Goal: Task Accomplishment & Management: Manage account settings

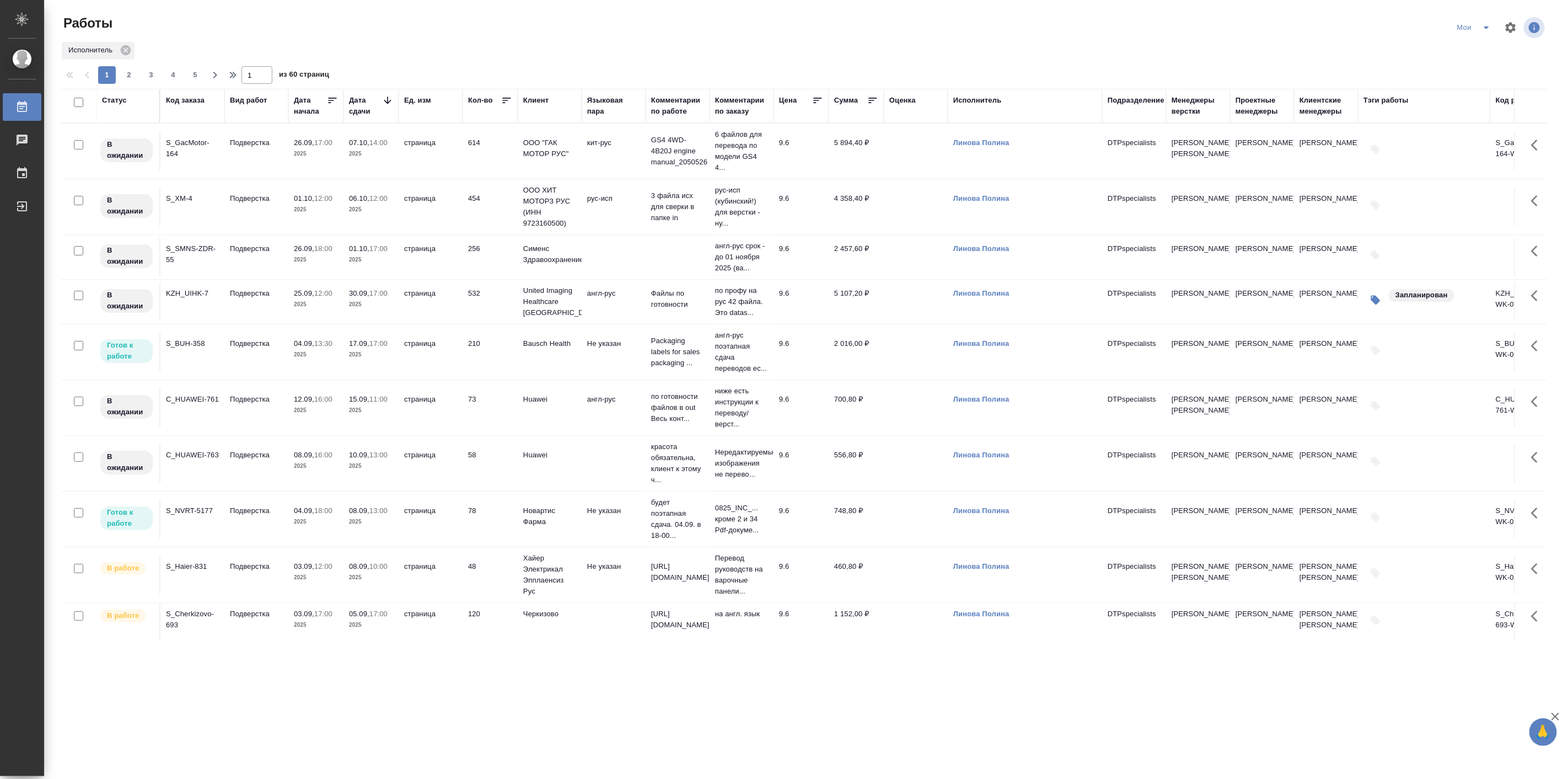
scroll to position [209, 0]
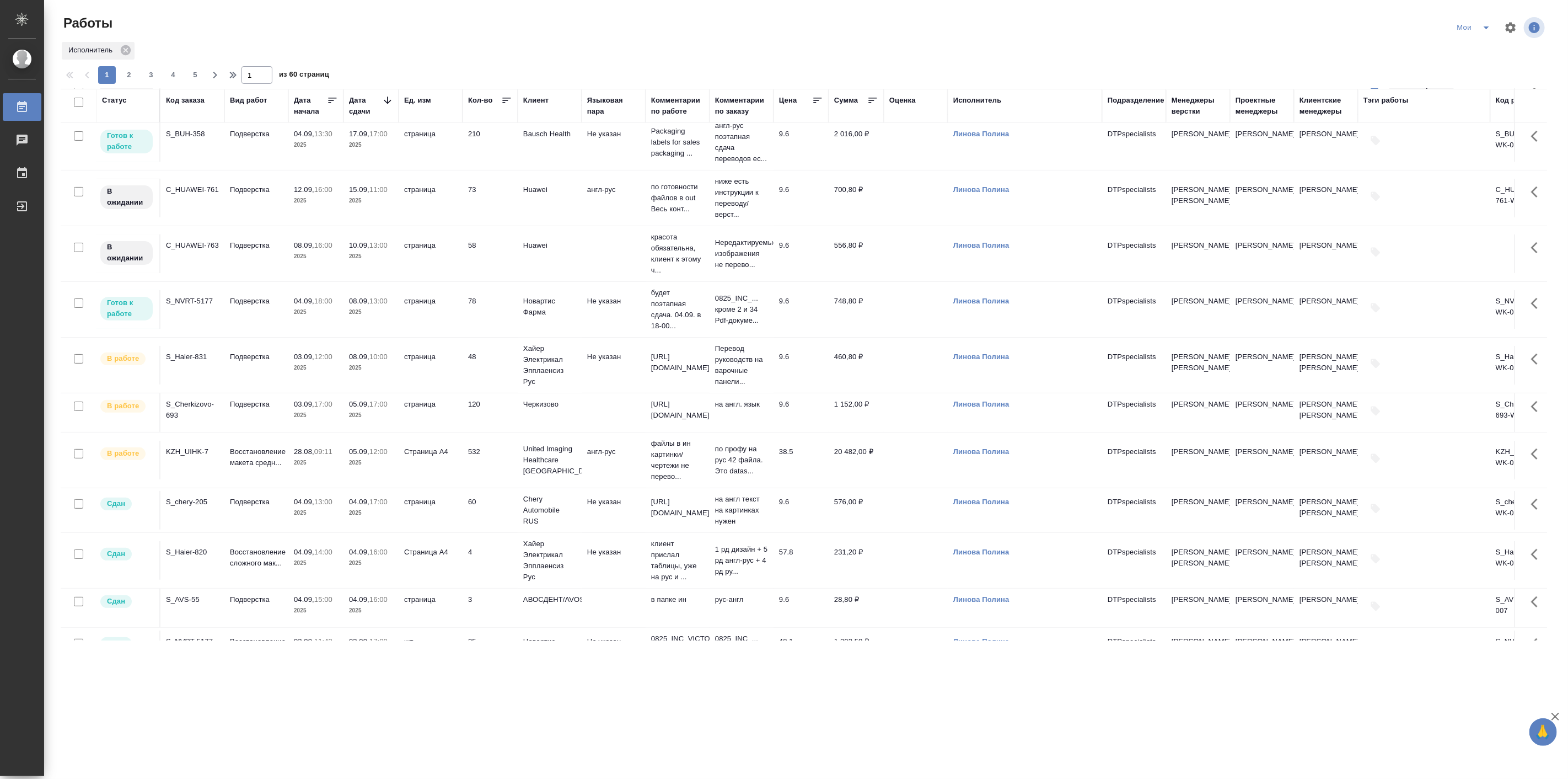
click at [271, 417] on td "Подверстка" at bounding box center [256, 412] width 63 height 39
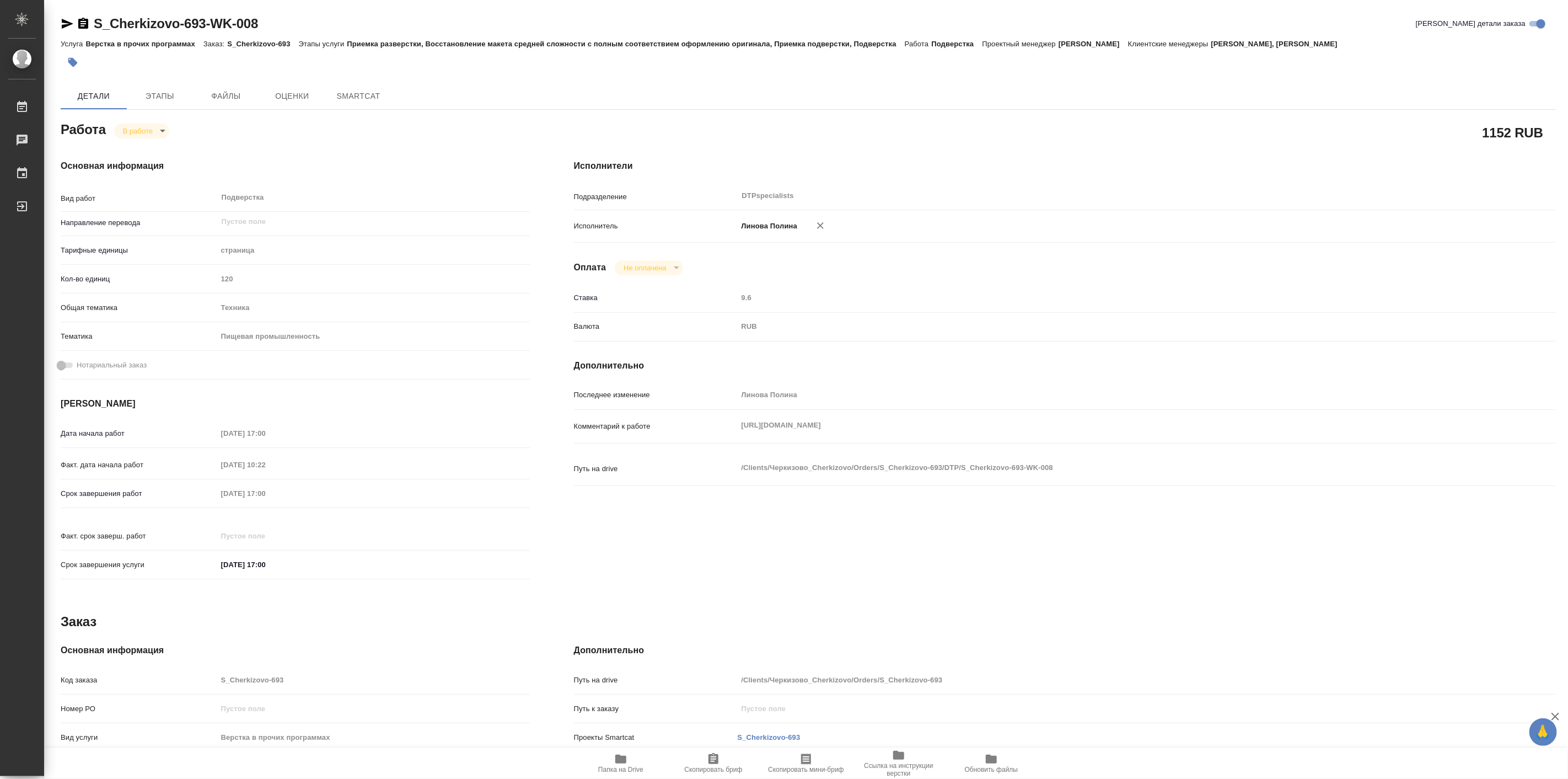
type textarea "x"
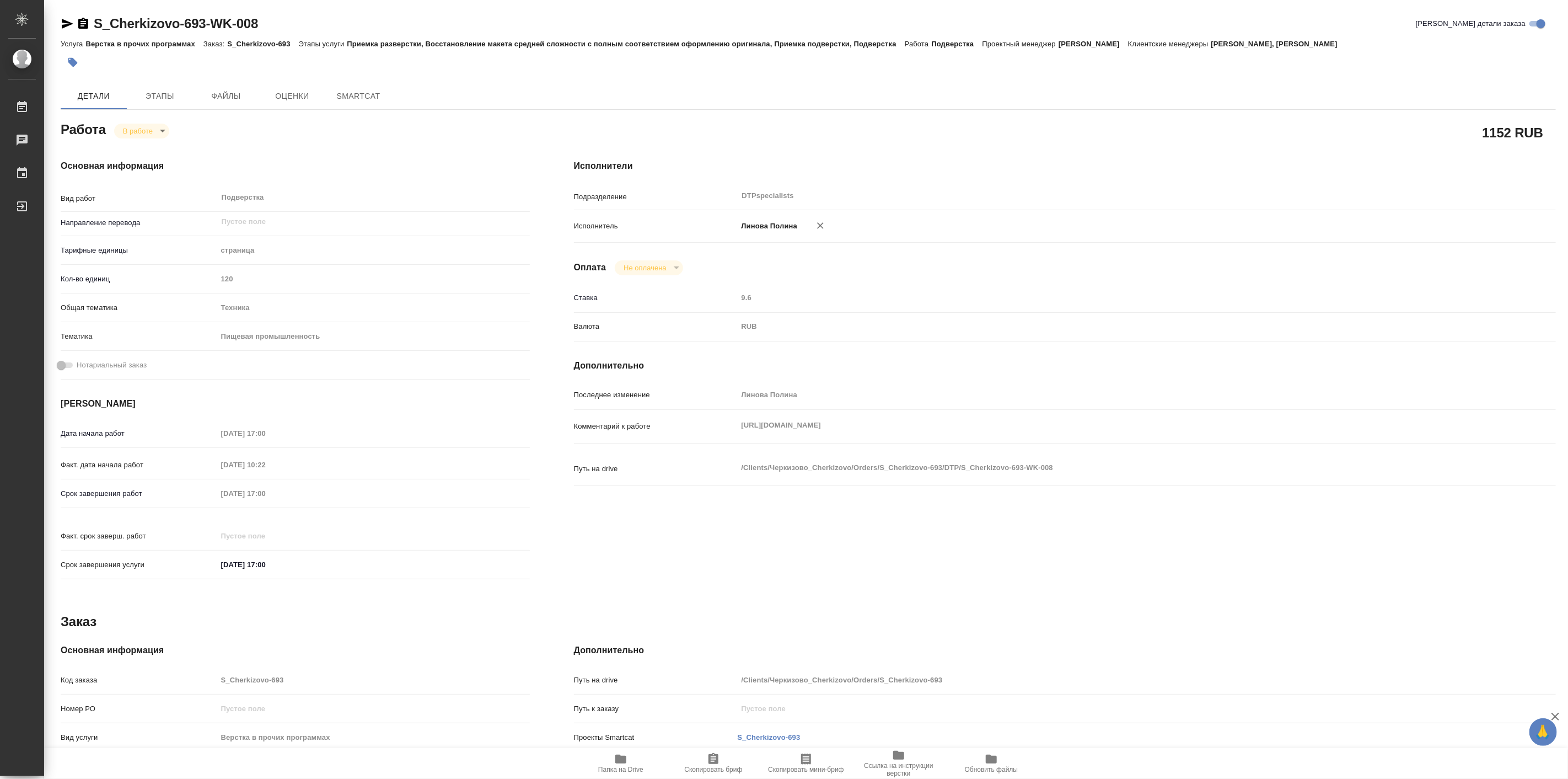
type textarea "x"
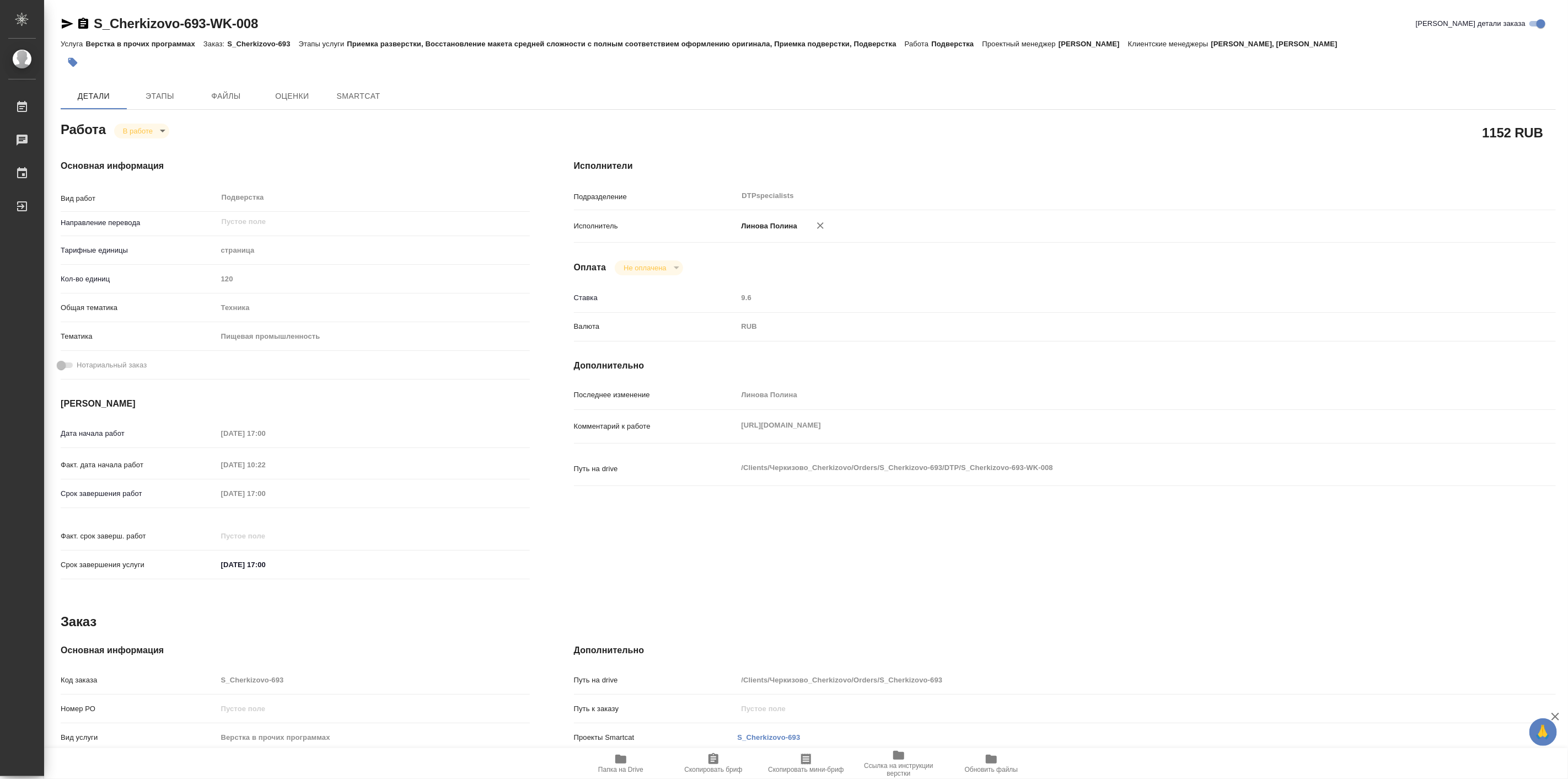
type textarea "x"
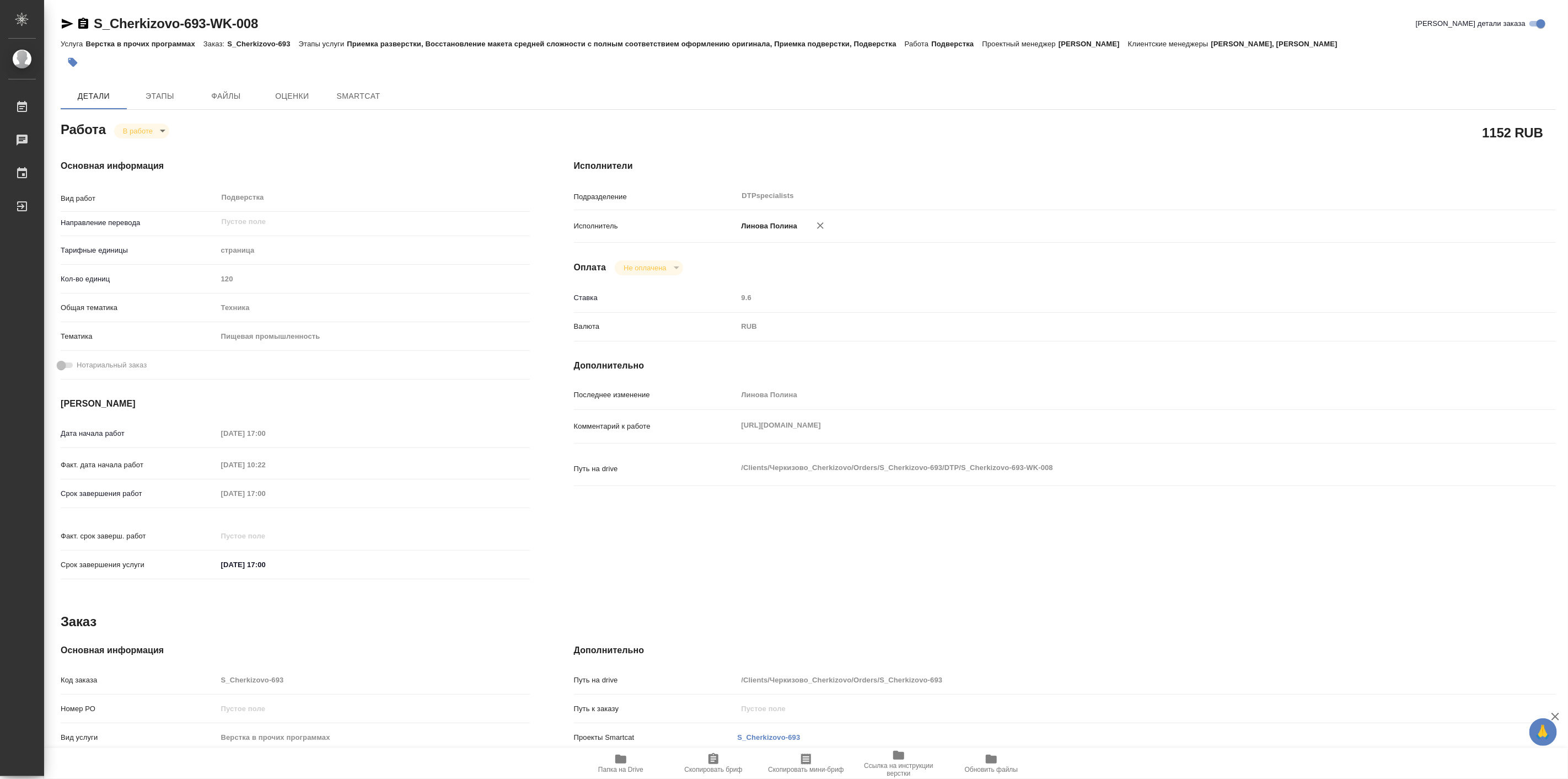
type textarea "x"
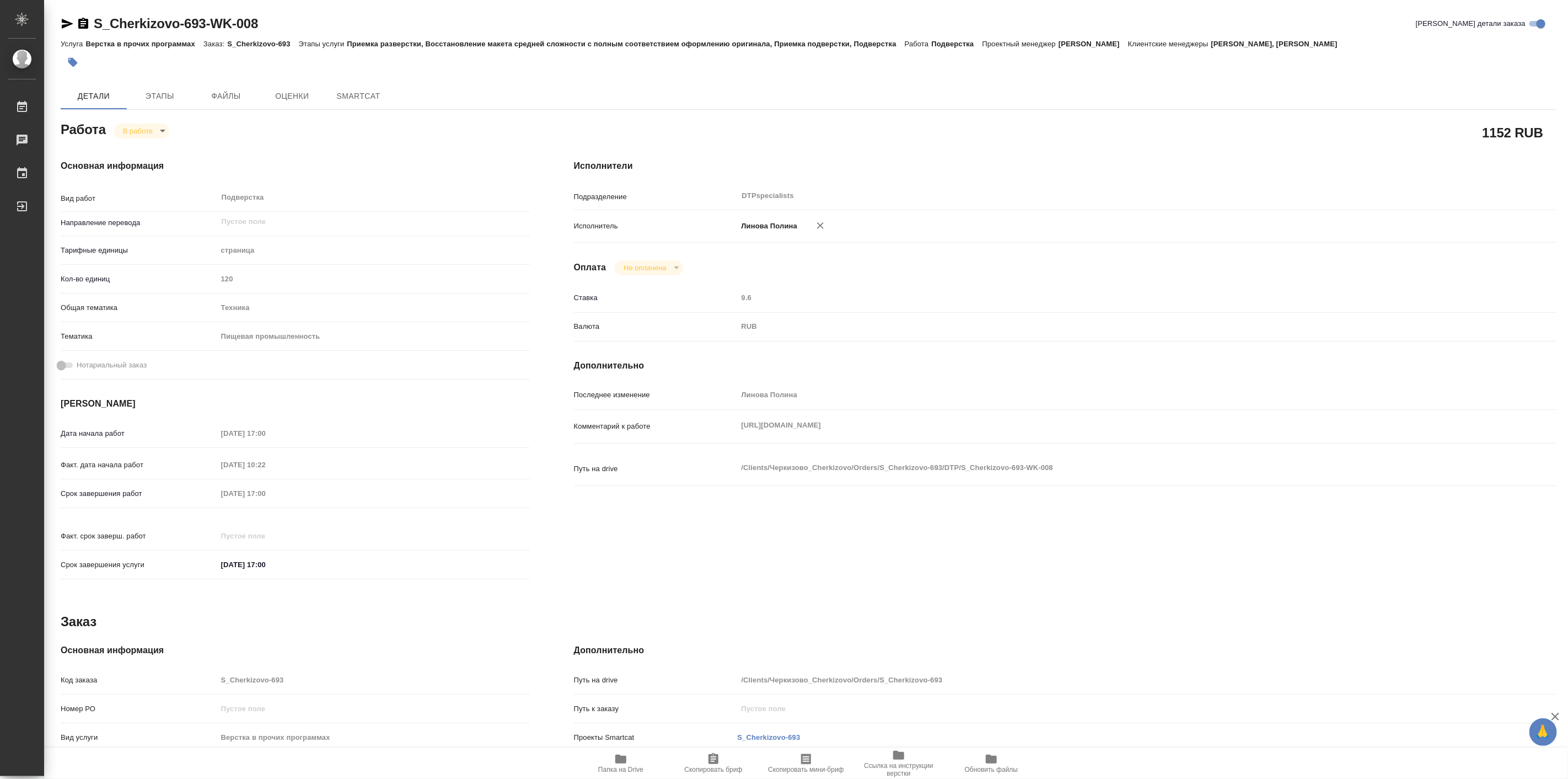
type textarea "x"
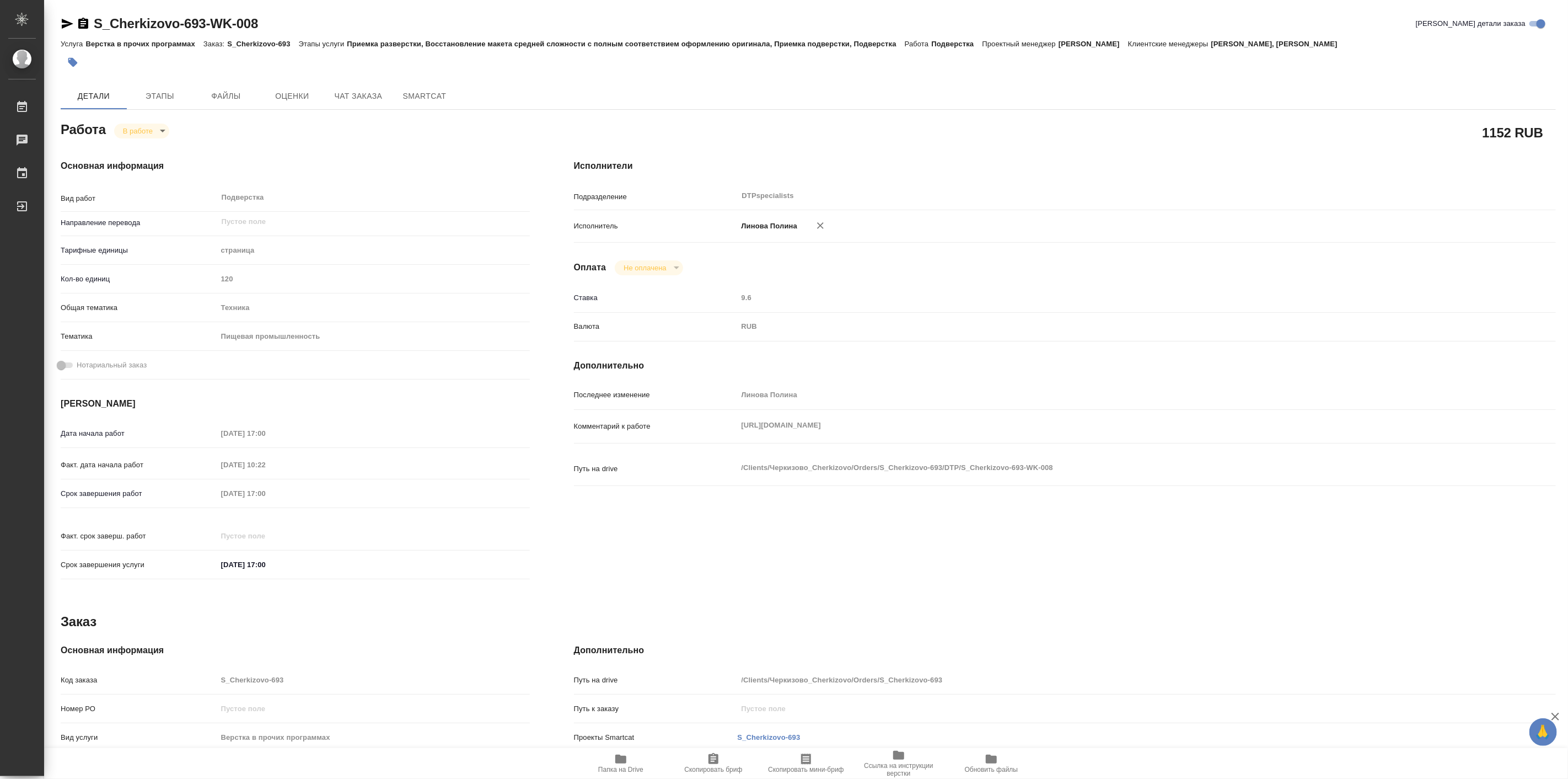
type textarea "x"
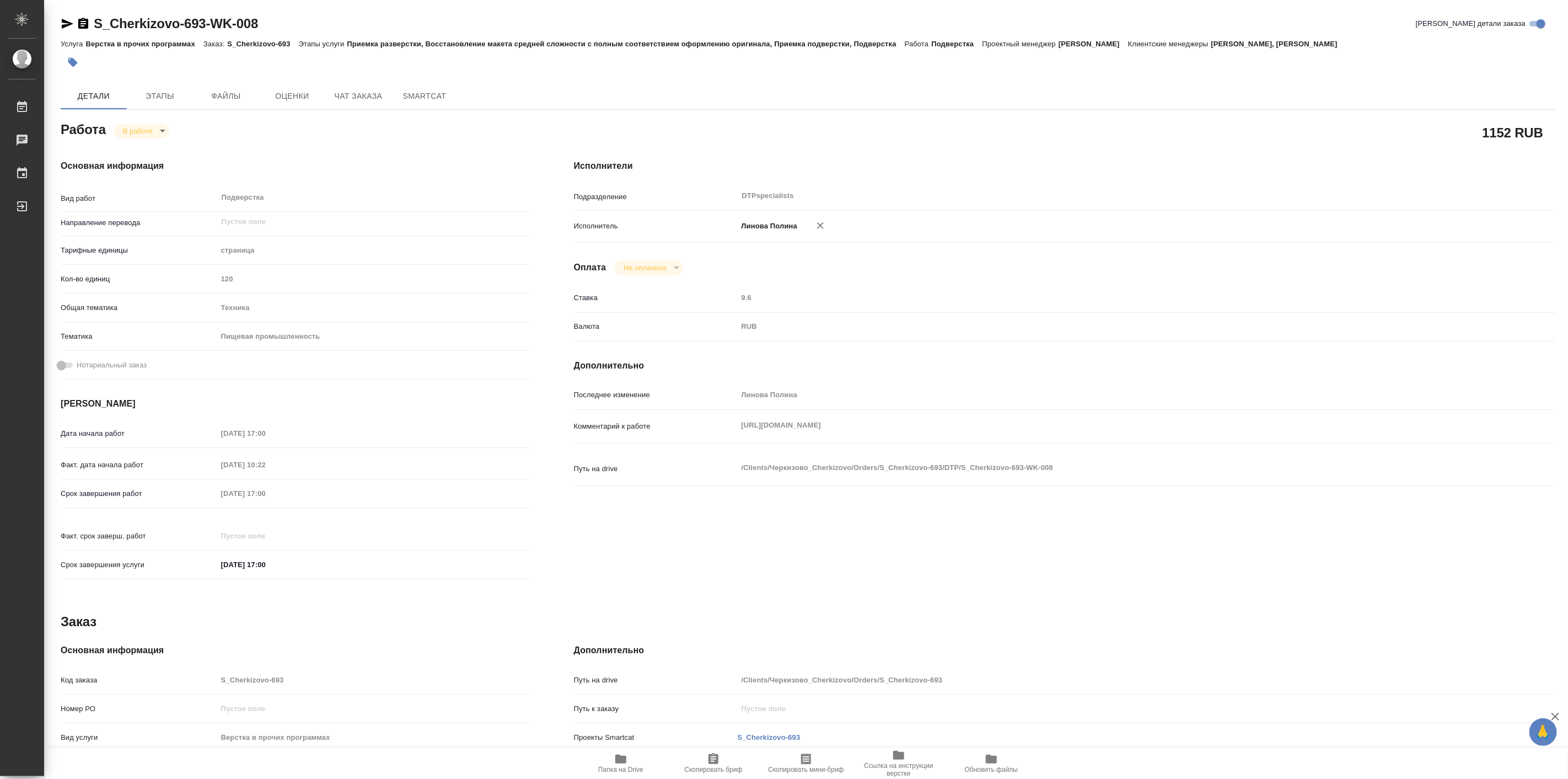
type textarea "x"
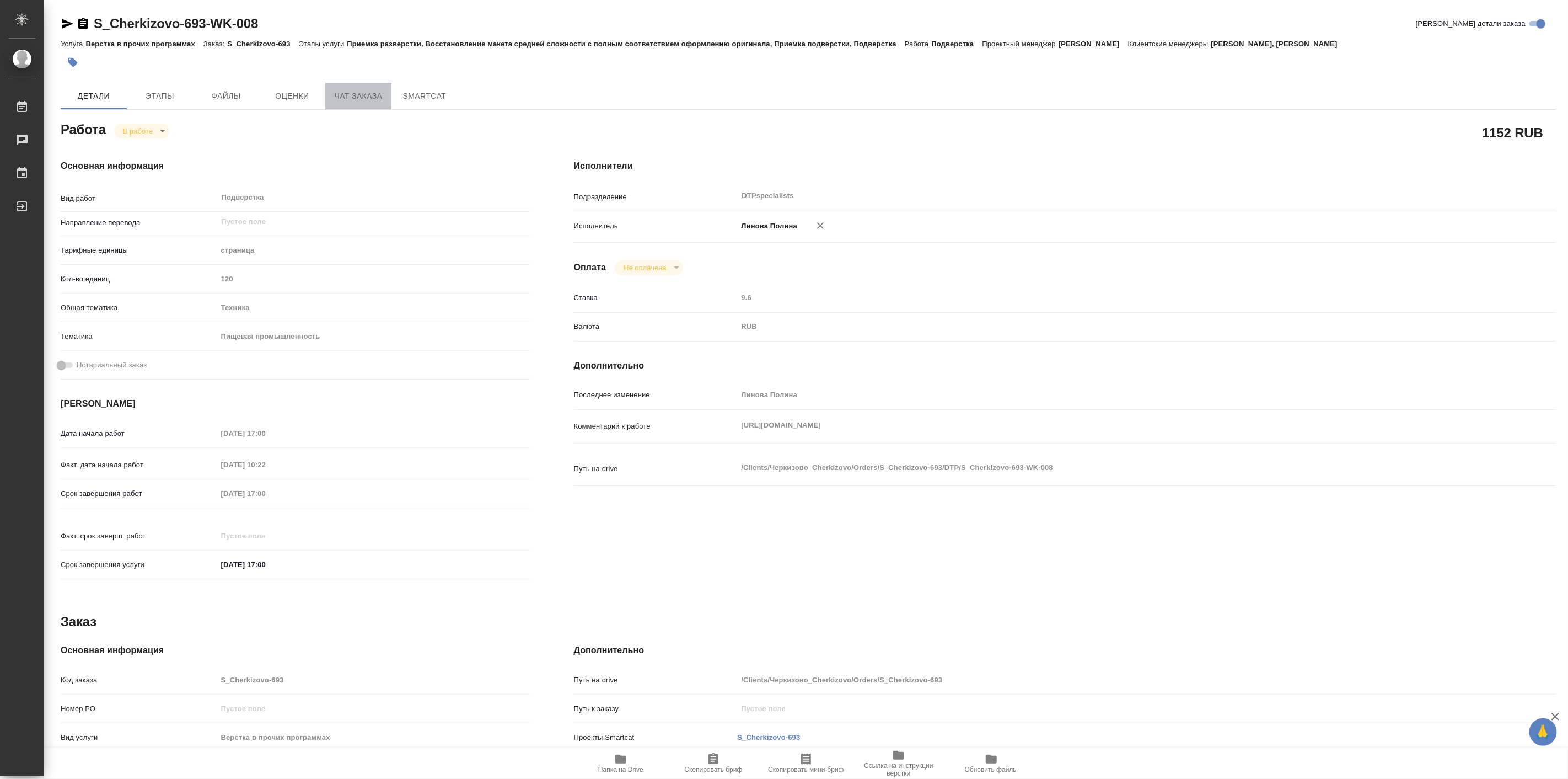
click at [364, 97] on span "Чат заказа" at bounding box center [358, 96] width 53 height 14
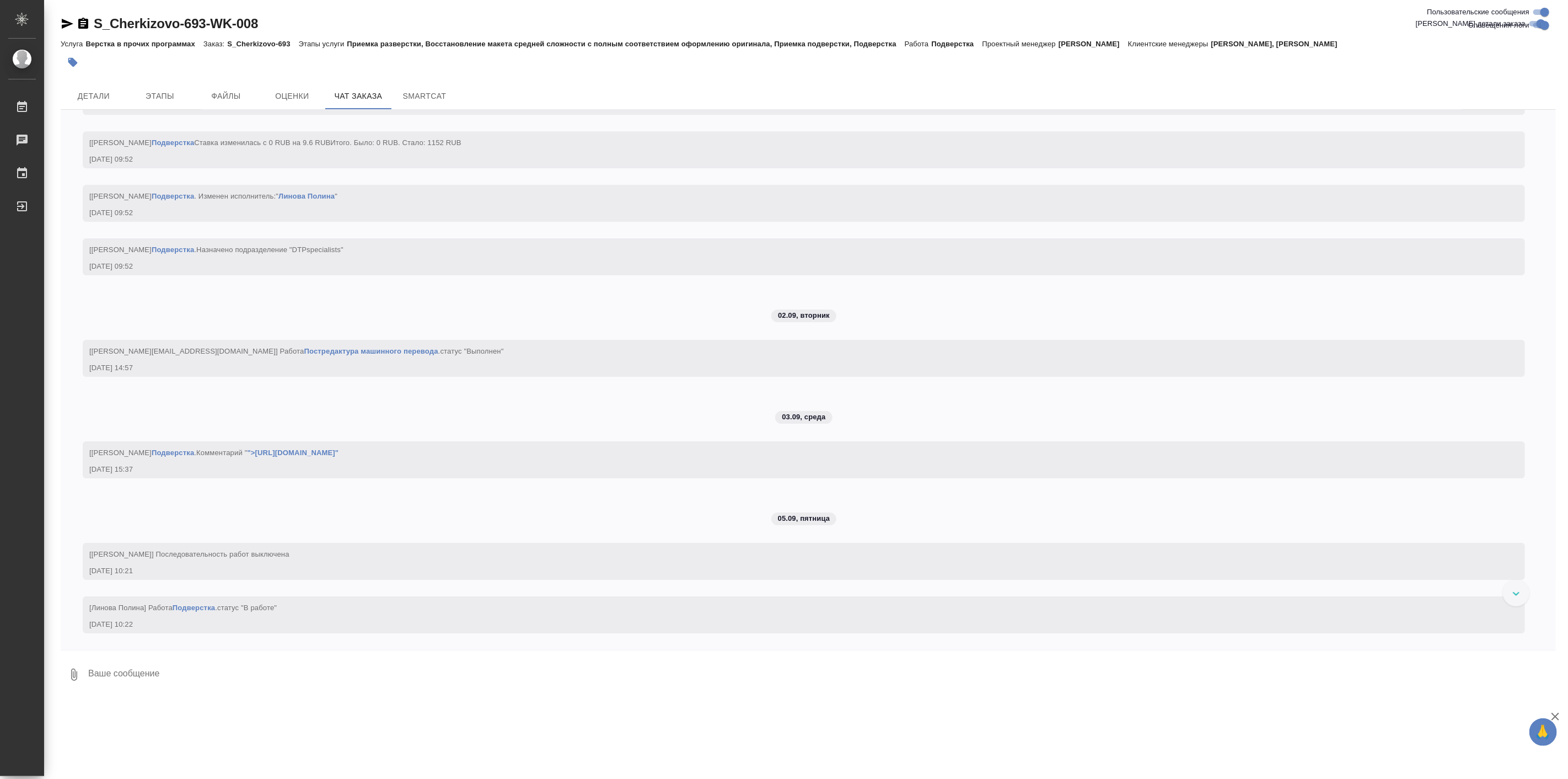
scroll to position [3165, 0]
click at [79, 90] on span "Детали" at bounding box center [93, 96] width 53 height 14
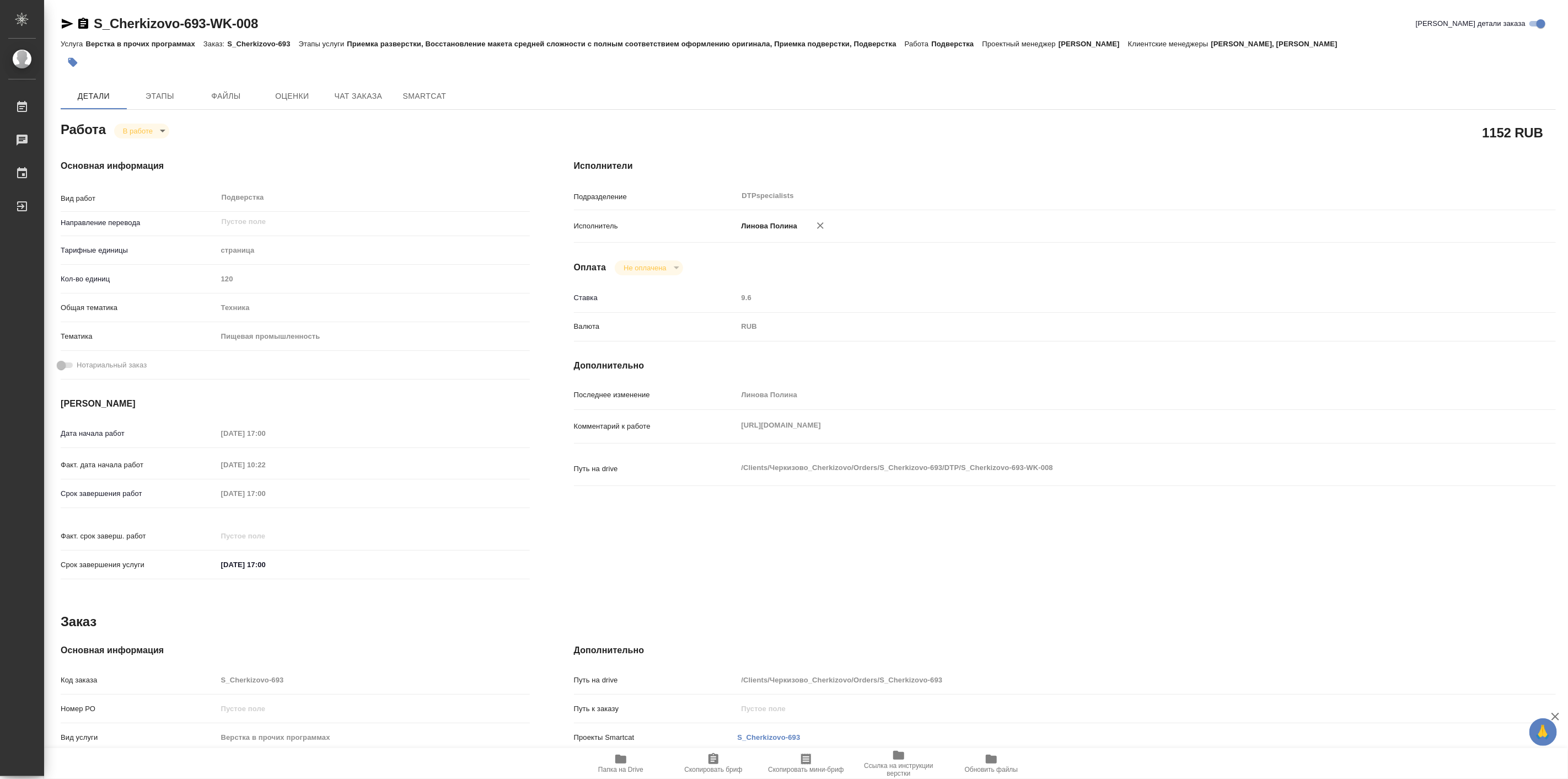
type textarea "x"
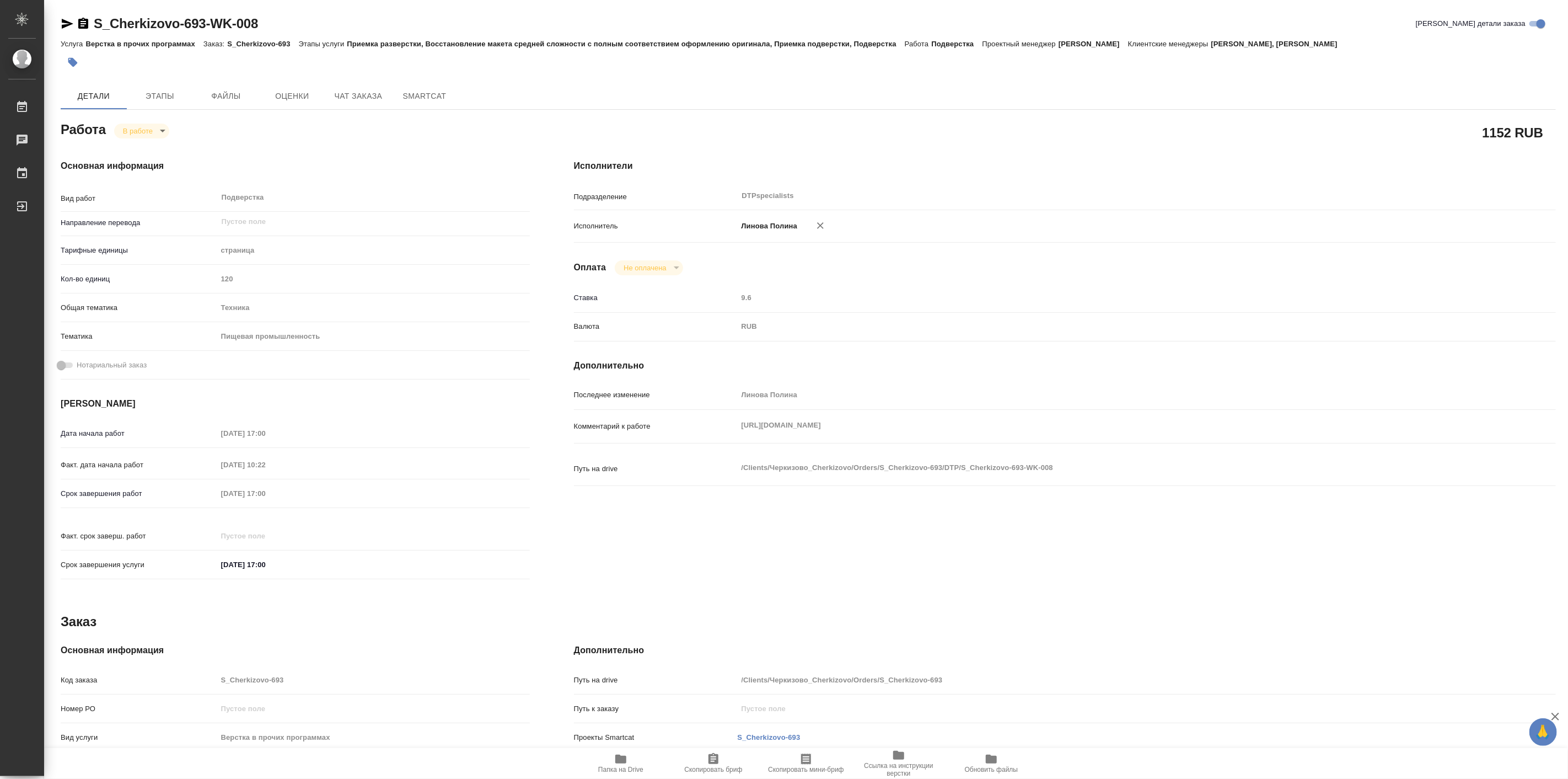
type textarea "x"
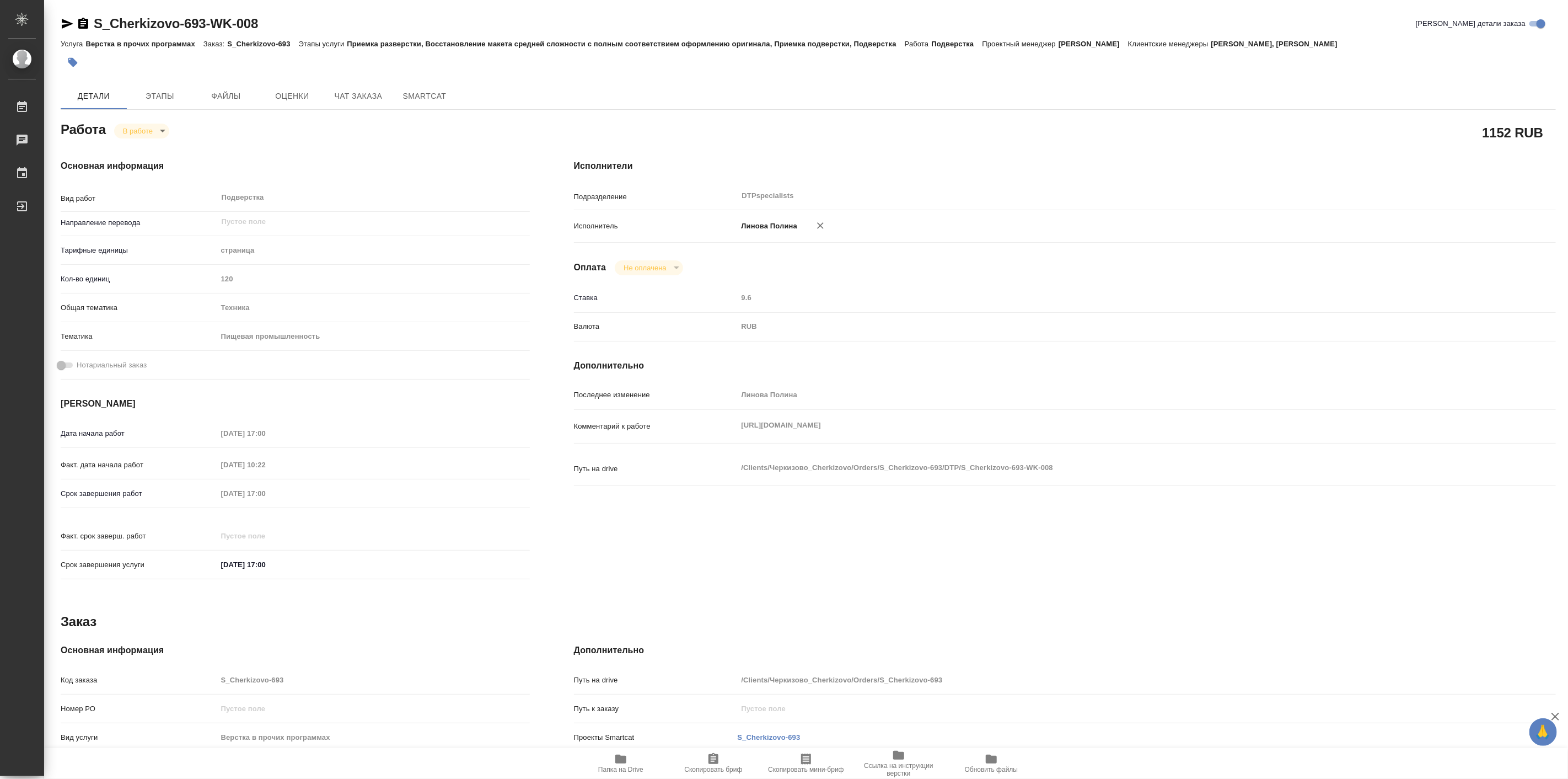
type textarea "x"
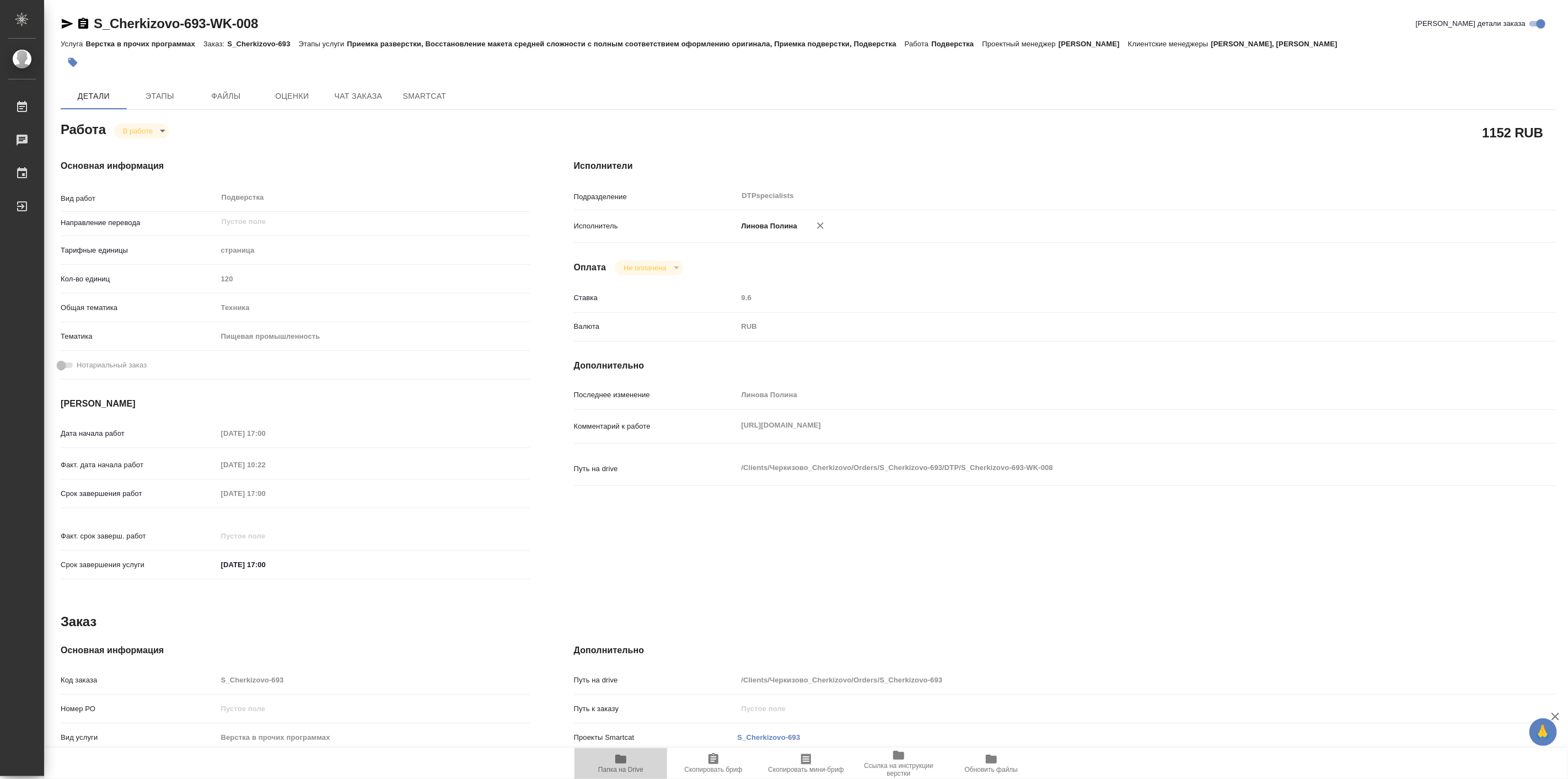
click at [605, 756] on span "Папка на Drive" at bounding box center [621, 762] width 79 height 21
type textarea "x"
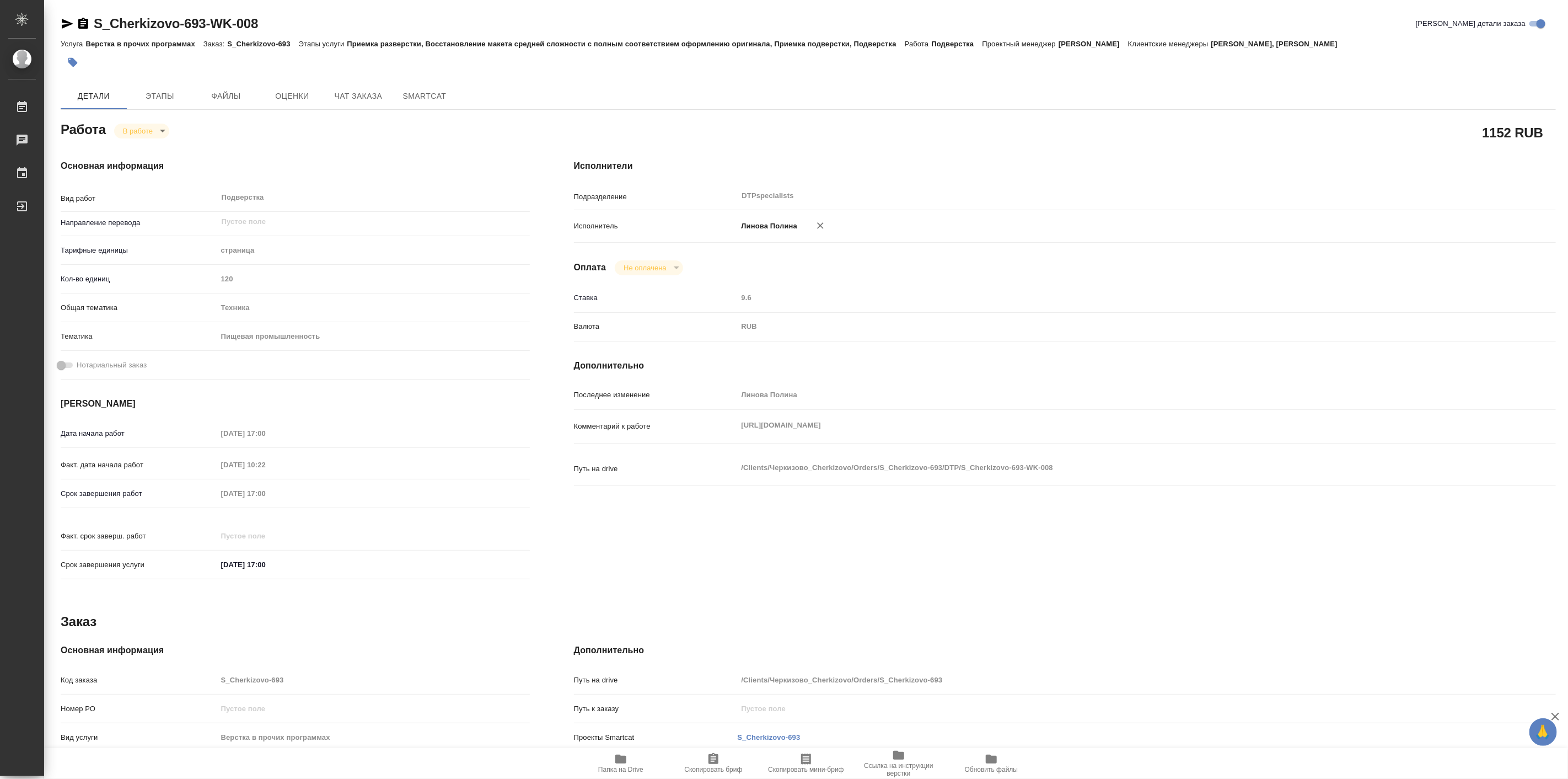
type textarea "x"
click at [162, 126] on body "🙏 .cls-1 fill:#fff; AWATERA Linova Polina Работы 0 Чаты График Выйти S_Cherkizo…" at bounding box center [784, 389] width 1568 height 779
click at [161, 154] on button "Выполнен" at bounding box center [142, 150] width 41 height 12
type textarea "x"
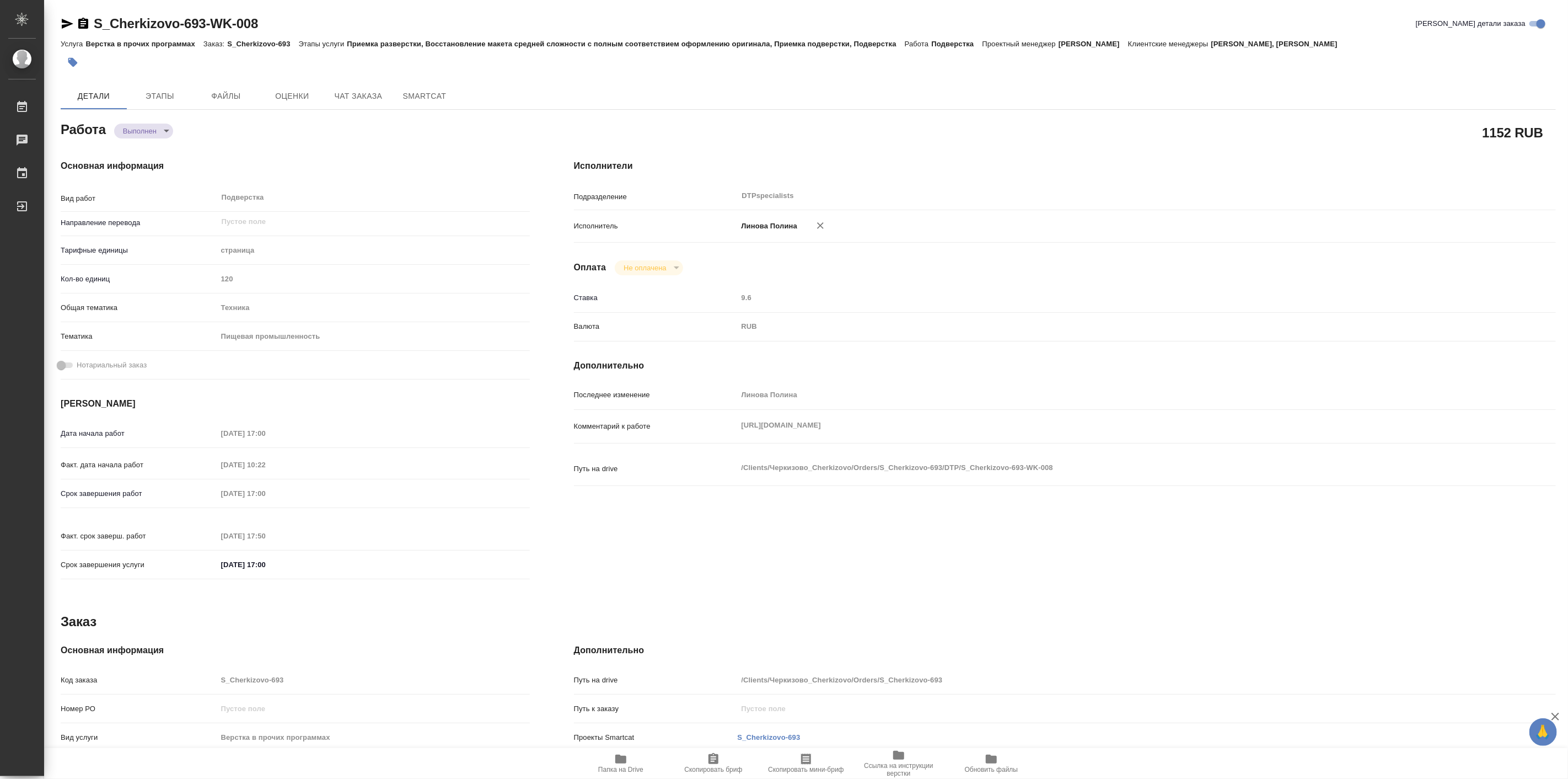
type textarea "x"
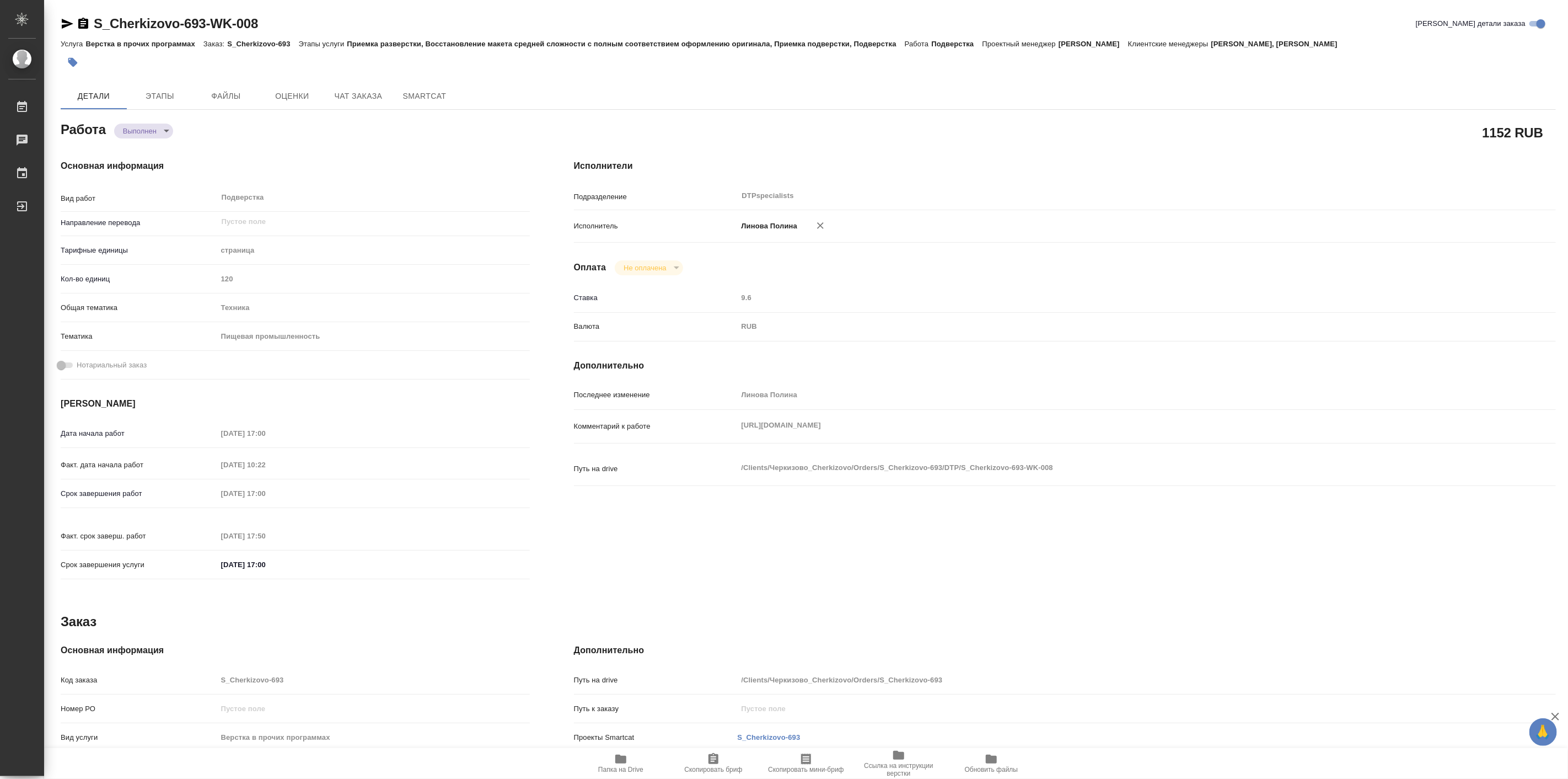
type textarea "x"
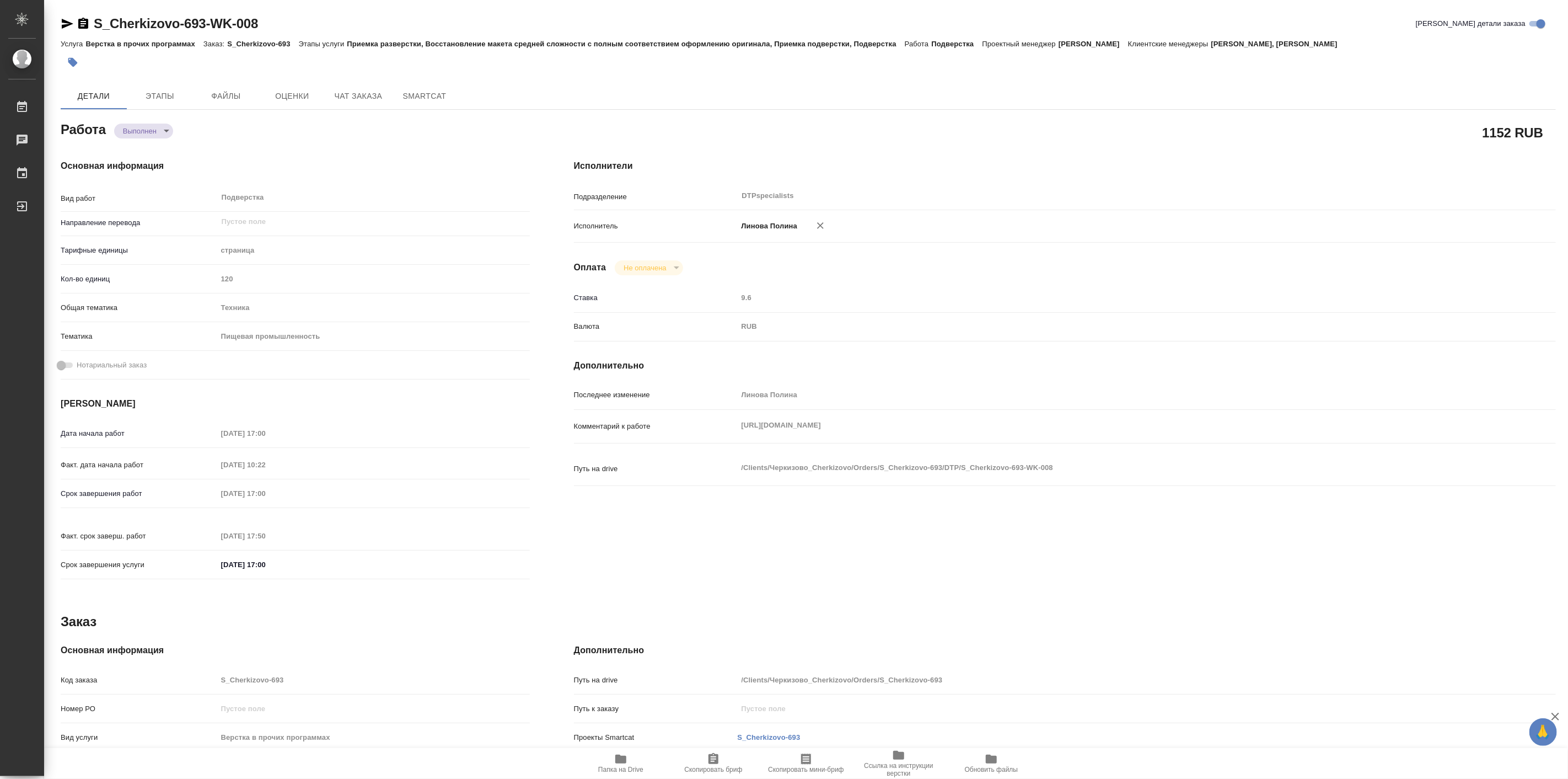
type textarea "x"
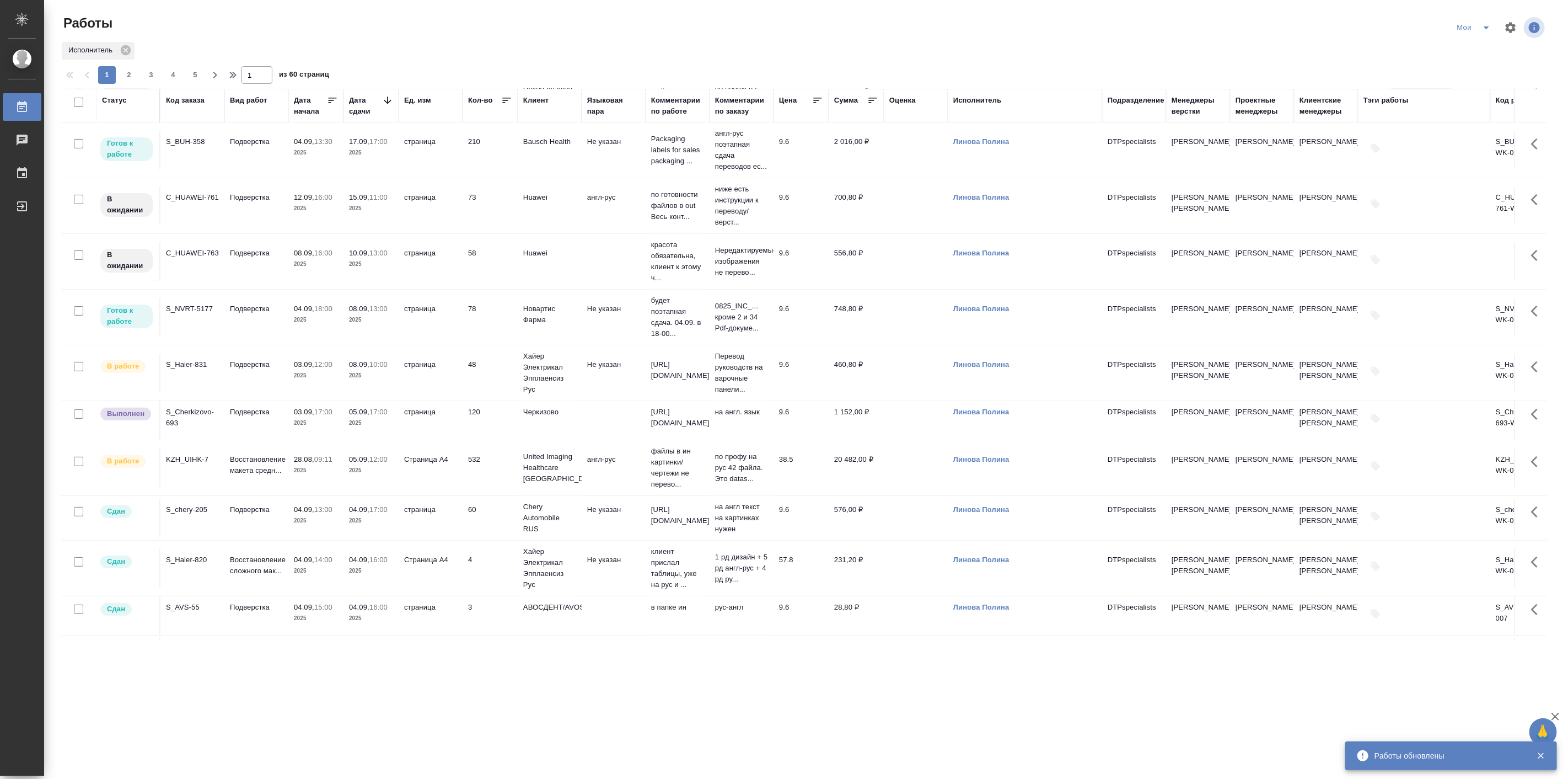
scroll to position [204, 0]
click at [195, 427] on div "S_Cherkizovo-693" at bounding box center [191, 416] width 53 height 22
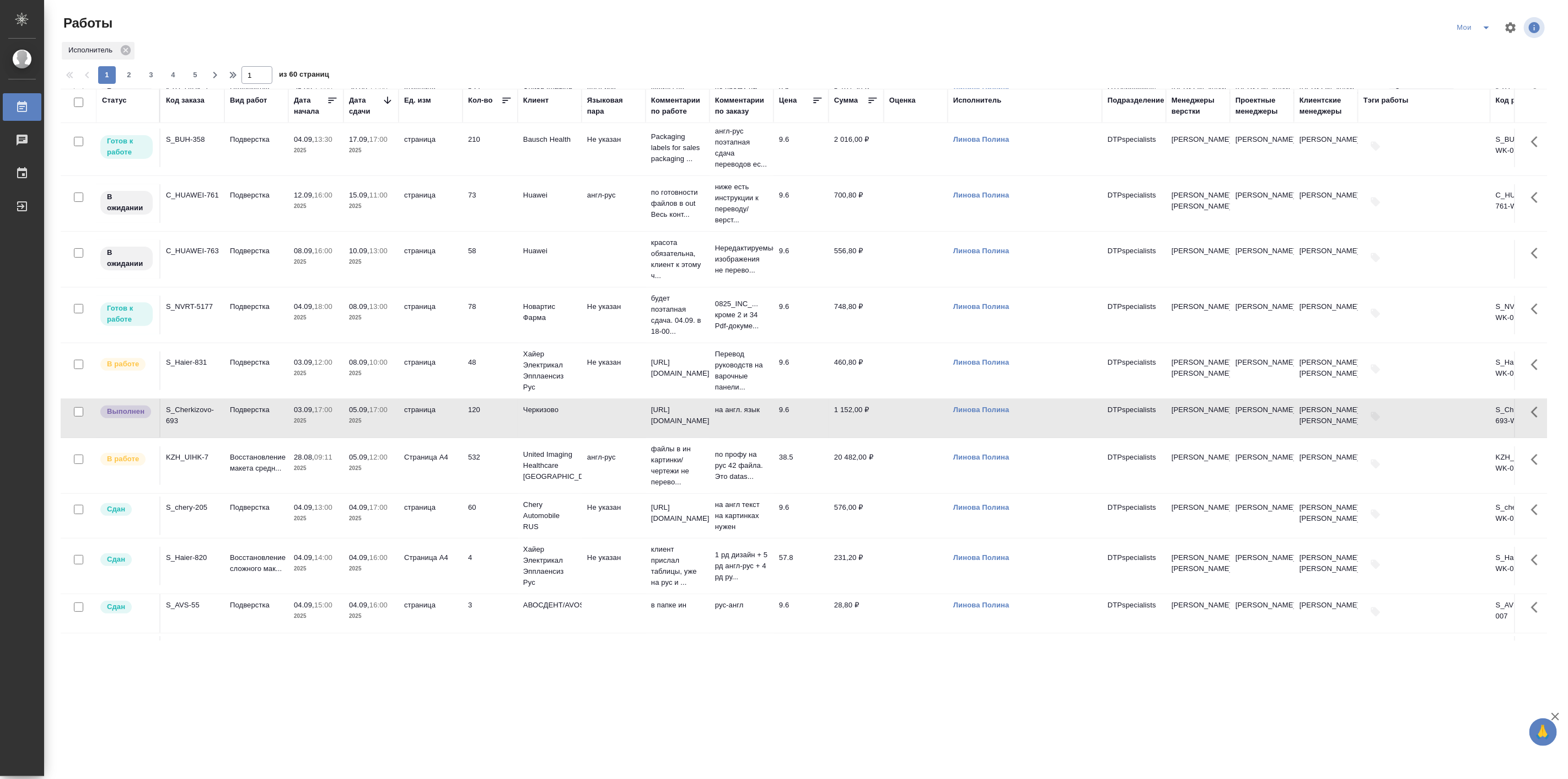
click at [260, 331] on td "Подверстка" at bounding box center [256, 315] width 63 height 39
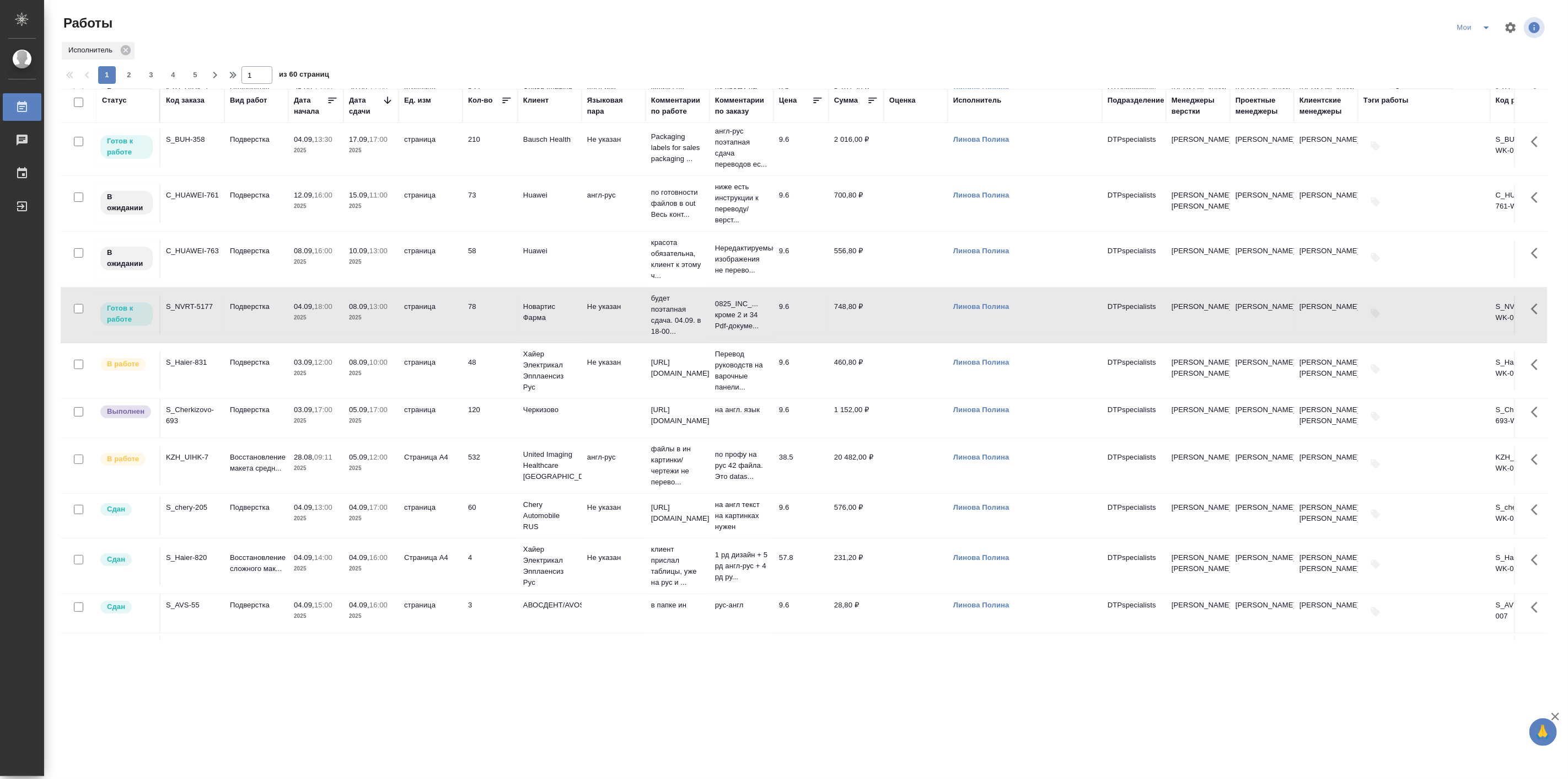
click at [260, 331] on td "Подверстка" at bounding box center [256, 315] width 63 height 39
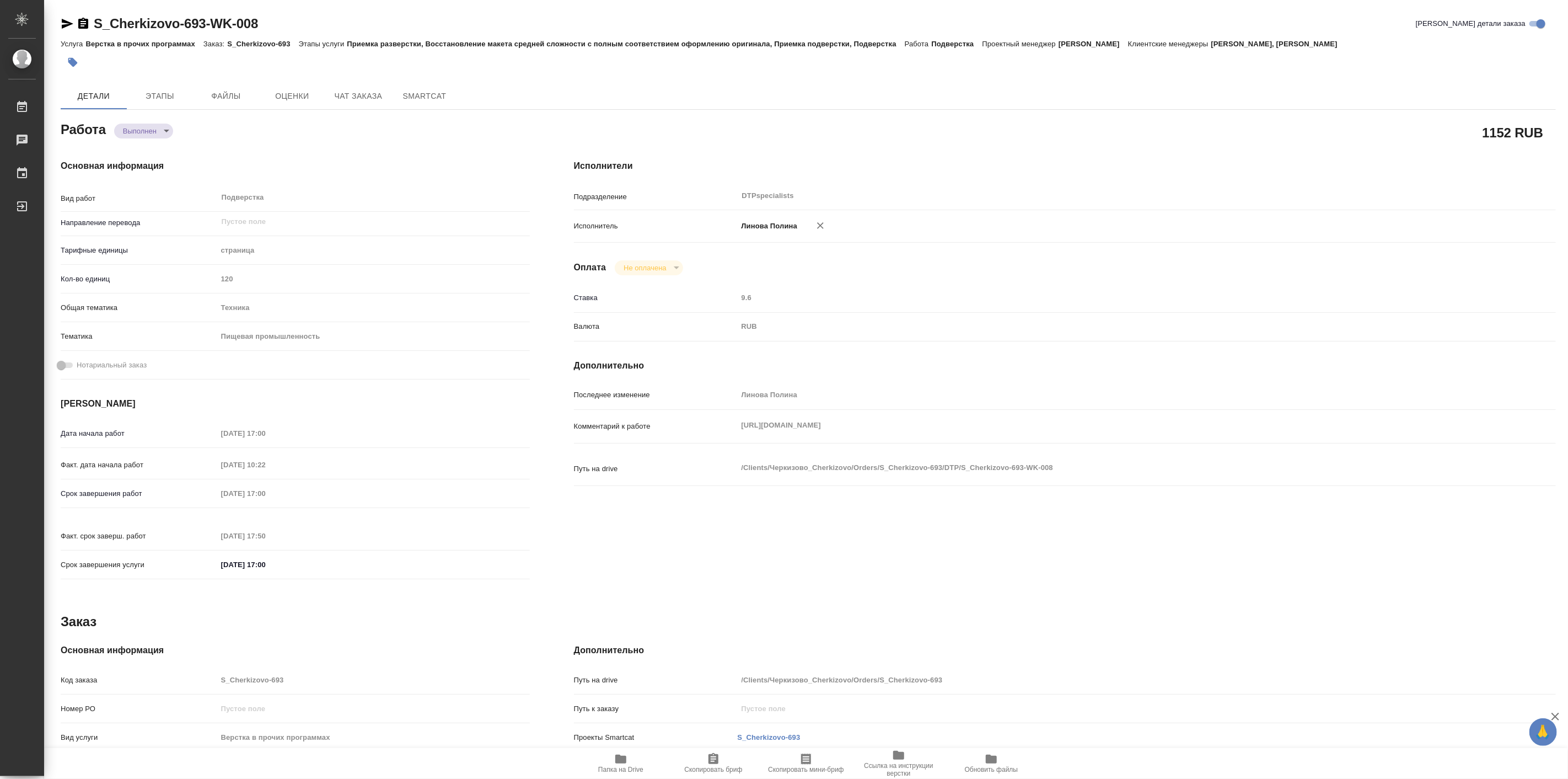
type textarea "x"
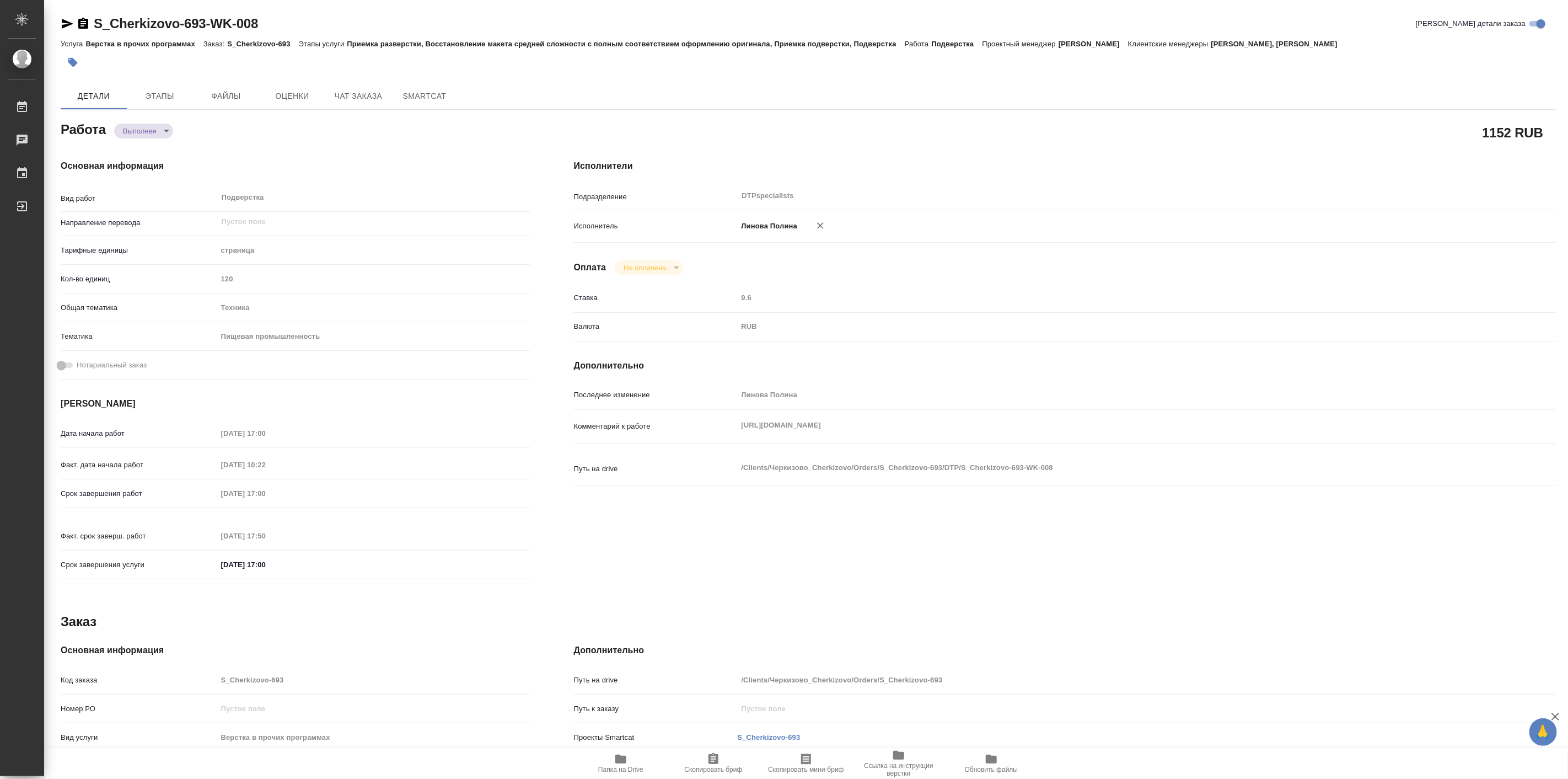
type textarea "x"
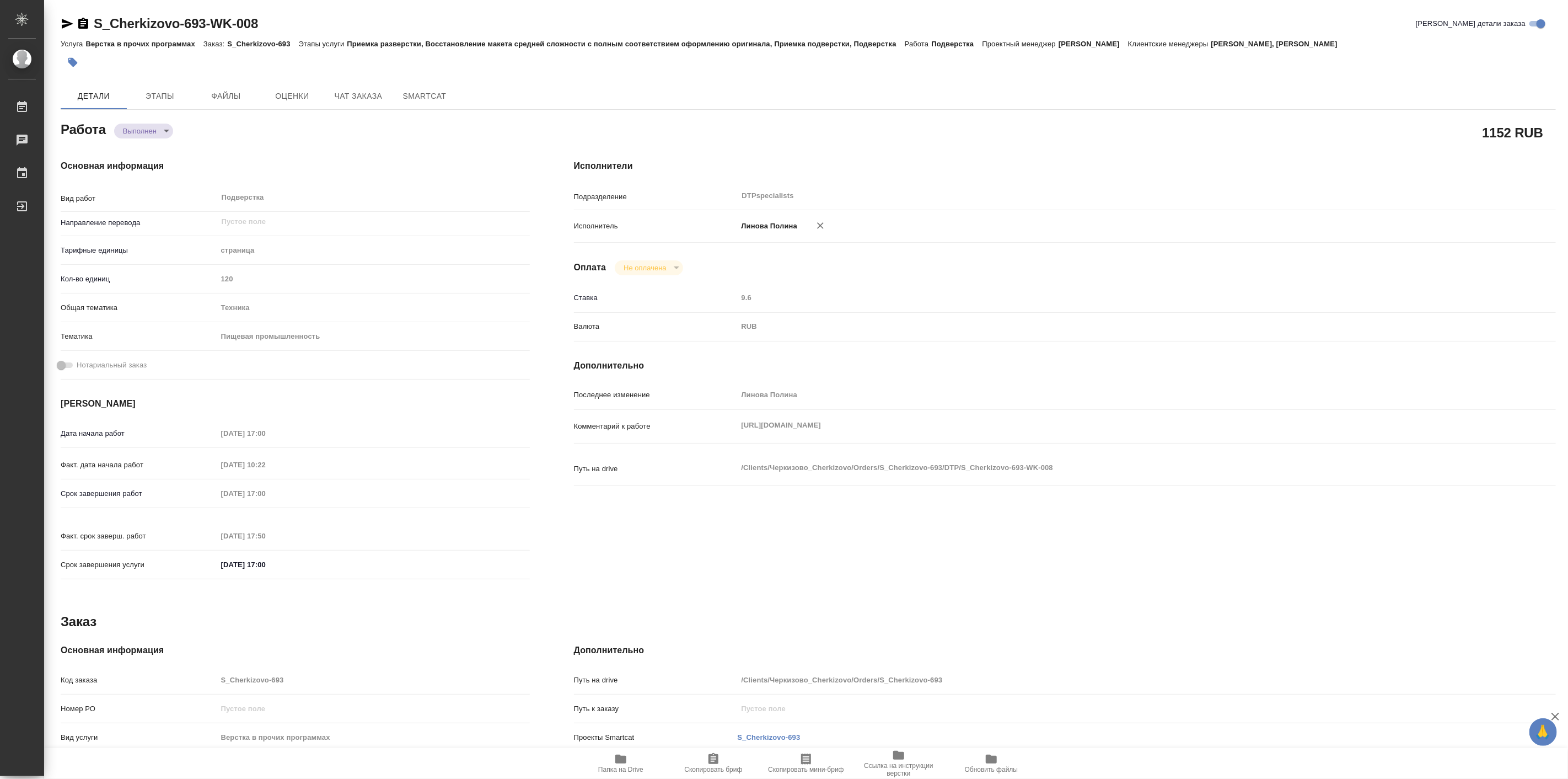
type textarea "x"
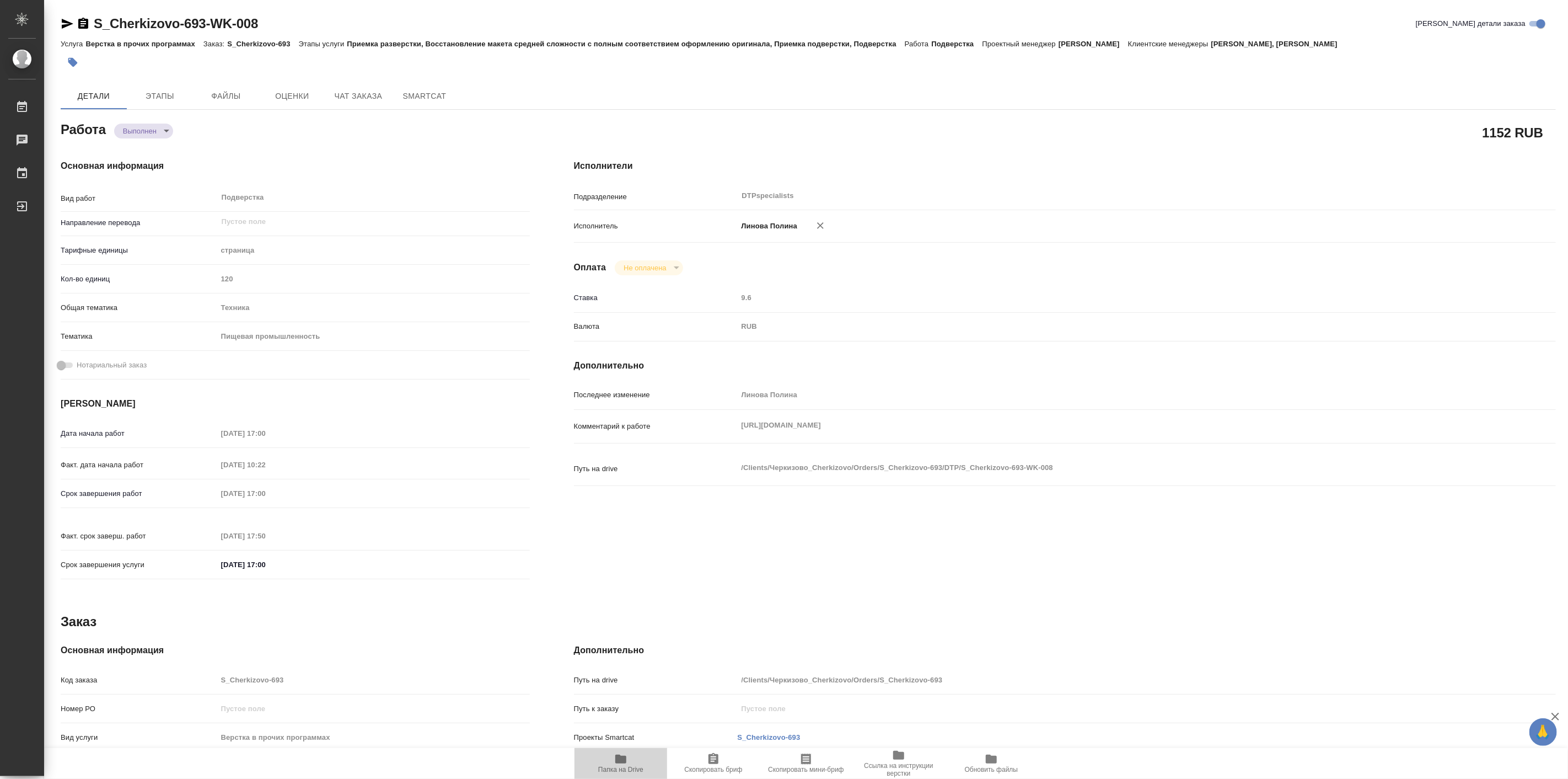
click at [619, 765] on icon "button" at bounding box center [620, 758] width 13 height 13
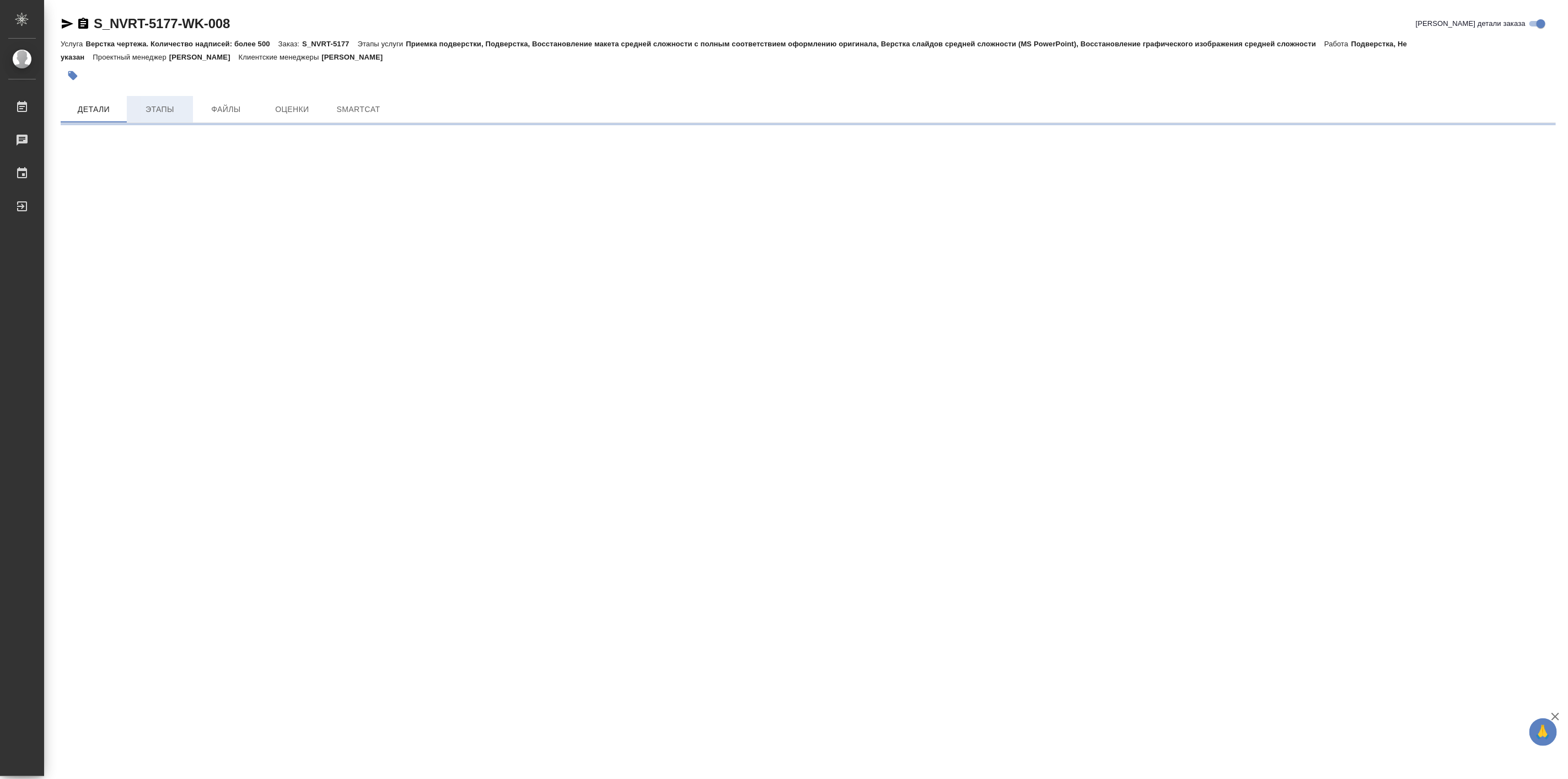
click at [176, 111] on span "Этапы" at bounding box center [160, 109] width 53 height 14
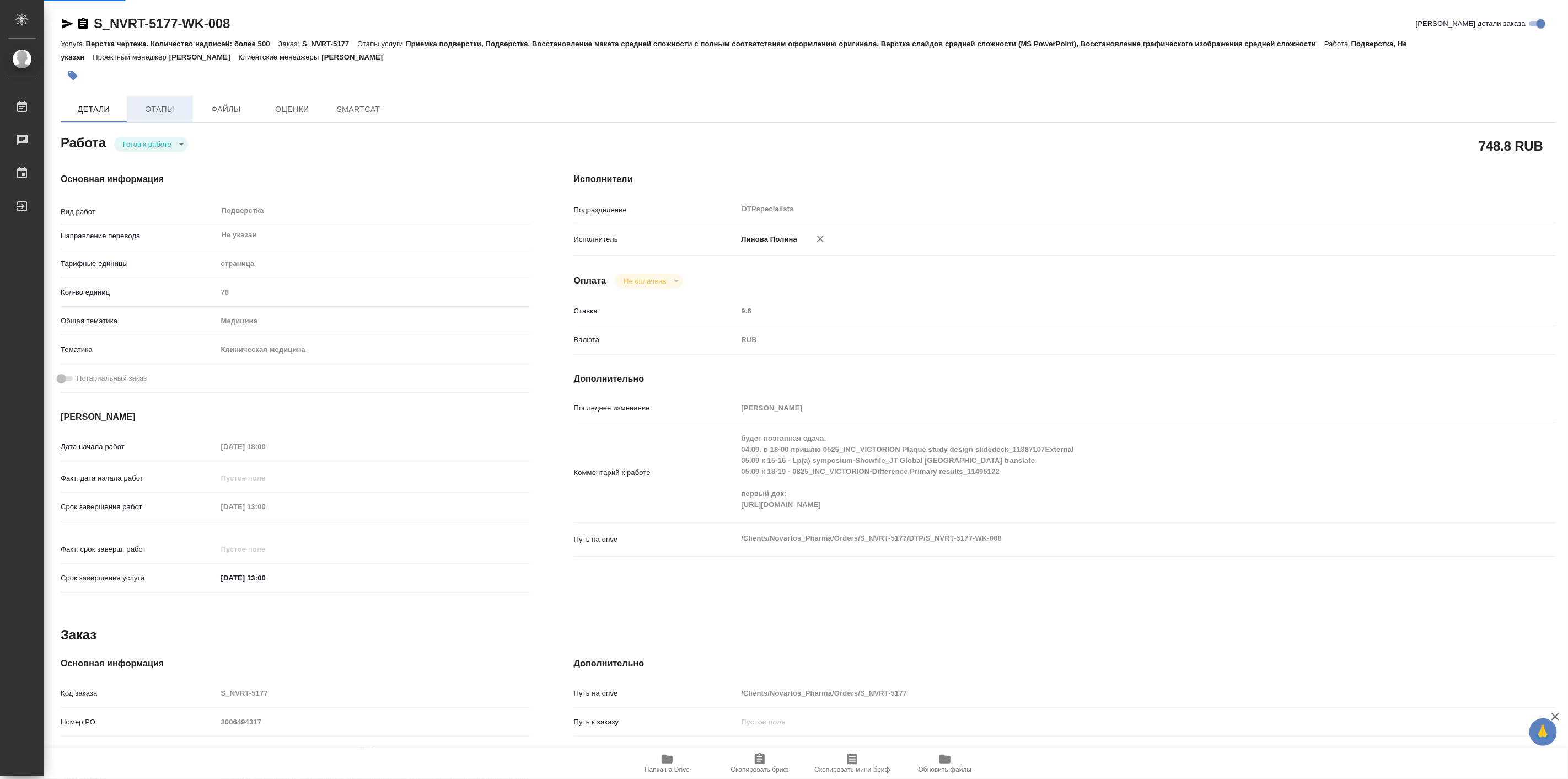
type textarea "x"
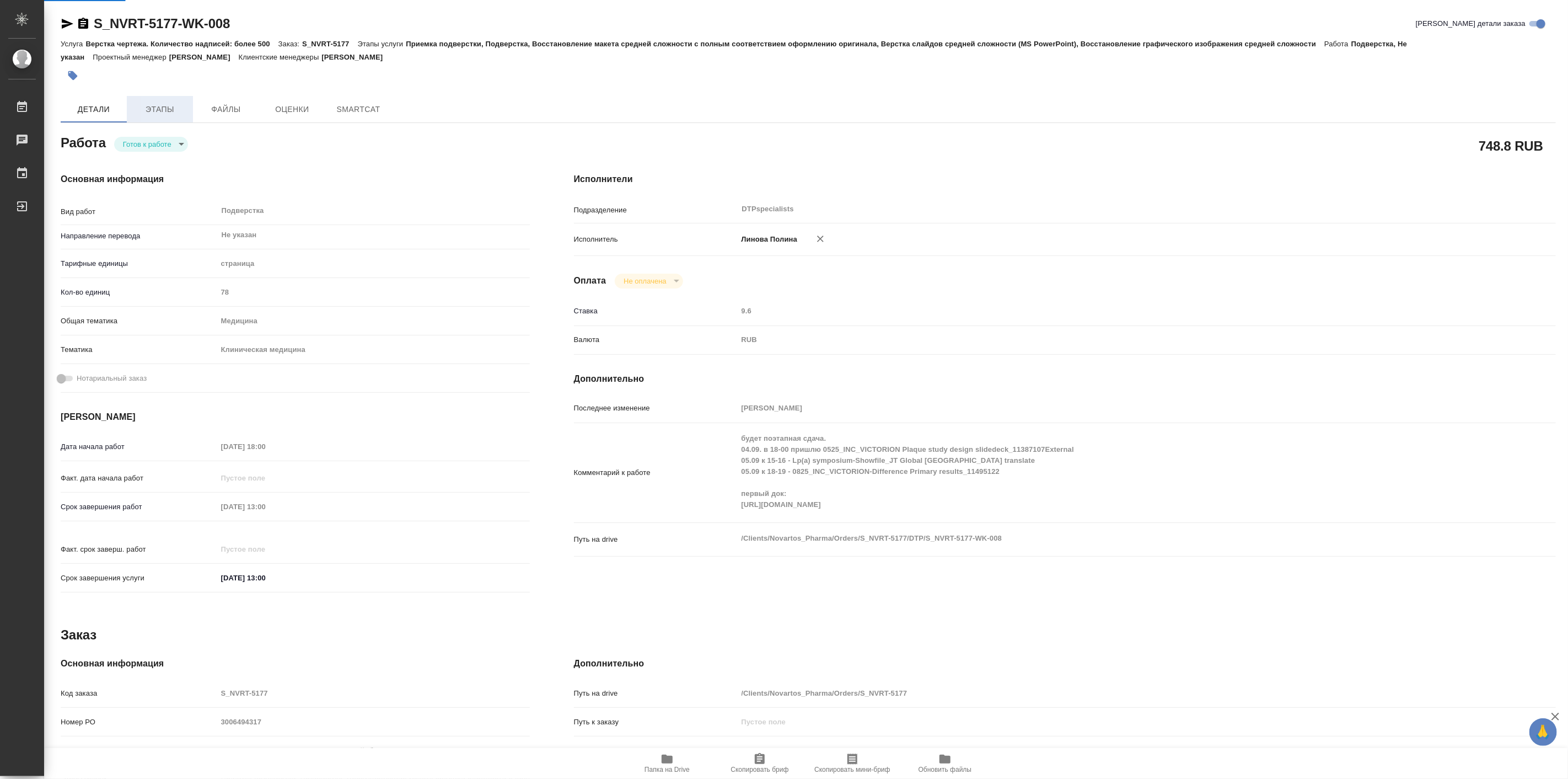
type textarea "x"
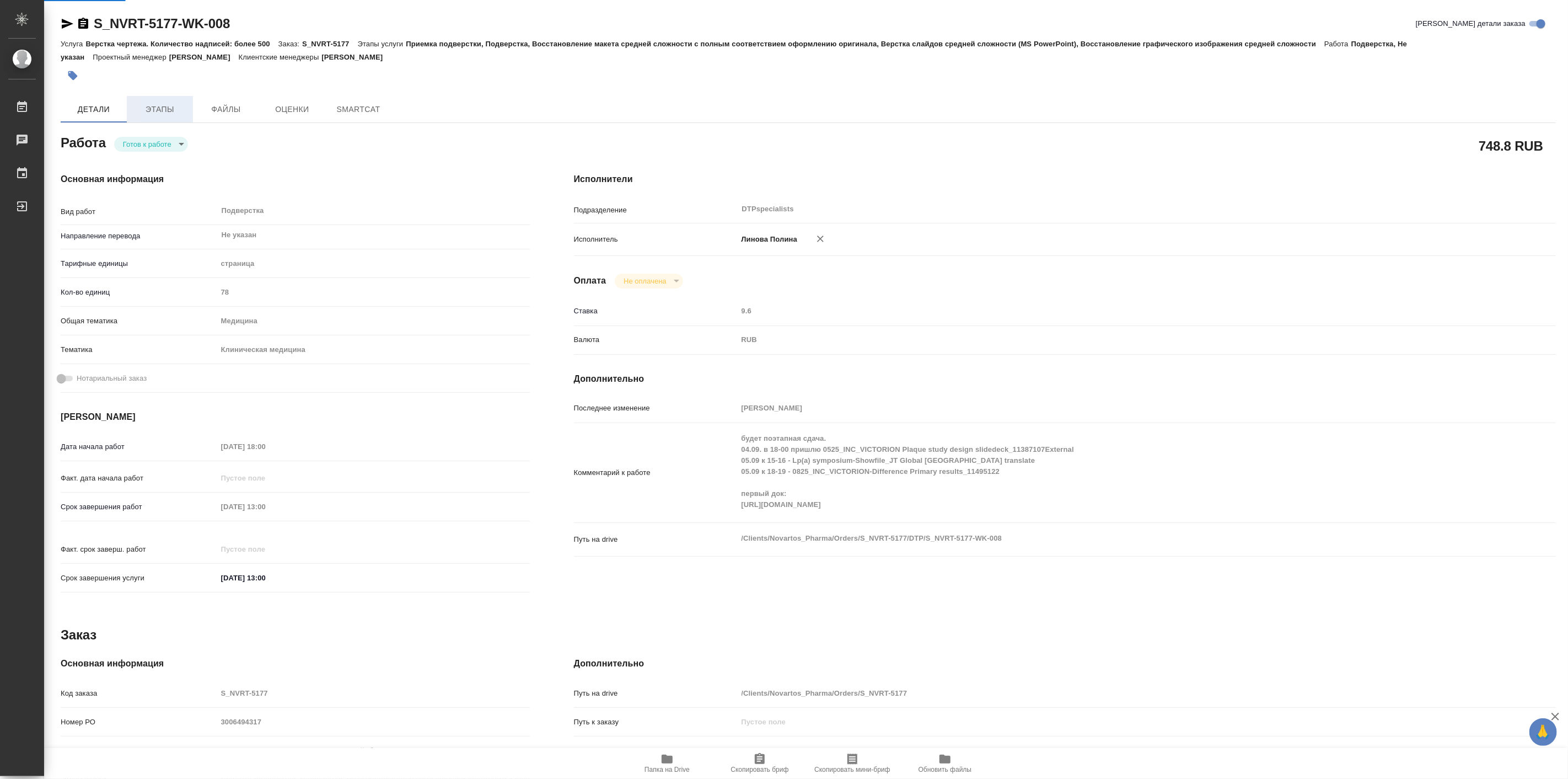
type textarea "x"
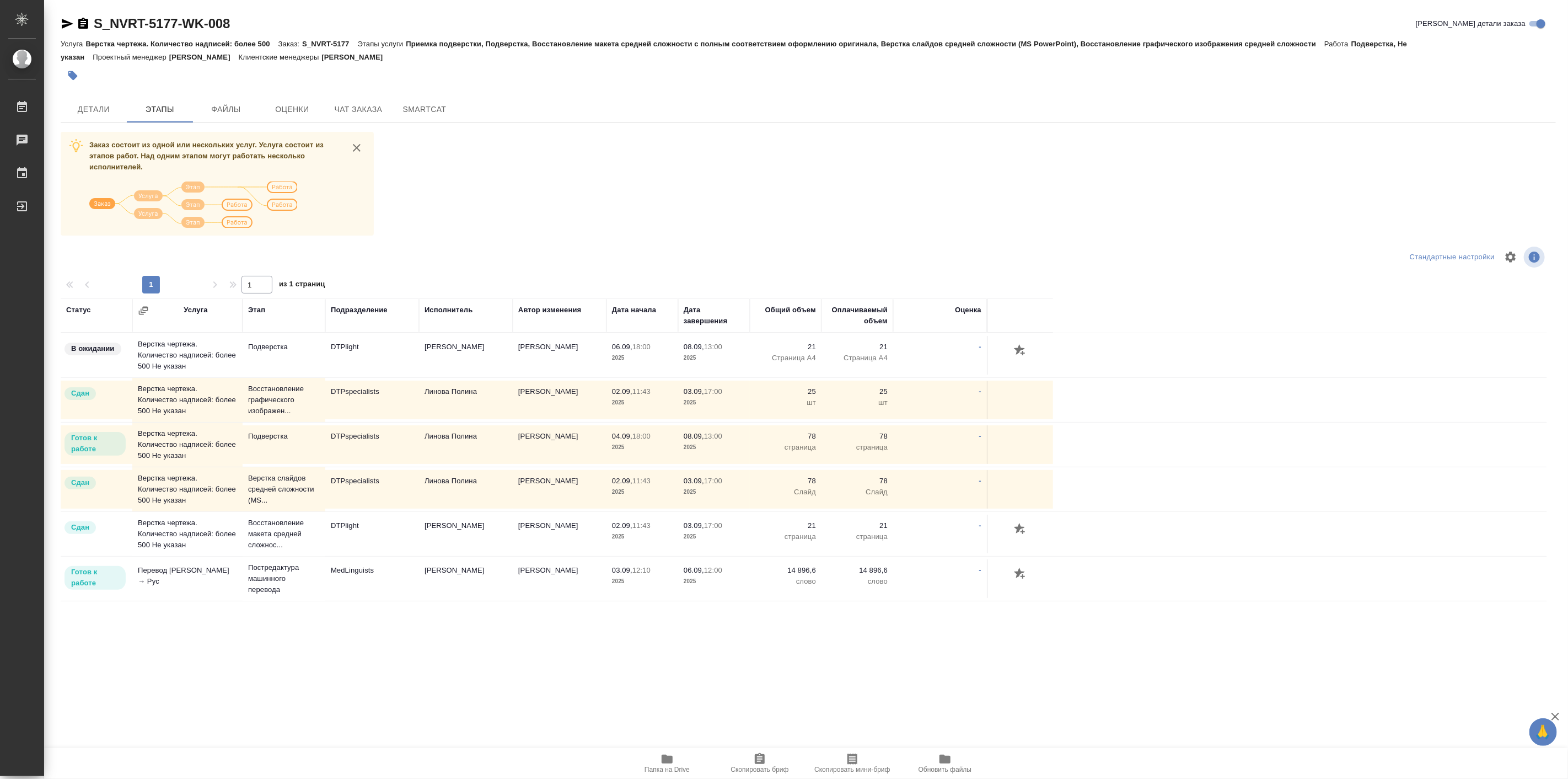
click at [444, 432] on td "Линова Полина" at bounding box center [466, 445] width 94 height 39
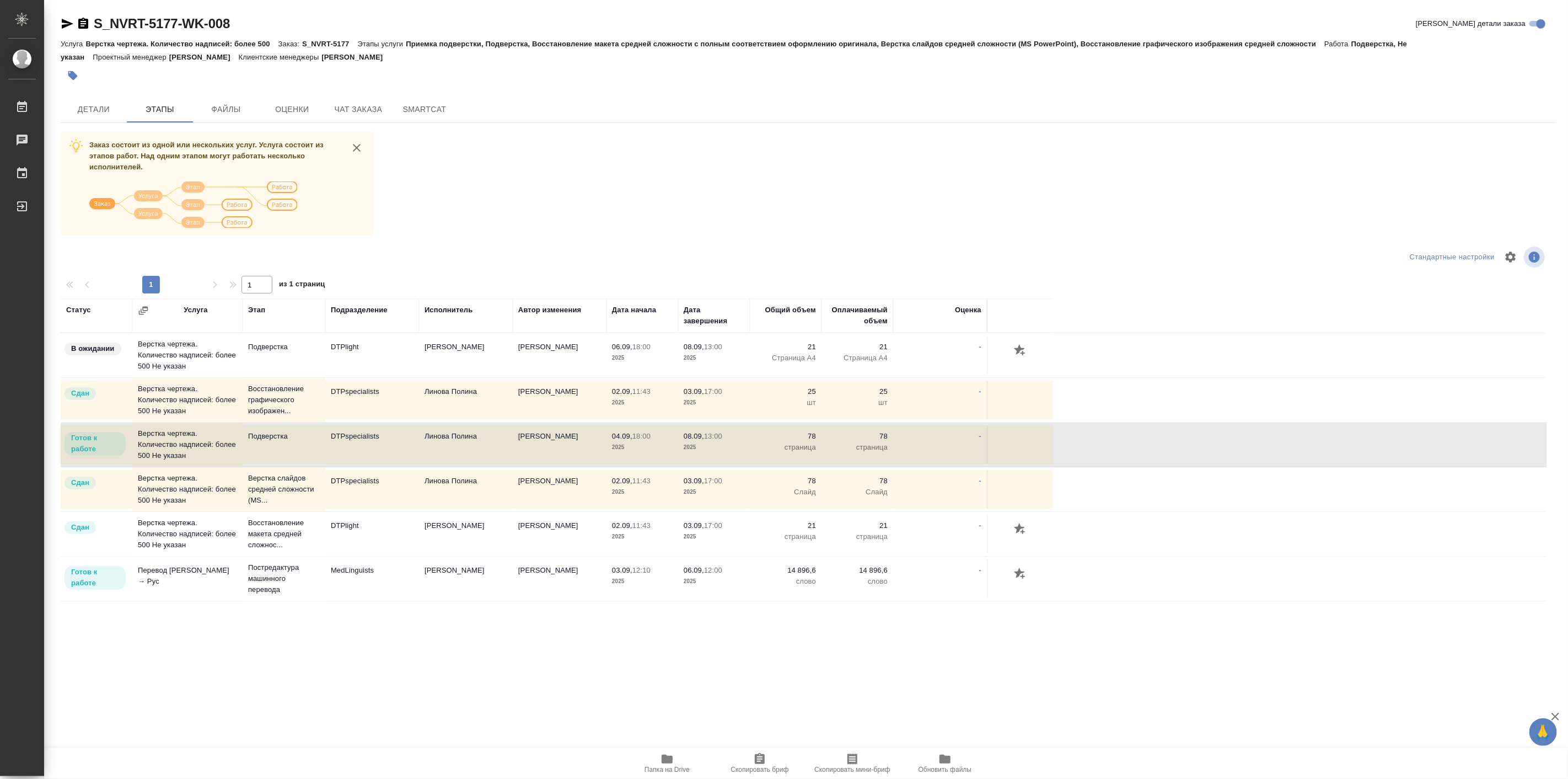
click at [444, 432] on td "Линова Полина" at bounding box center [466, 445] width 94 height 39
click at [348, 487] on td "DTPspecialists" at bounding box center [372, 489] width 94 height 39
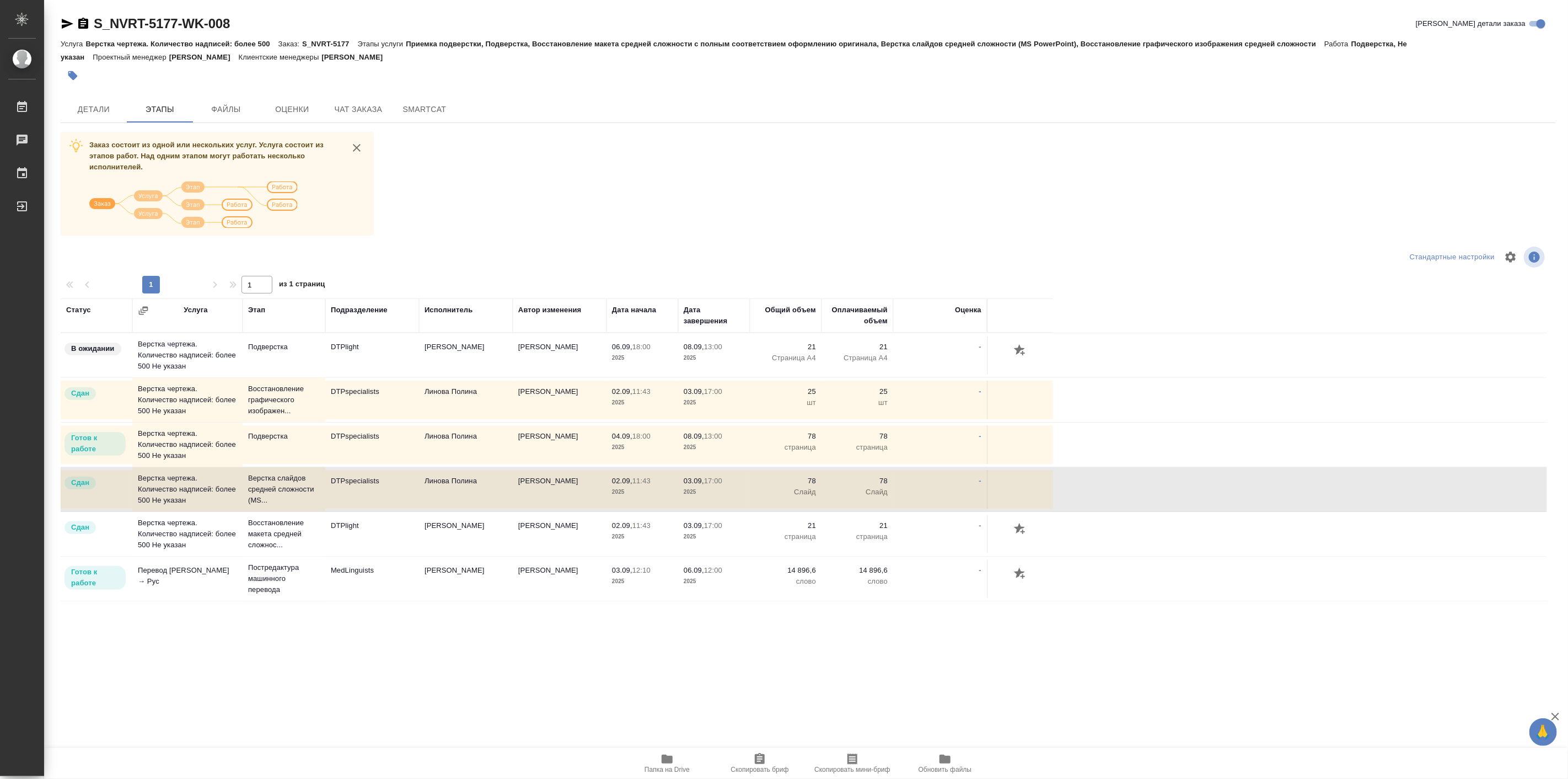
click at [348, 487] on td "DTPspecialists" at bounding box center [372, 489] width 94 height 39
click at [73, 112] on span "Детали" at bounding box center [93, 109] width 53 height 14
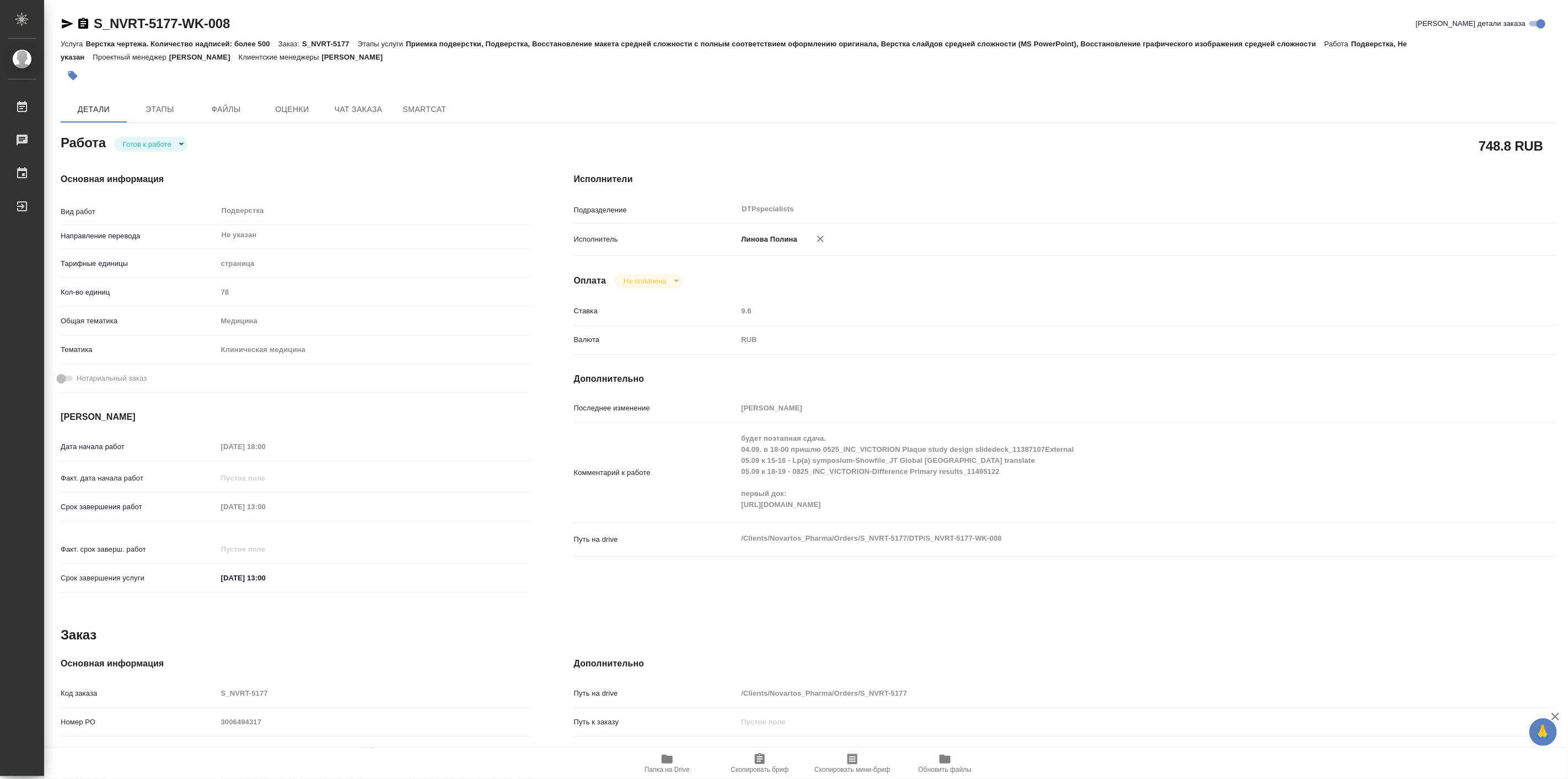
type textarea "x"
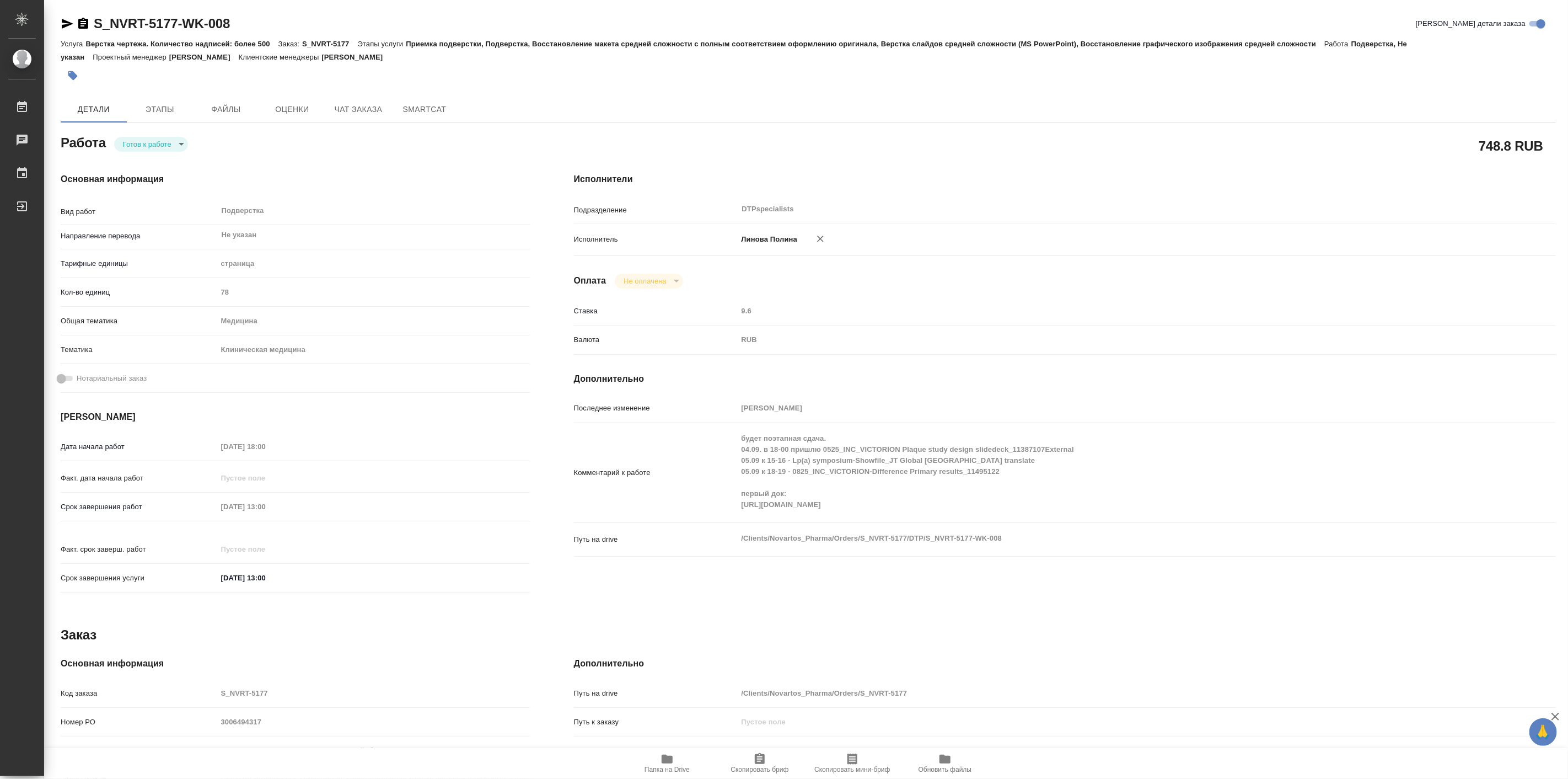
type textarea "x"
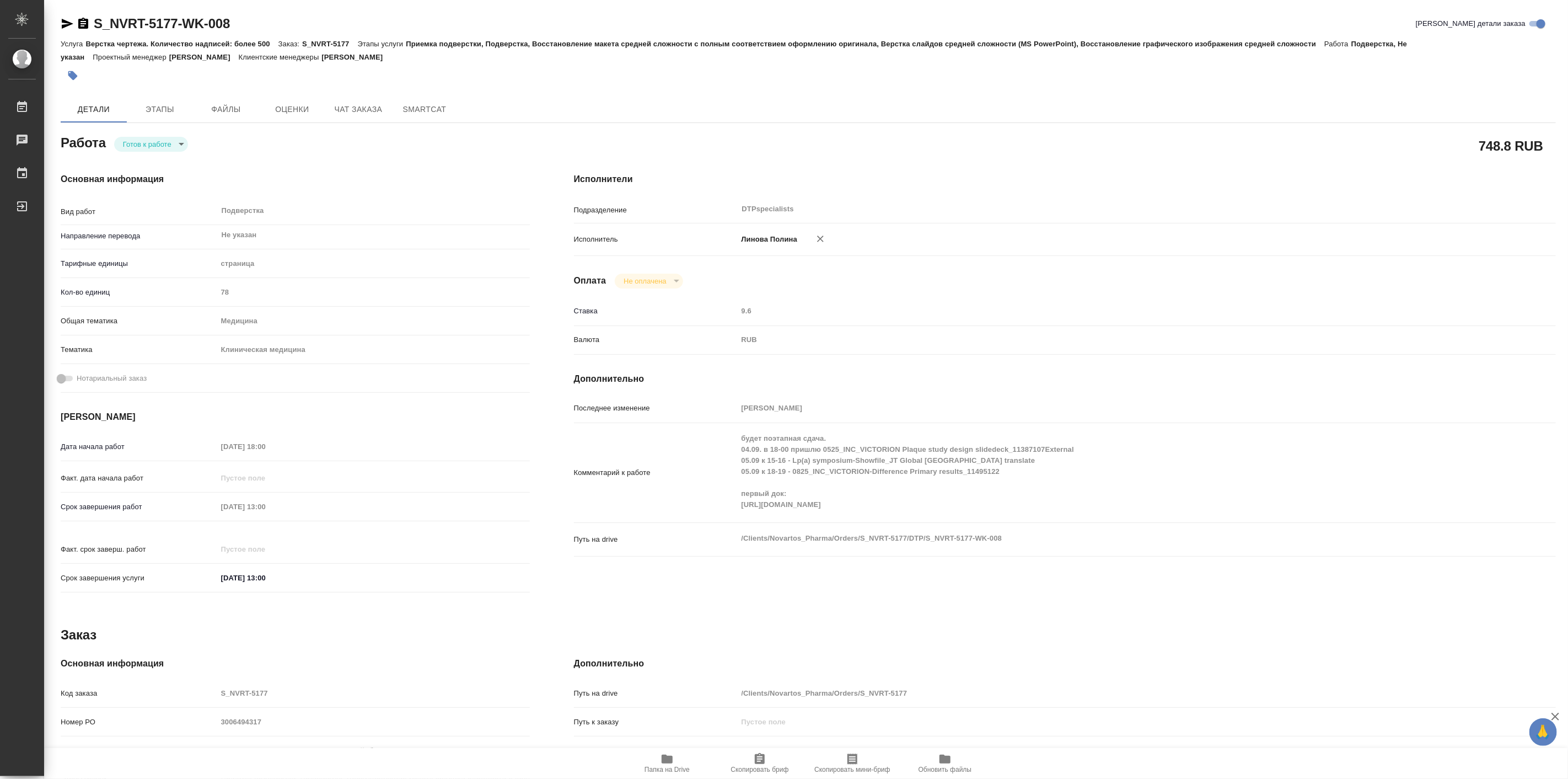
type textarea "x"
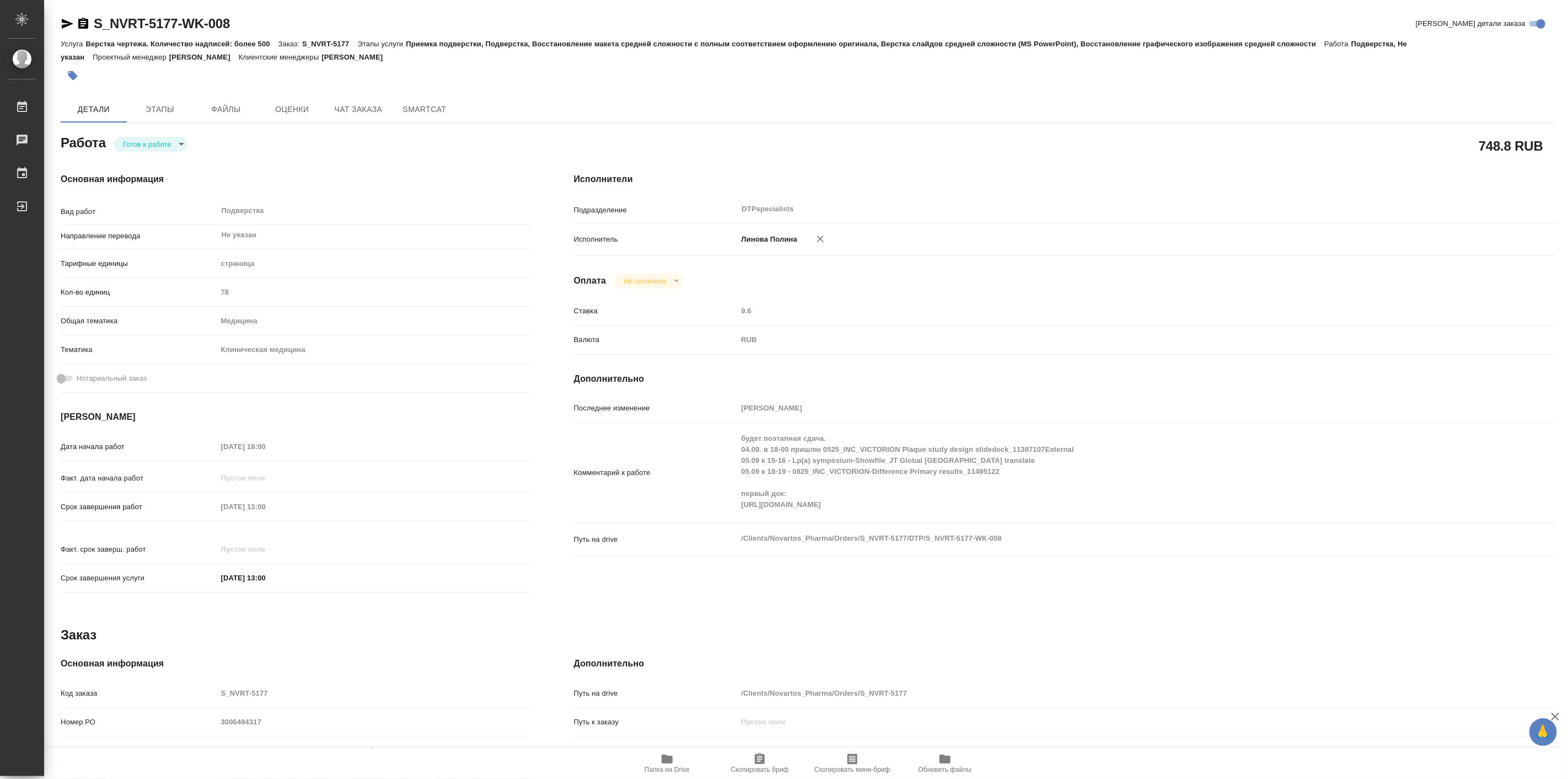
click at [669, 760] on icon "button" at bounding box center [666, 759] width 11 height 9
type textarea "x"
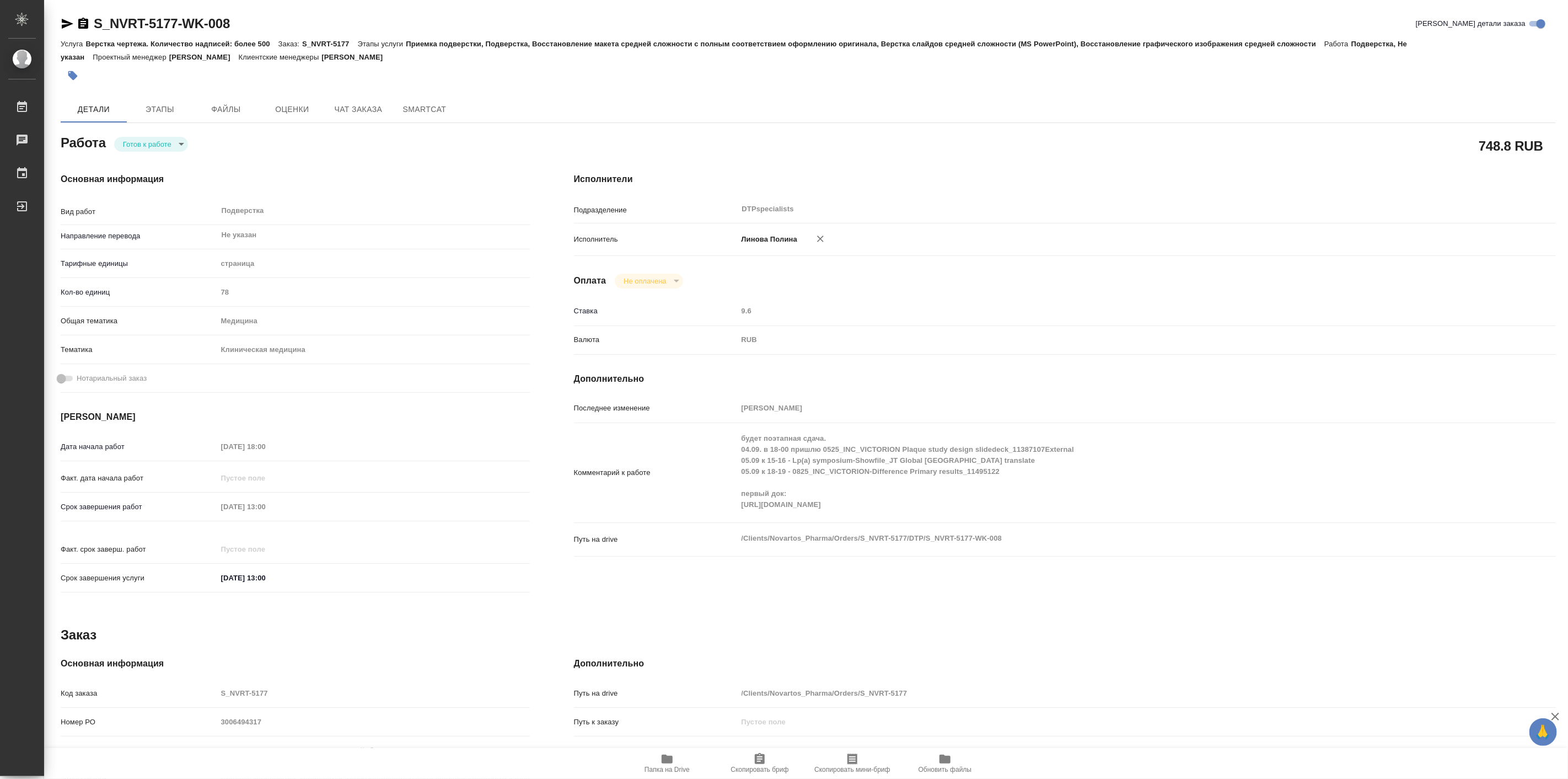
type textarea "x"
click at [1175, 112] on div "Детали Этапы Файлы Оценки Чат заказа SmartCat" at bounding box center [808, 109] width 1496 height 27
click at [156, 167] on div "Основная информация Вид работ Подверстка x ​ Направление перевода Не указан ​ Т…" at bounding box center [296, 386] width 514 height 471
click at [170, 145] on body "🙏 .cls-1 fill:#fff; AWATERA Linova Polina Работы 0 Чаты График Выйти S_NVRT-517…" at bounding box center [784, 389] width 1568 height 779
click at [170, 146] on li "В работе" at bounding box center [153, 144] width 77 height 19
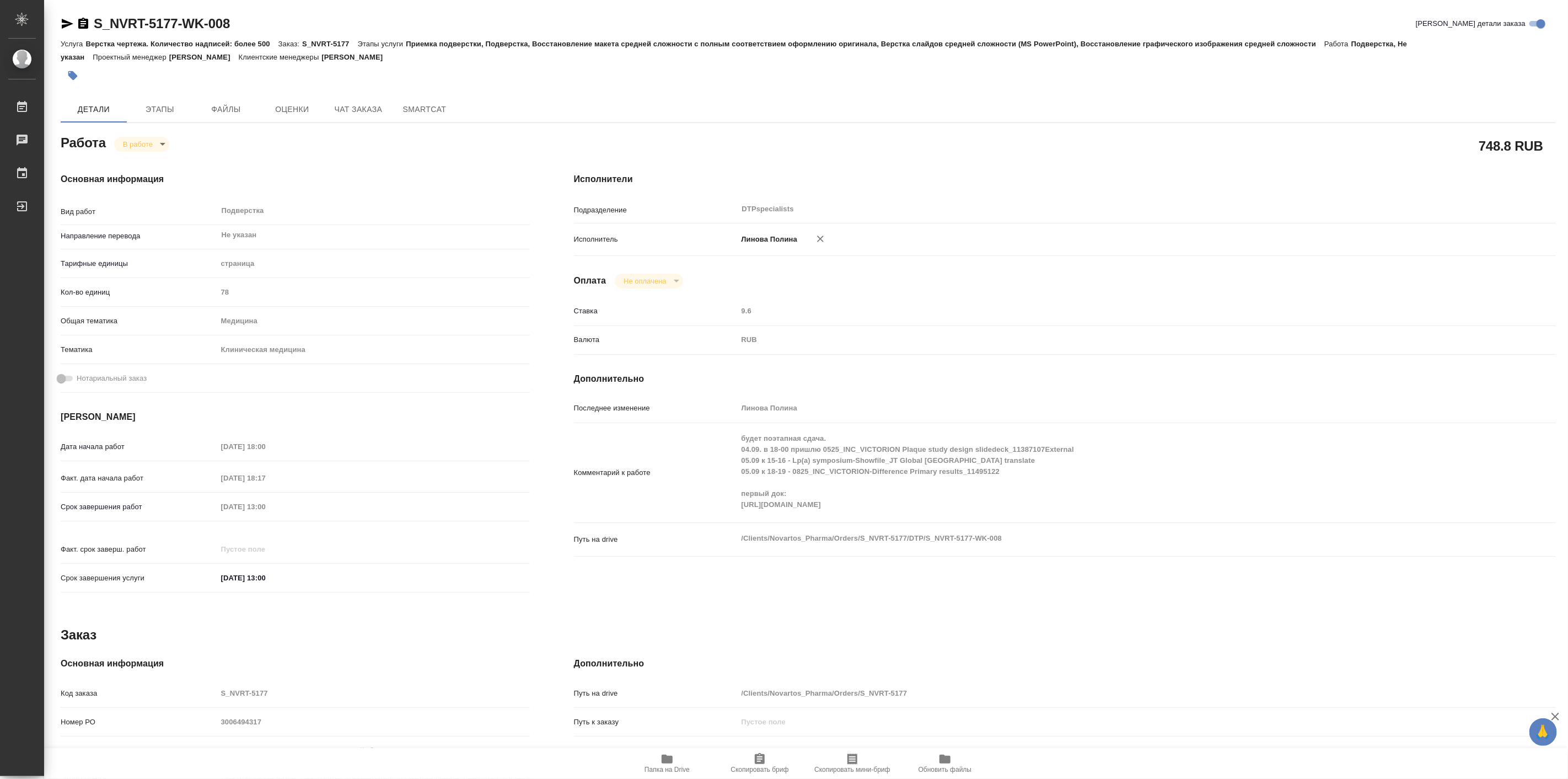
type textarea "x"
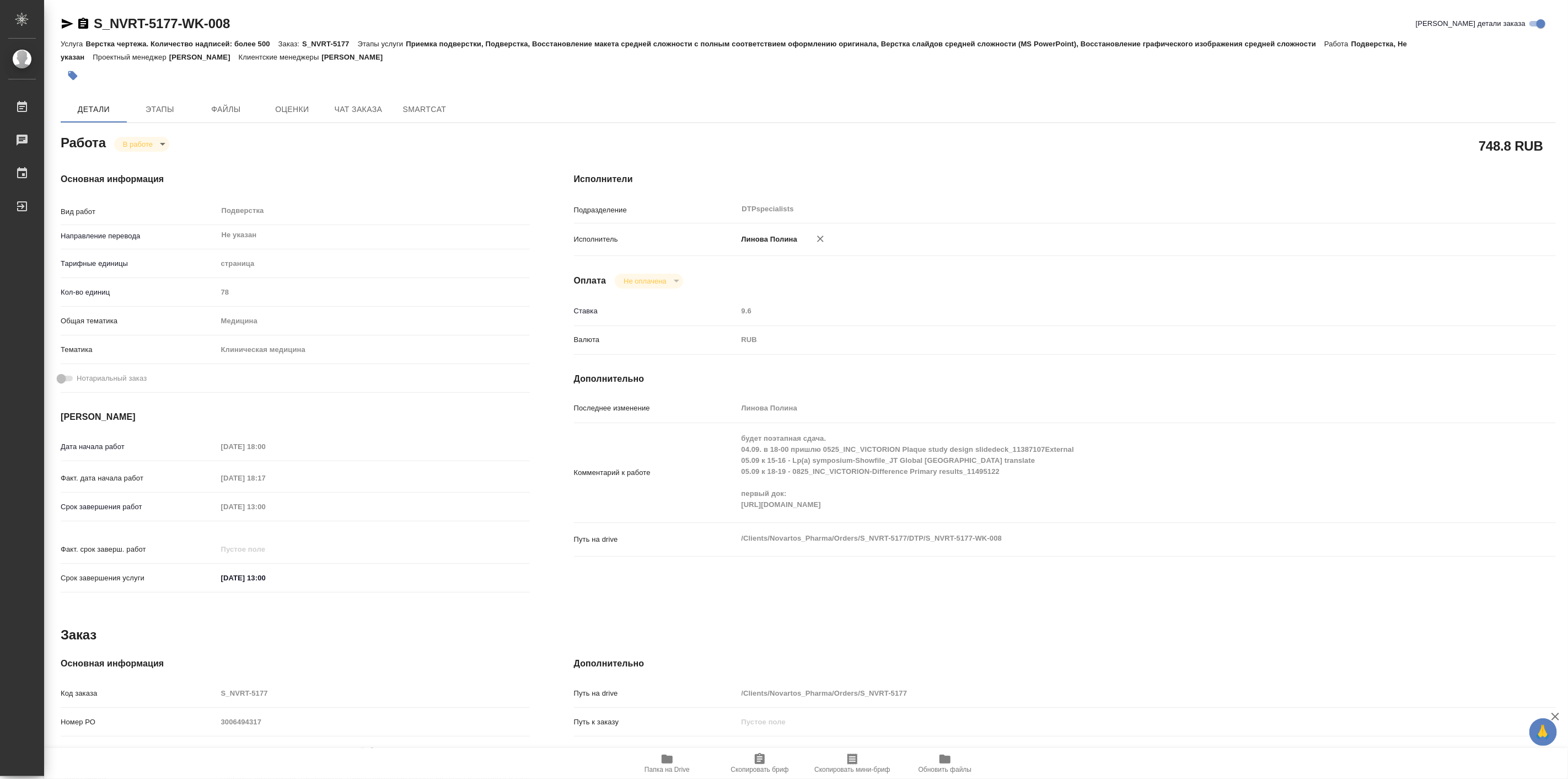
type textarea "x"
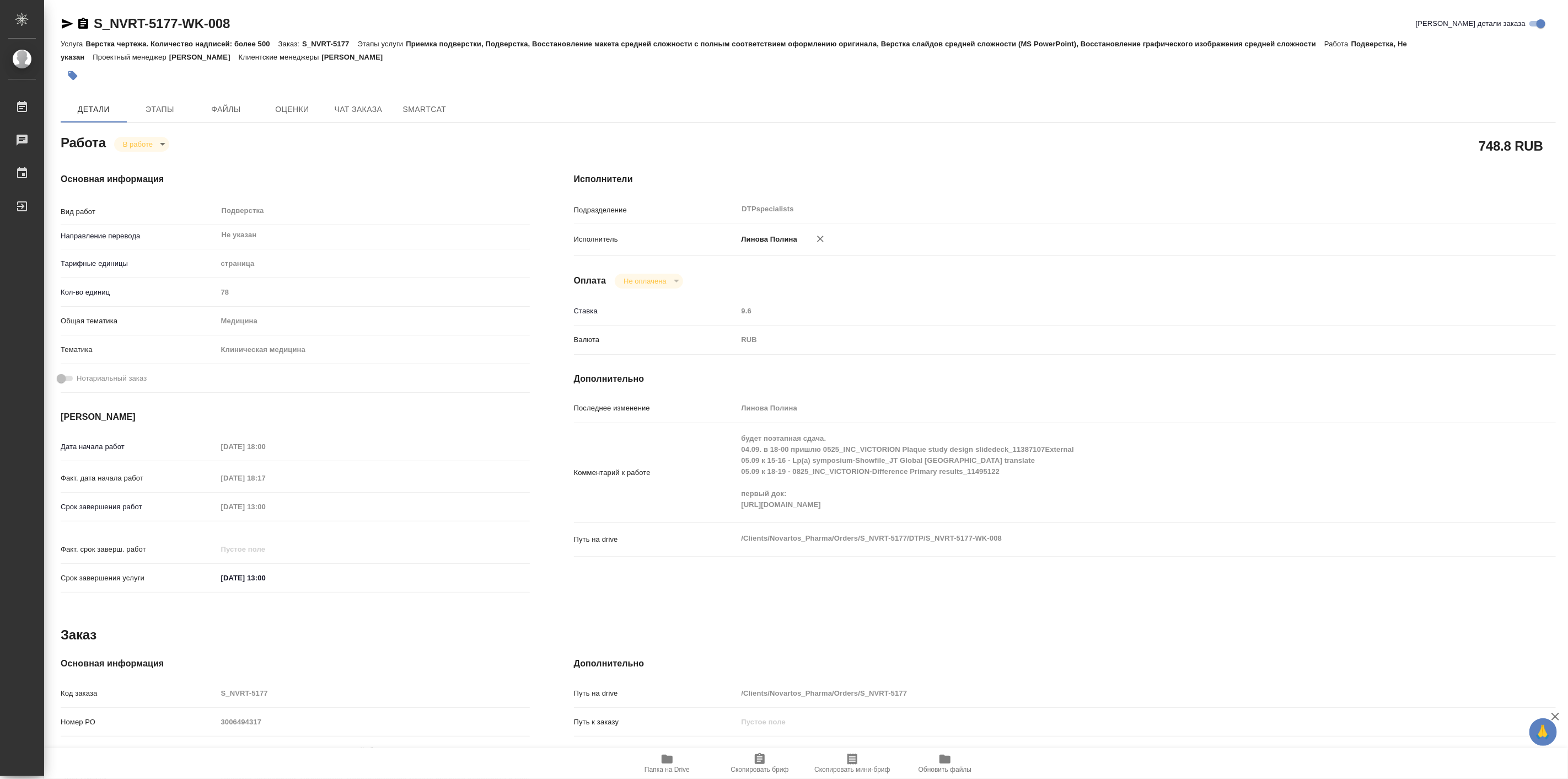
type textarea "x"
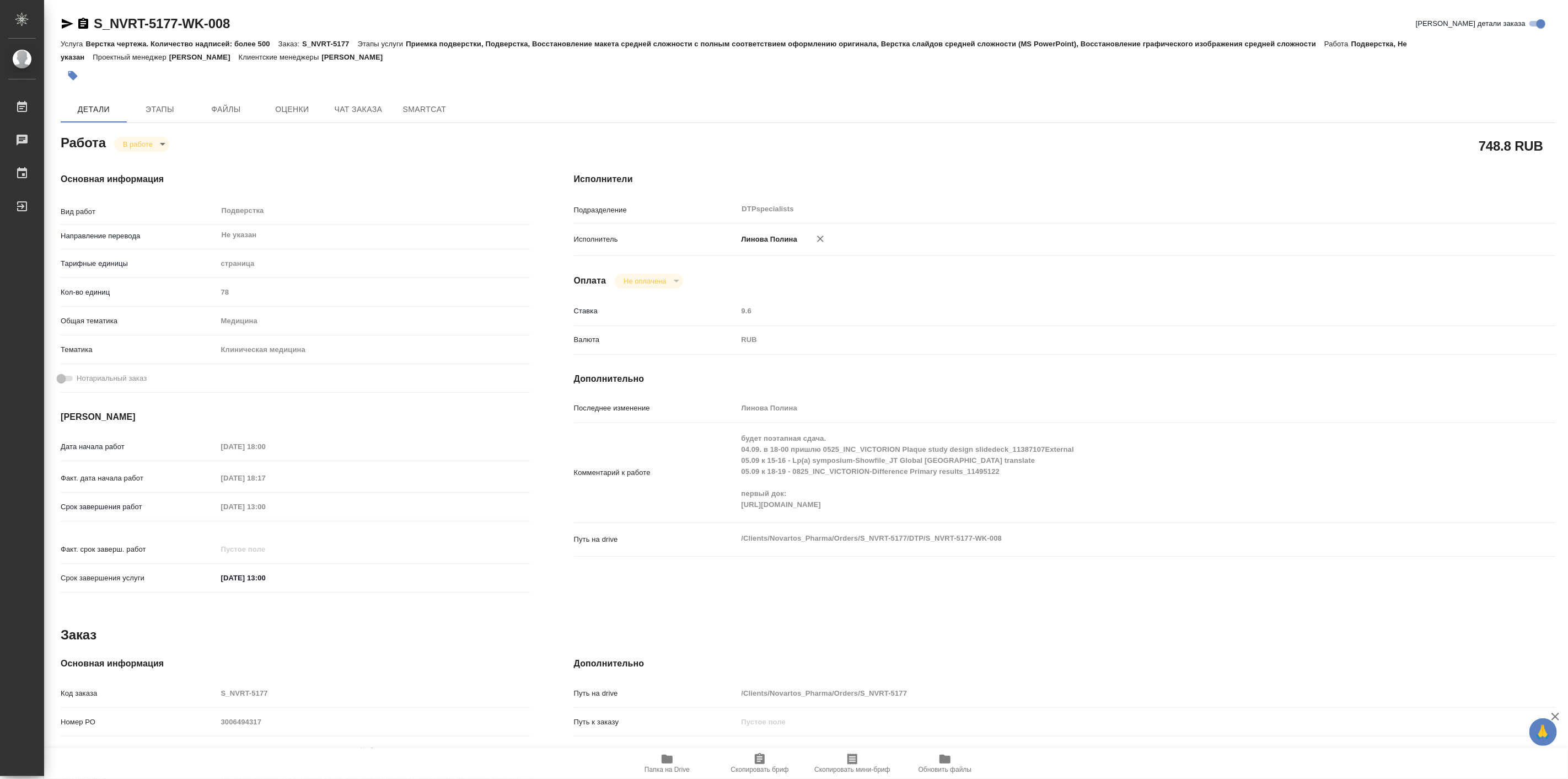
type textarea "x"
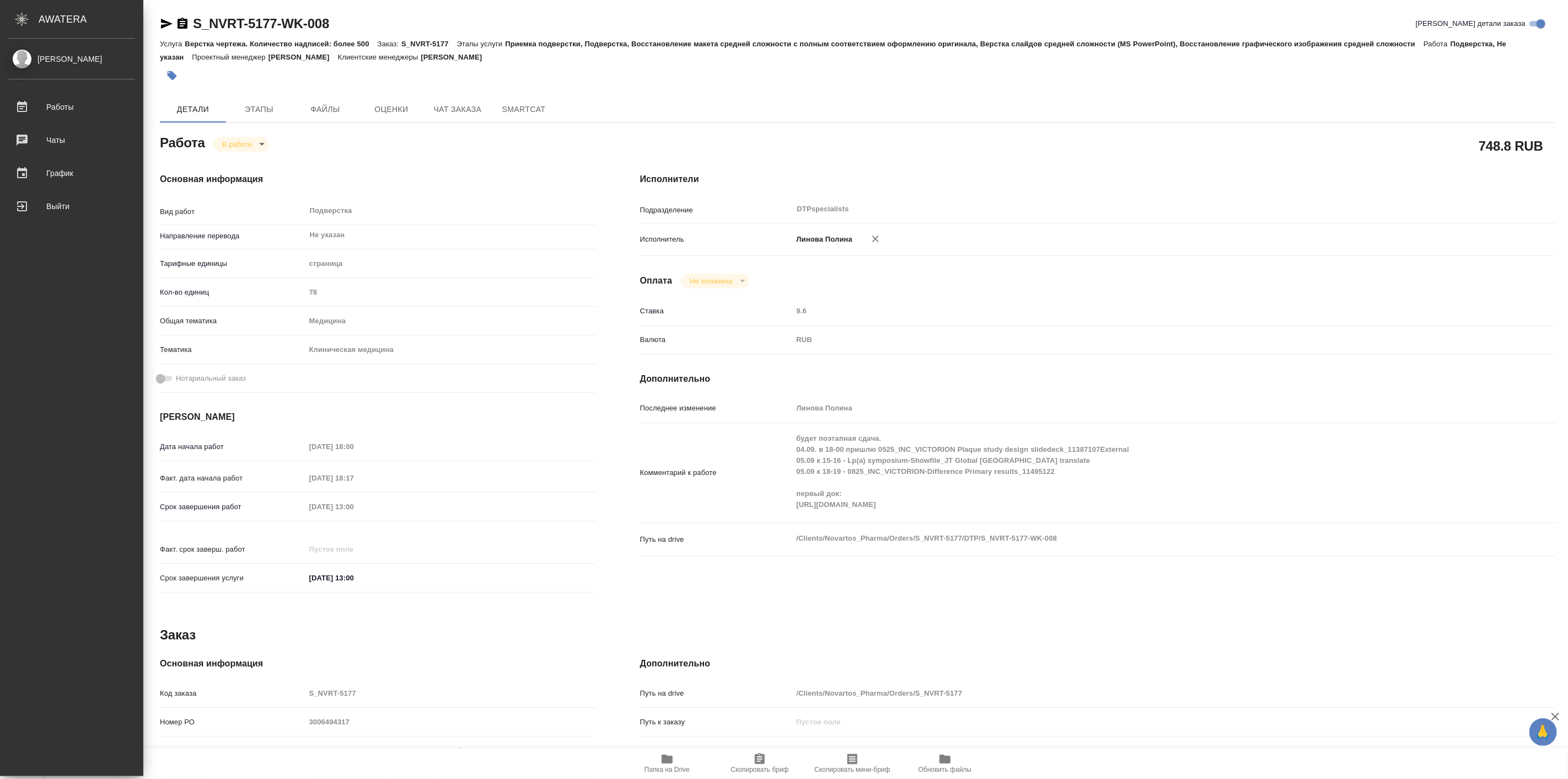
type textarea "x"
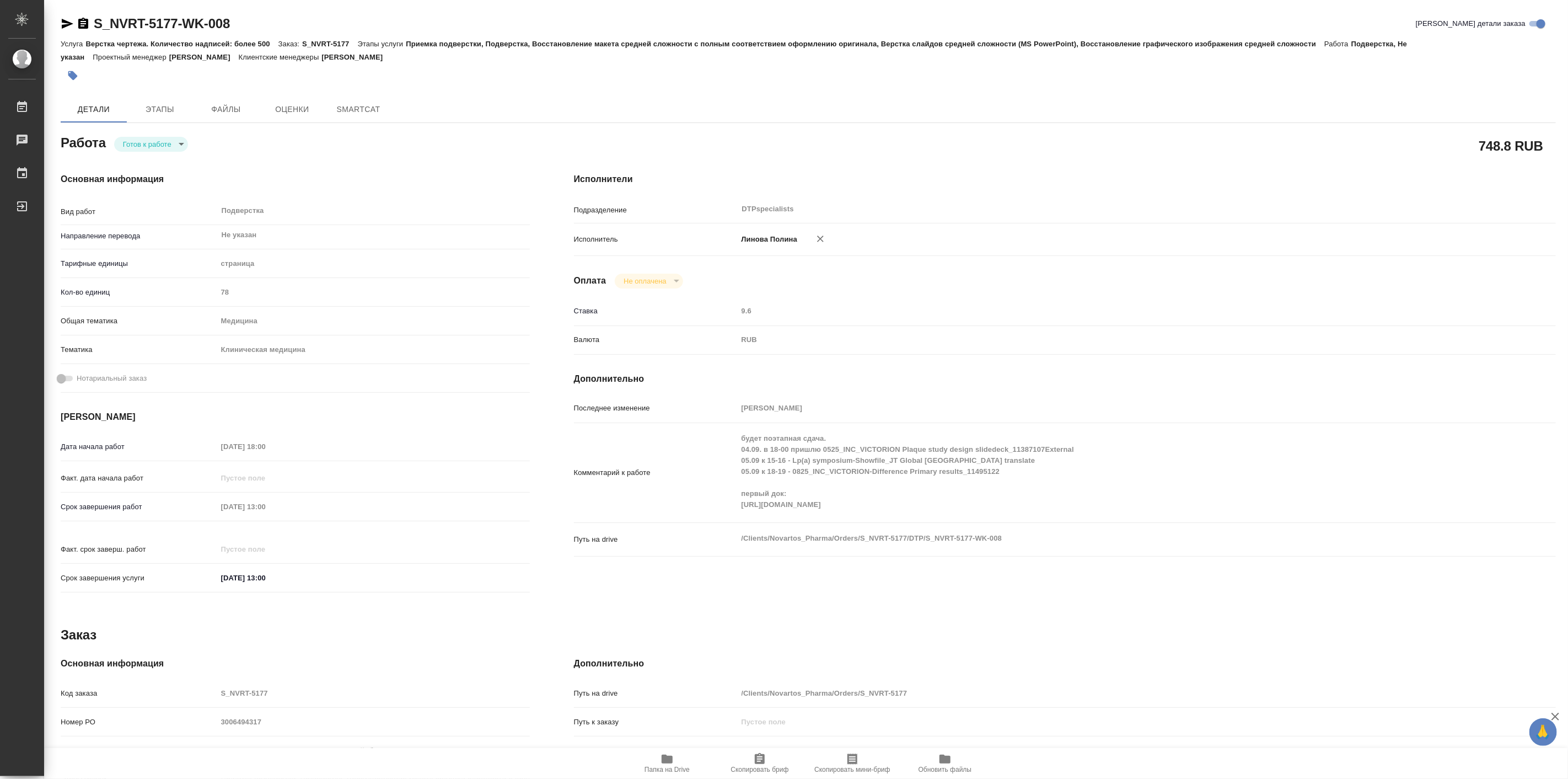
type textarea "x"
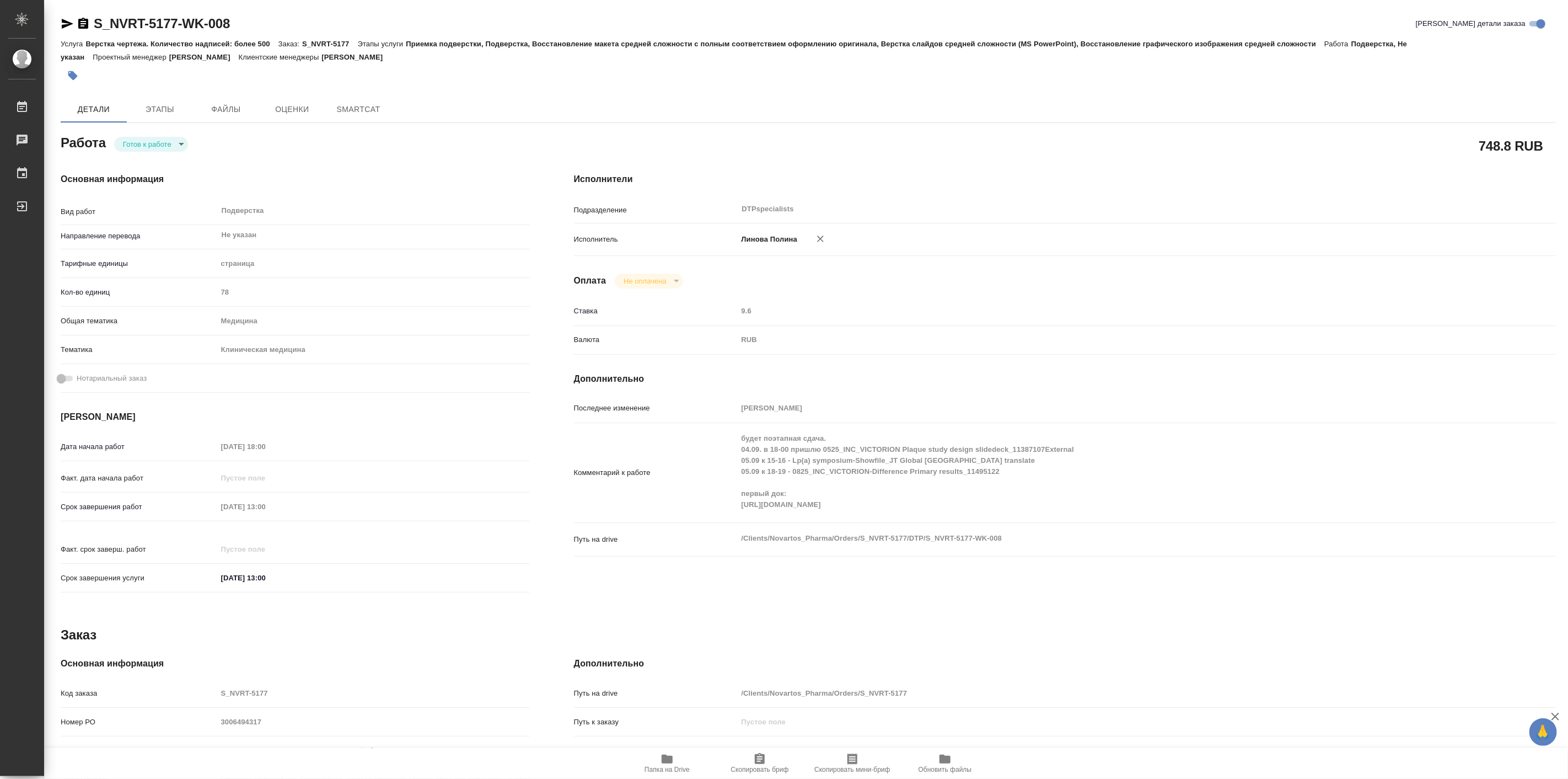
type textarea "x"
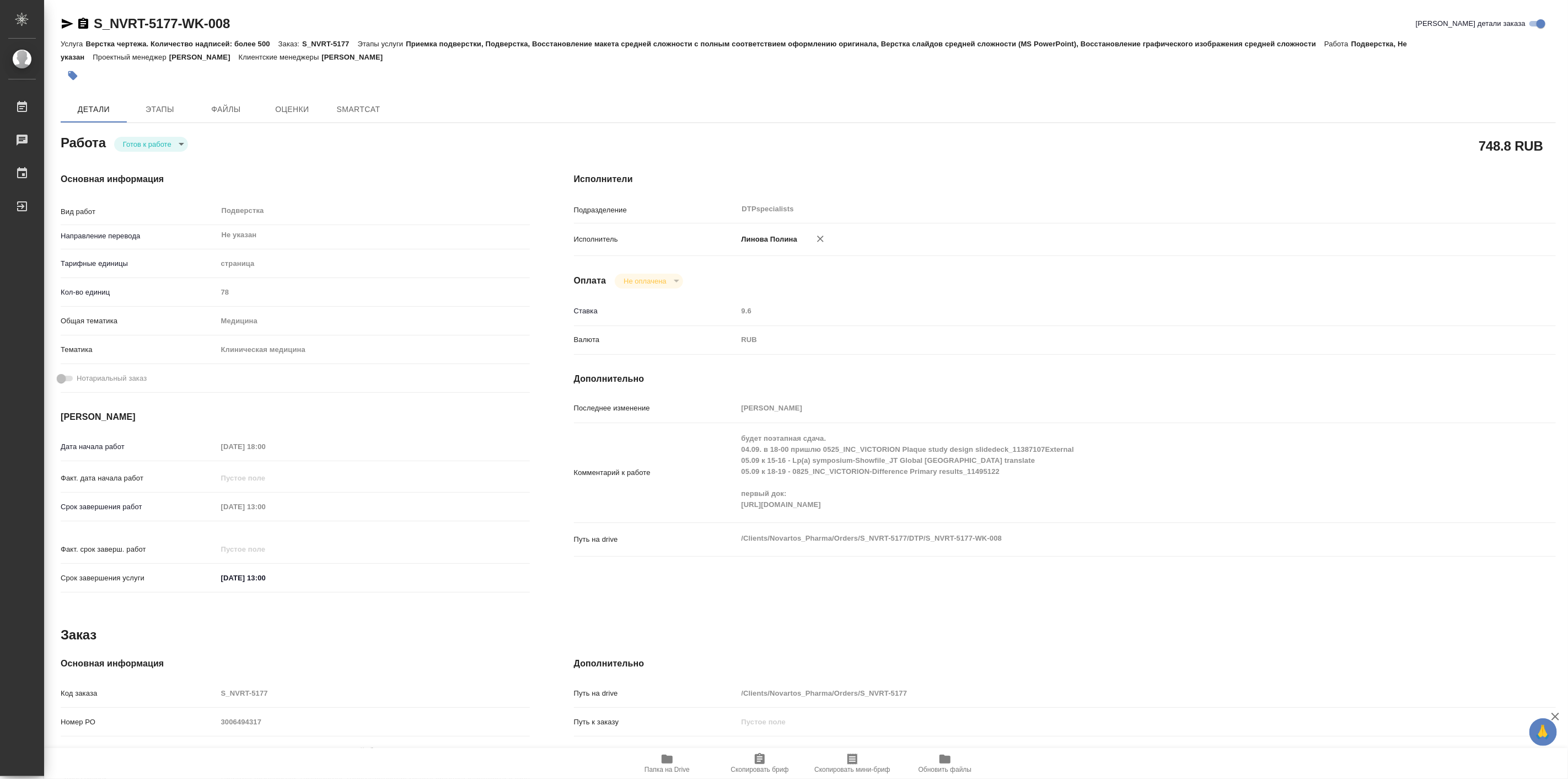
type textarea "x"
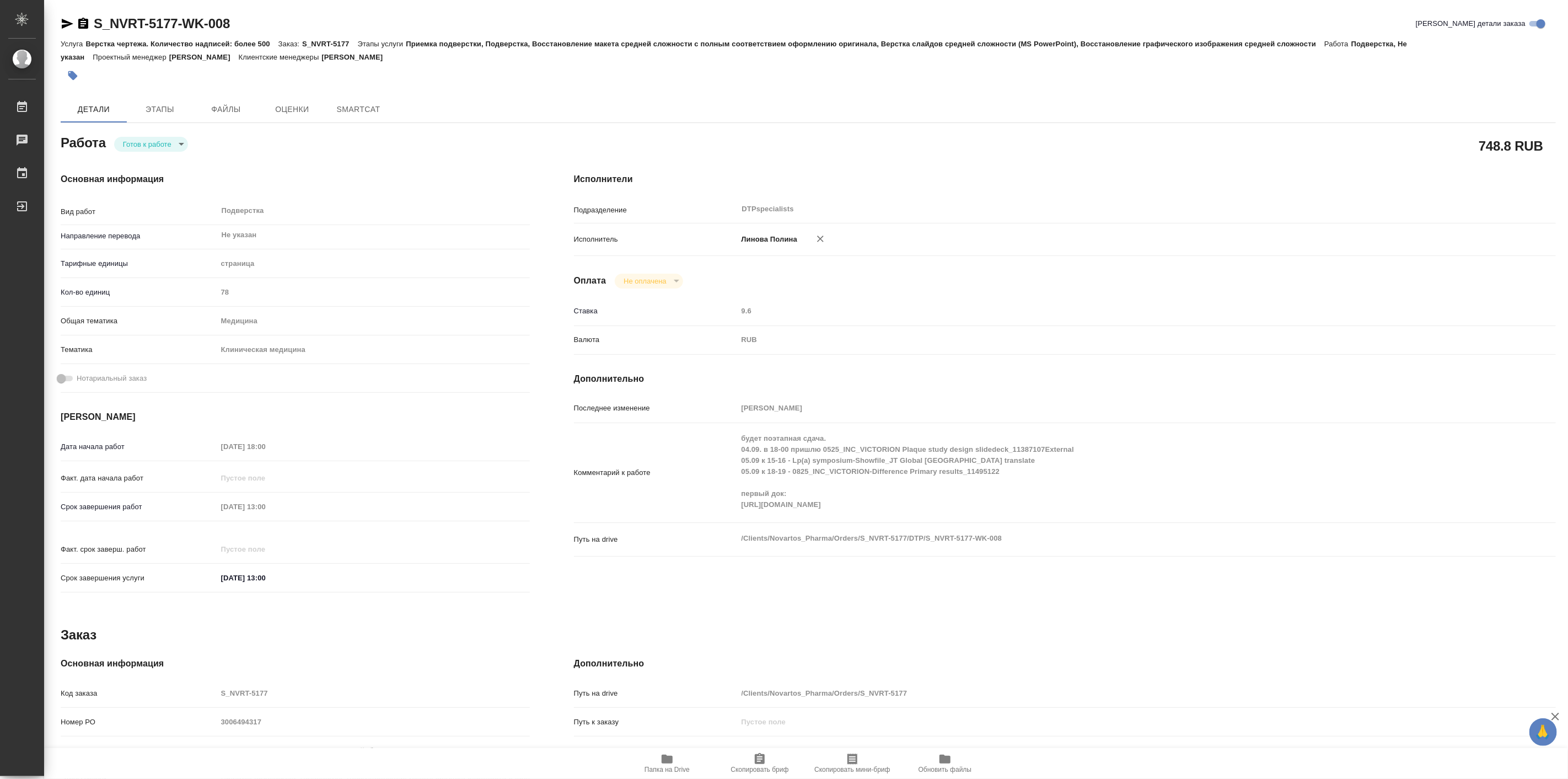
type textarea "x"
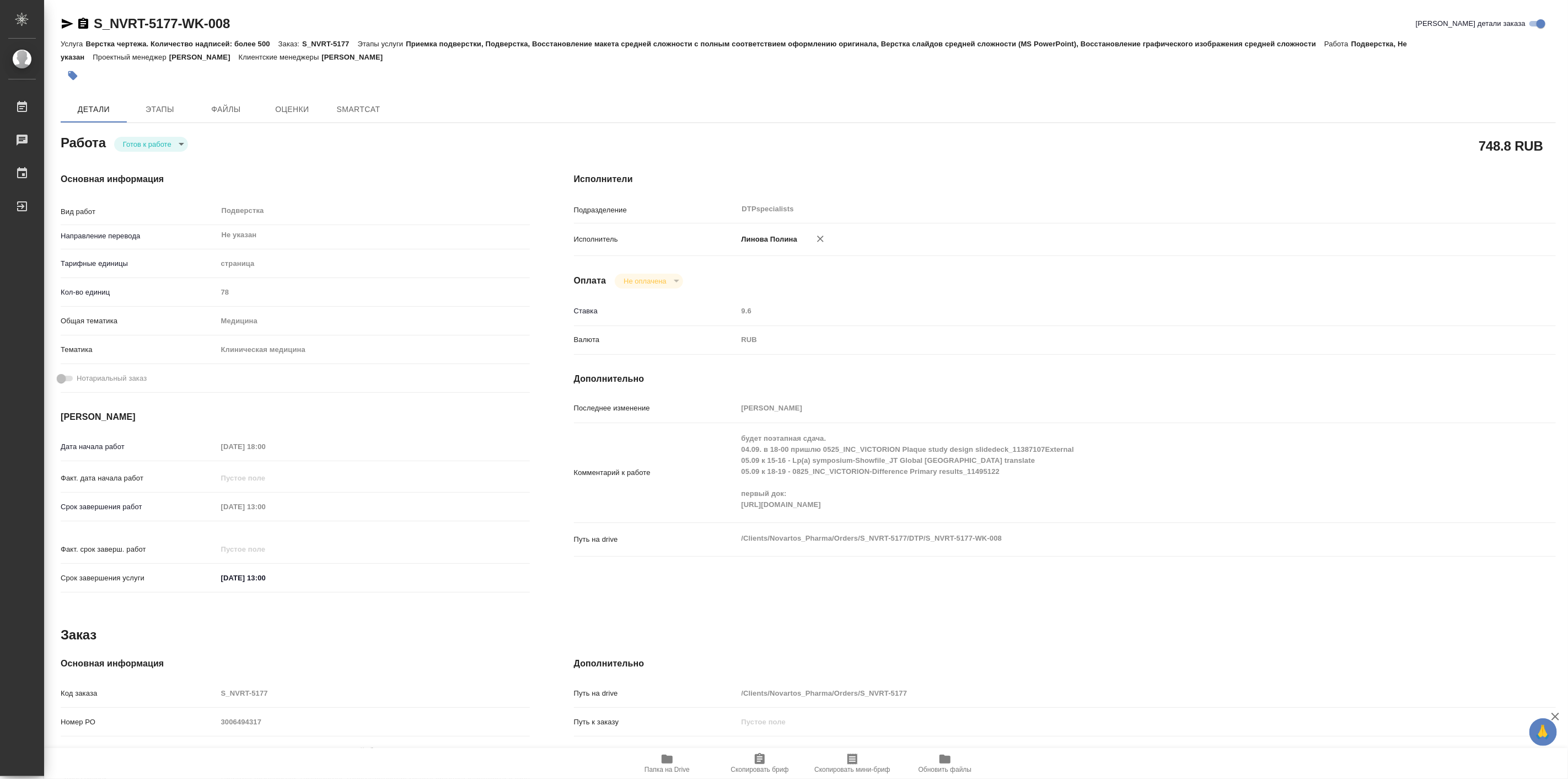
type textarea "x"
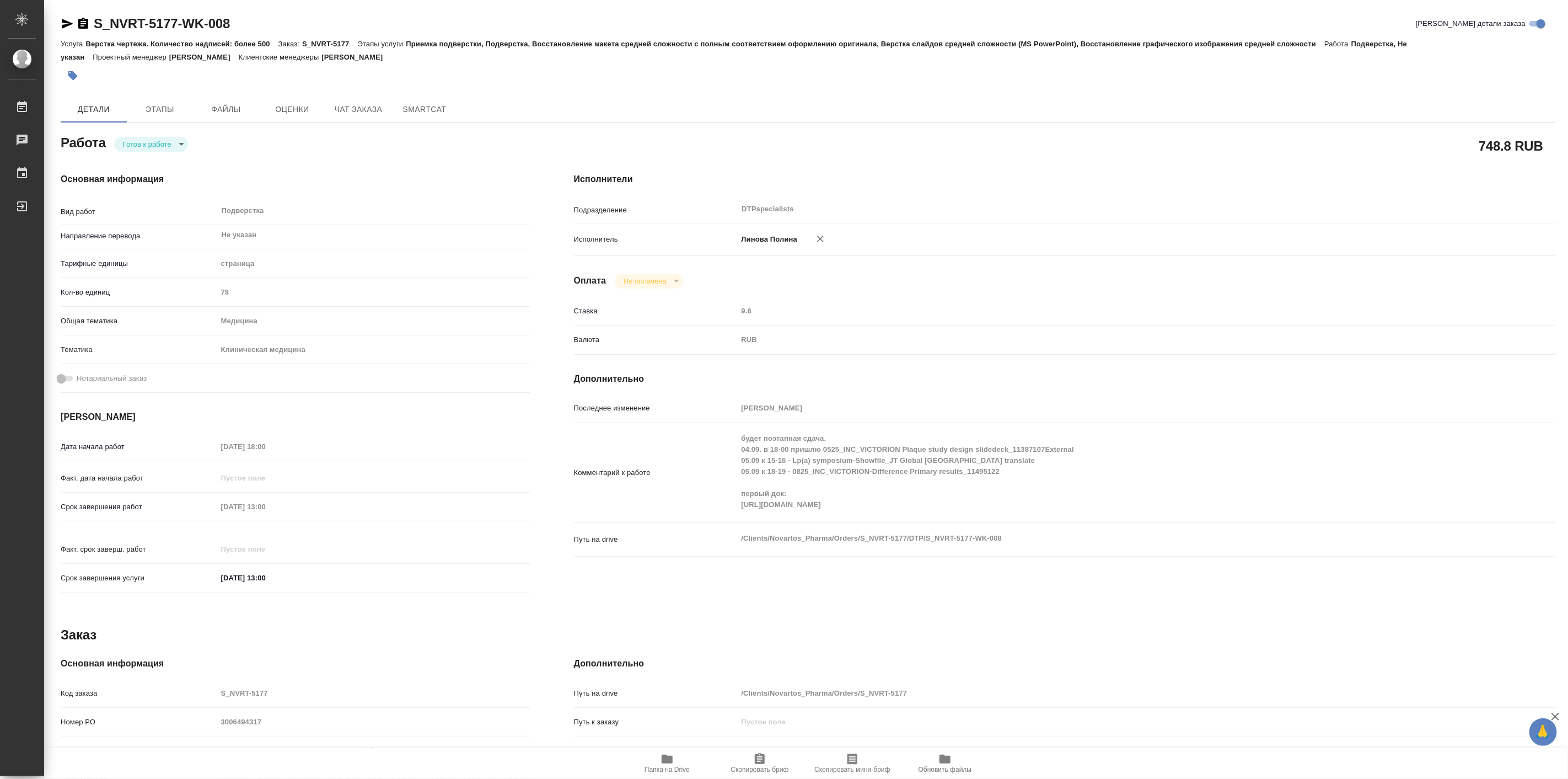
type textarea "x"
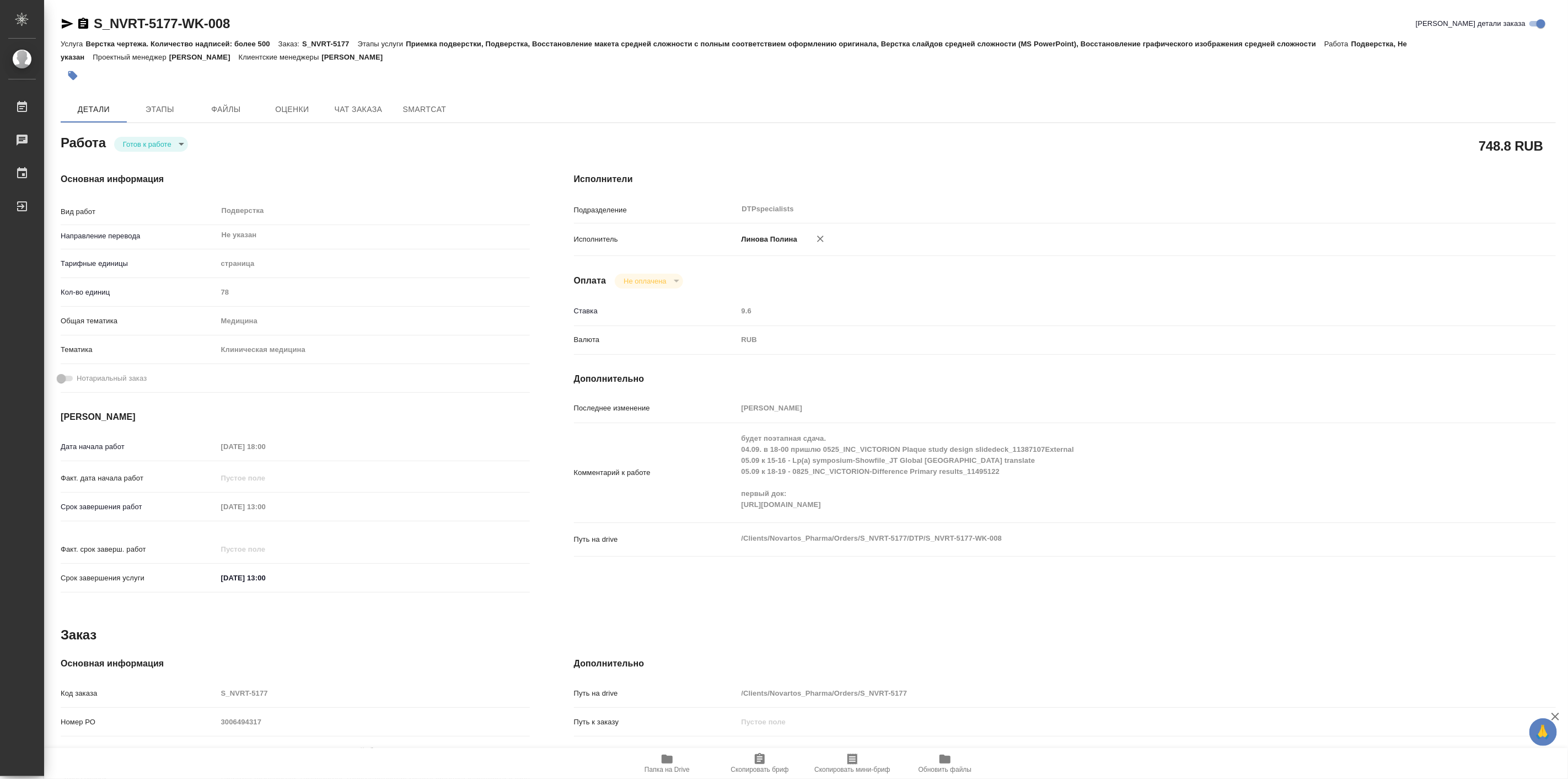
type textarea "x"
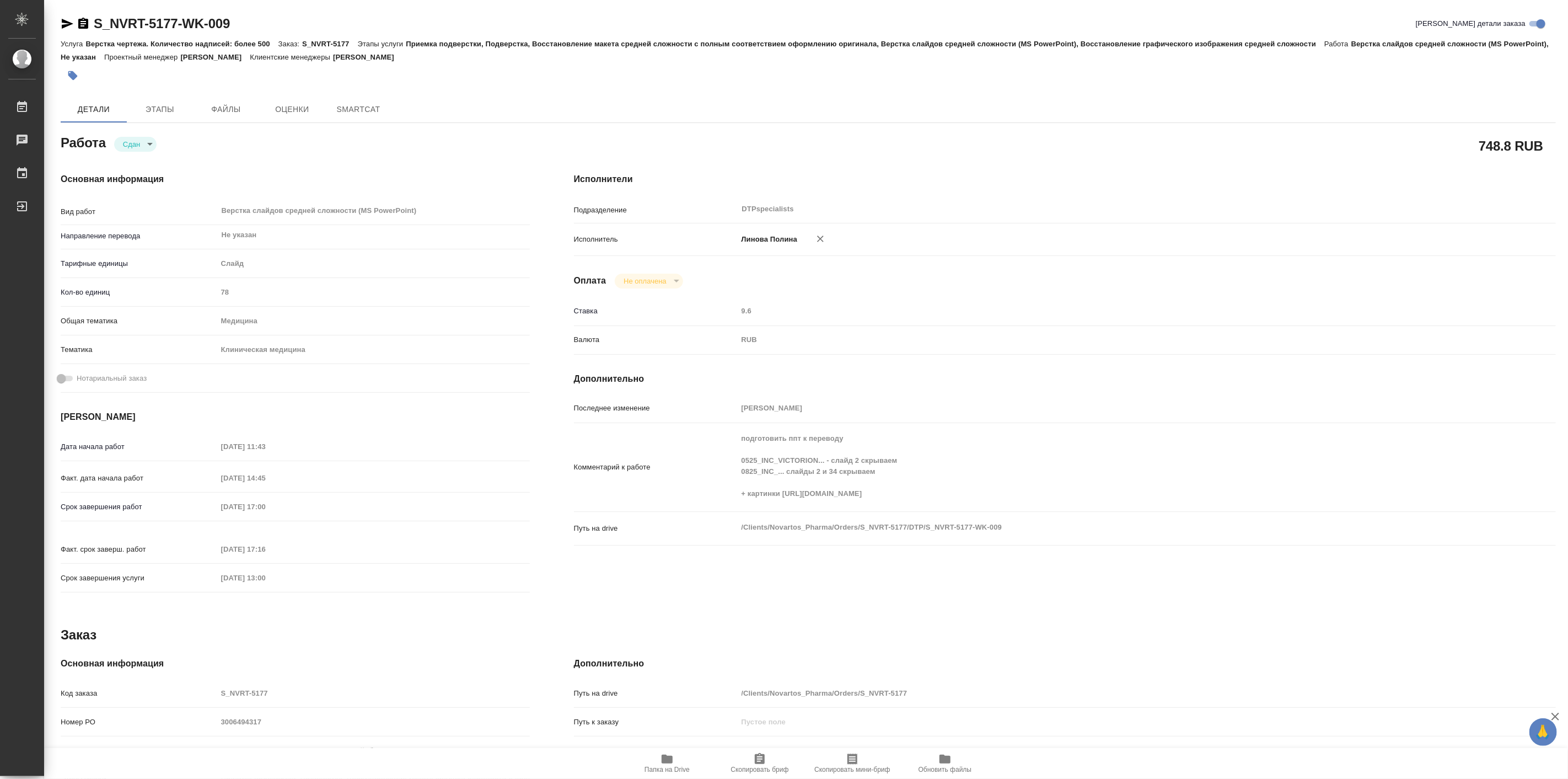
type textarea "x"
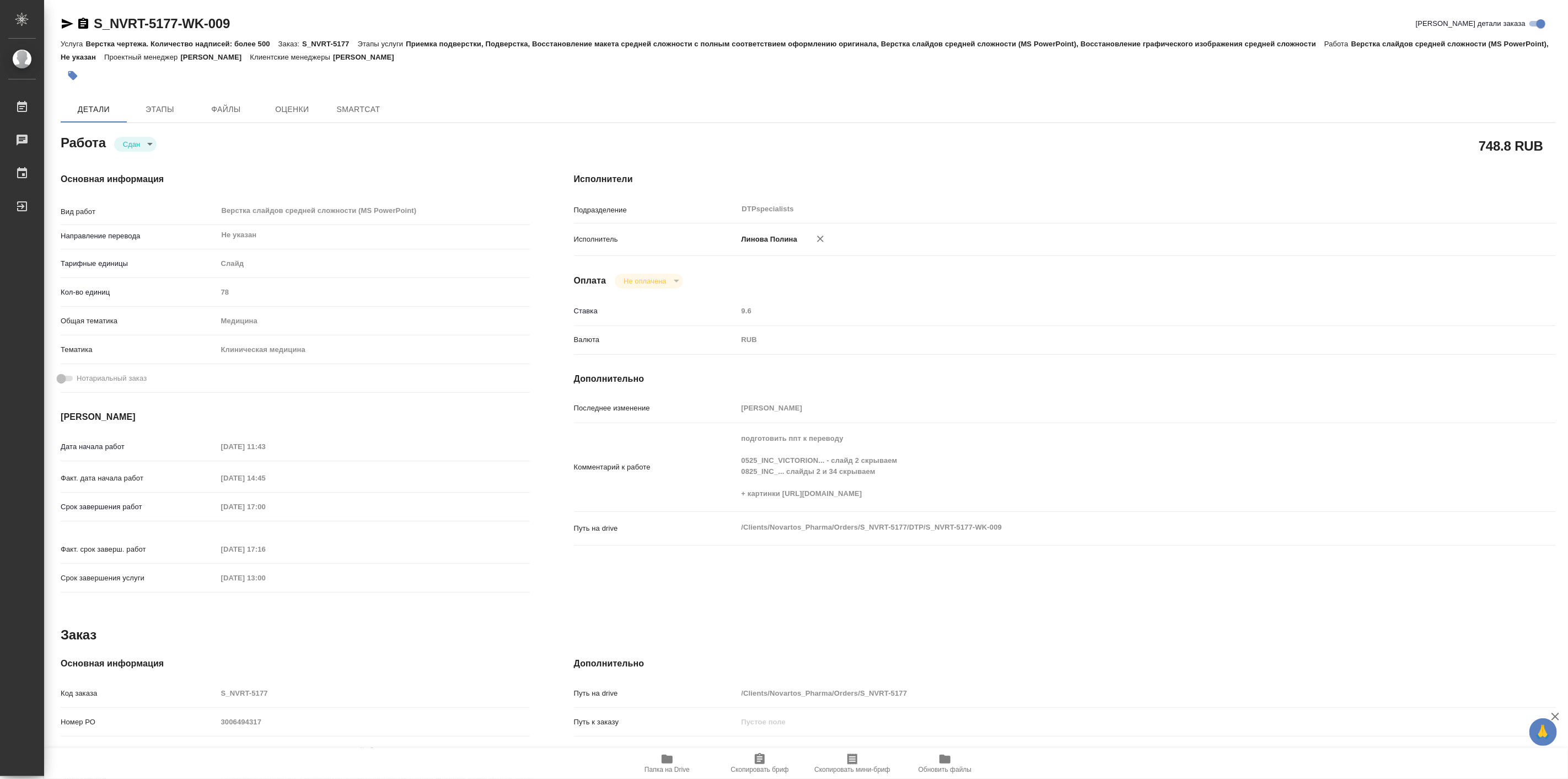
type textarea "x"
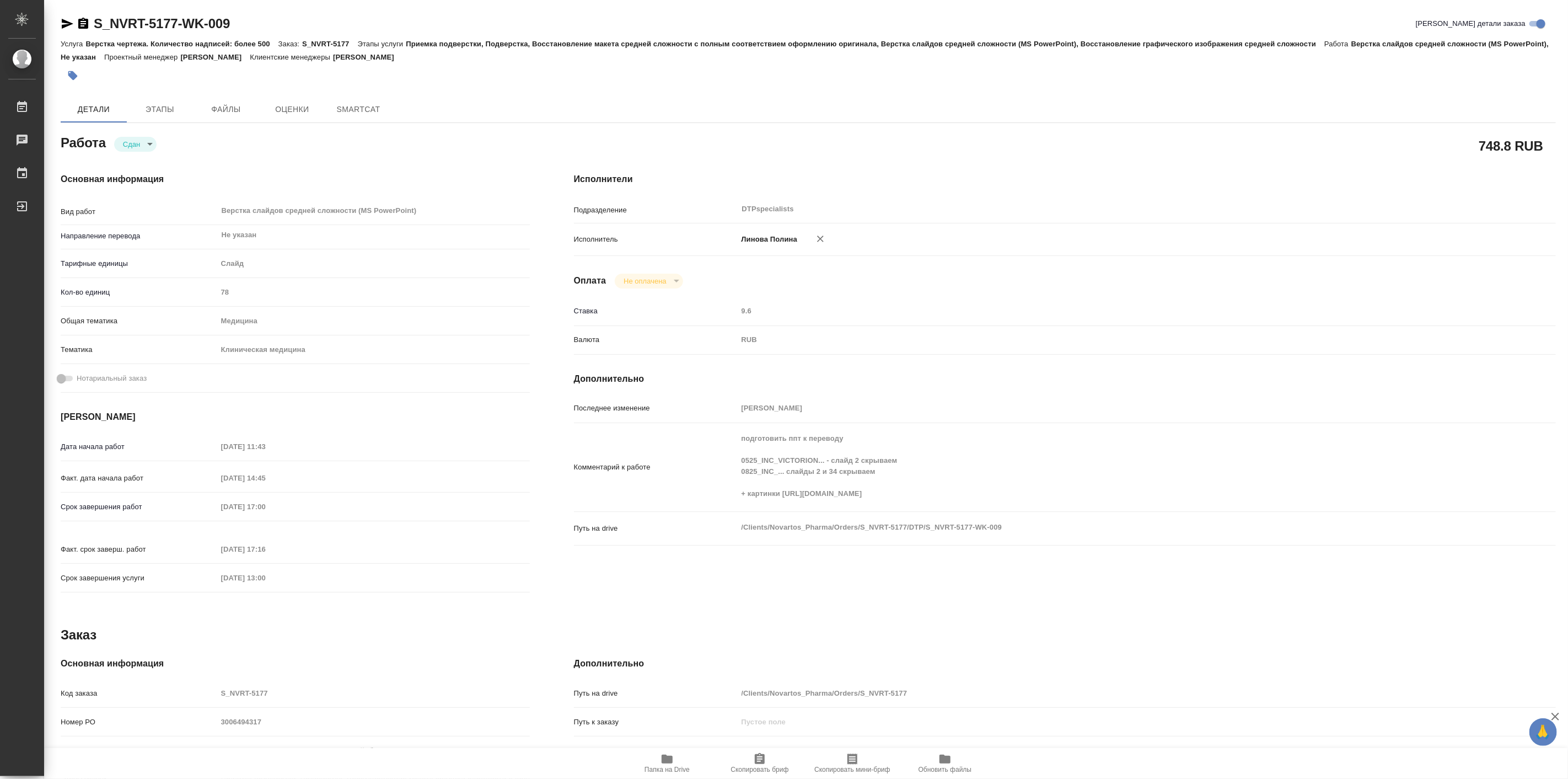
type textarea "x"
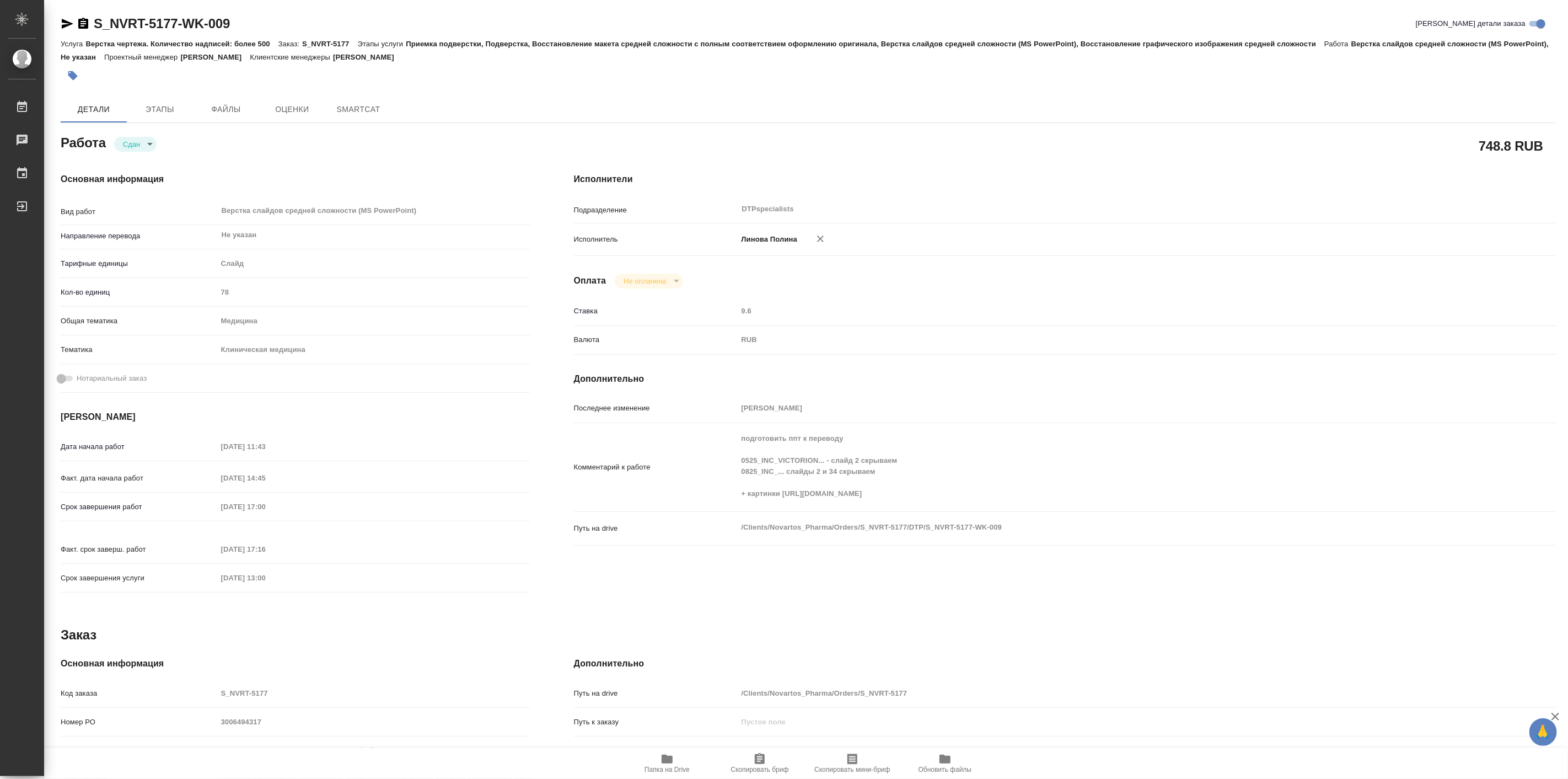
type textarea "x"
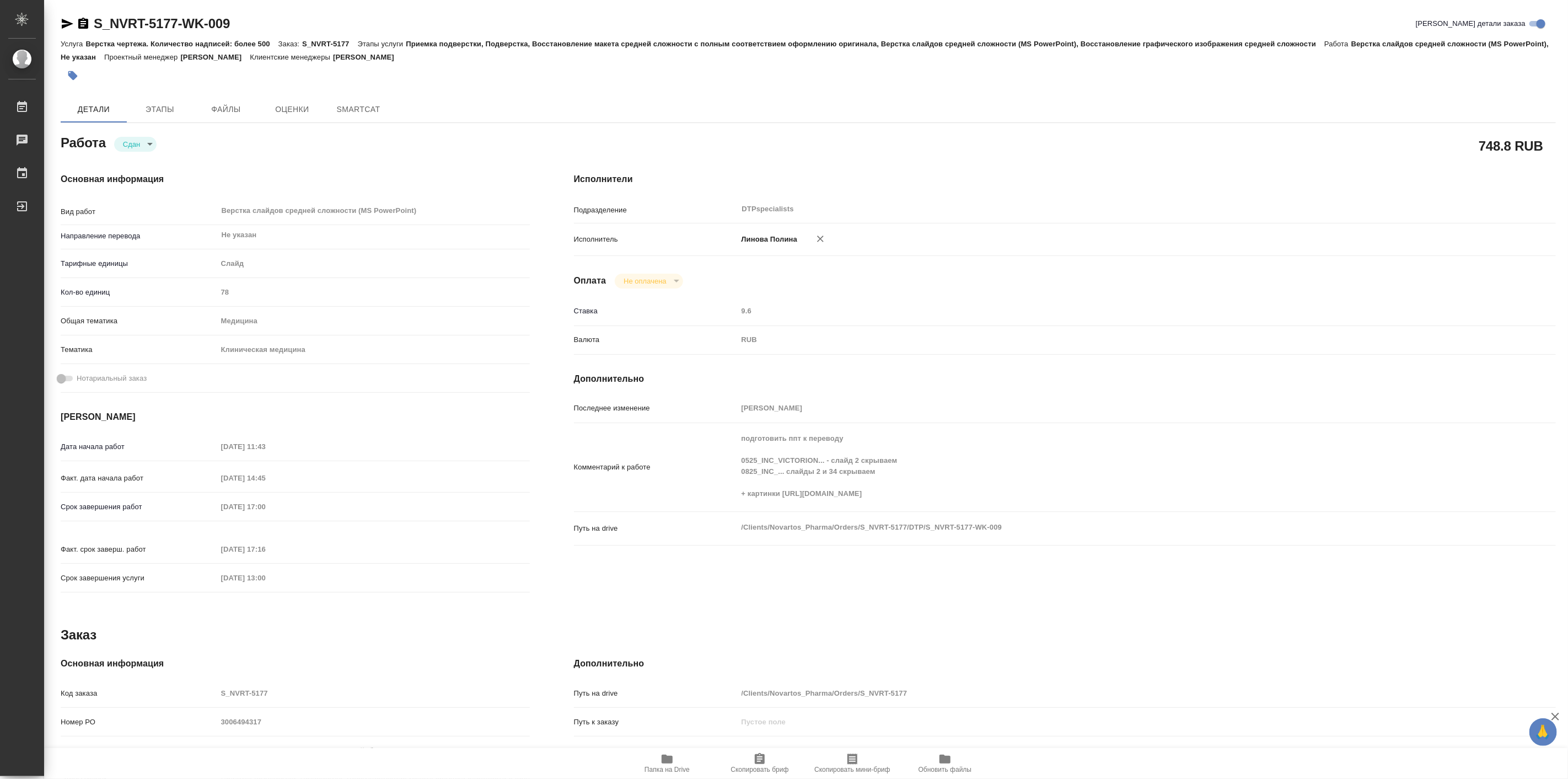
type textarea "x"
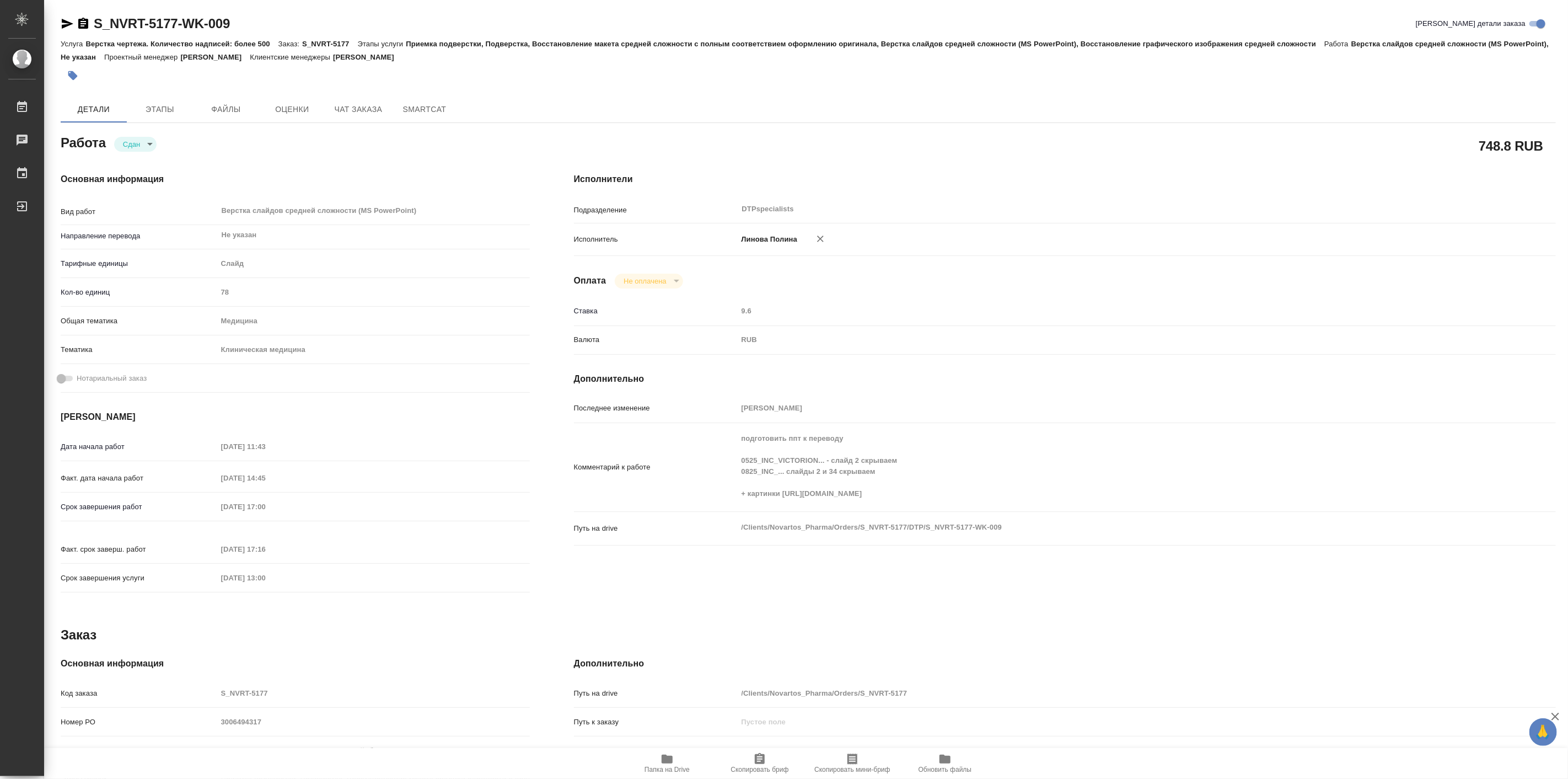
type textarea "x"
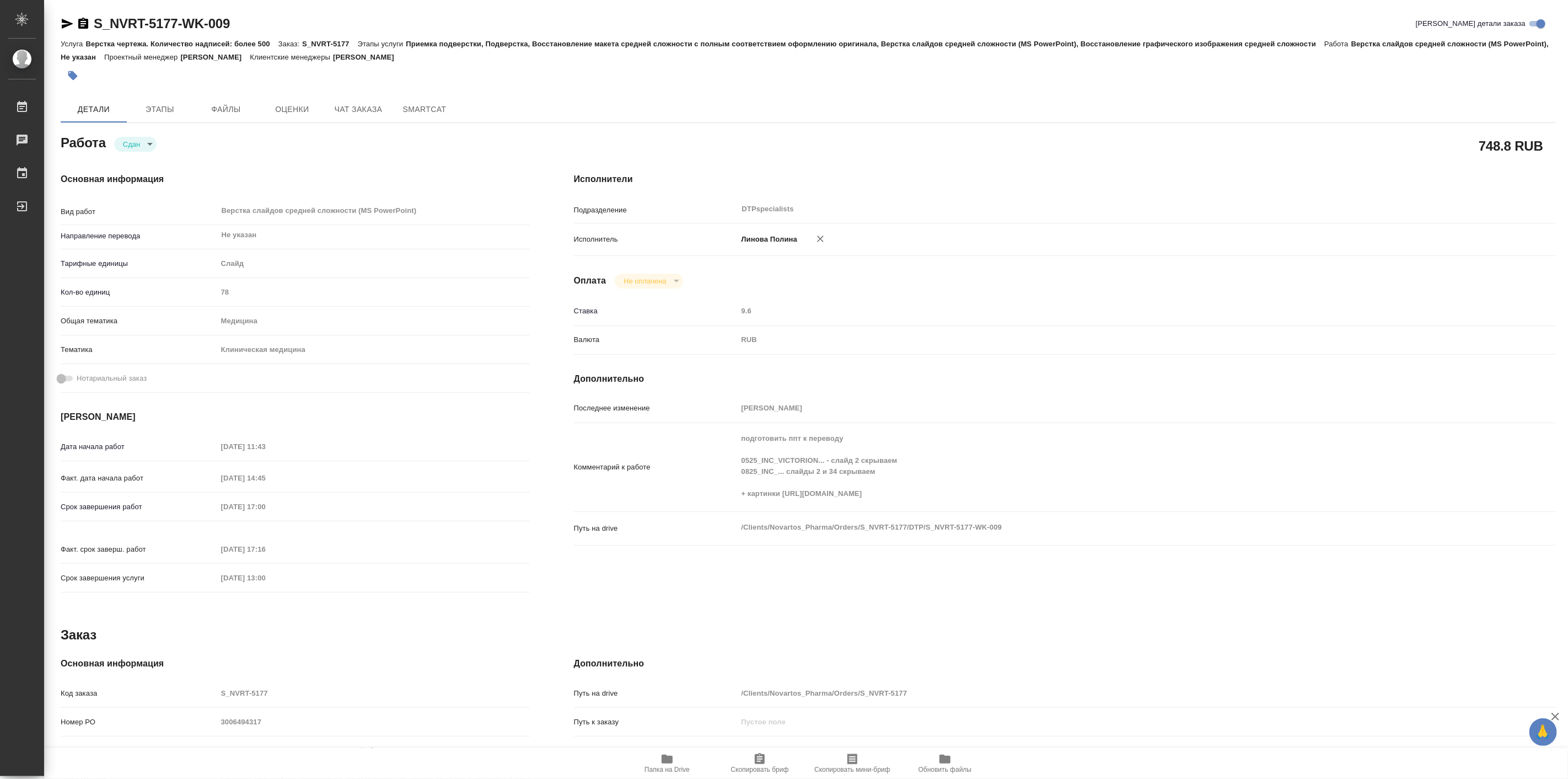
type textarea "x"
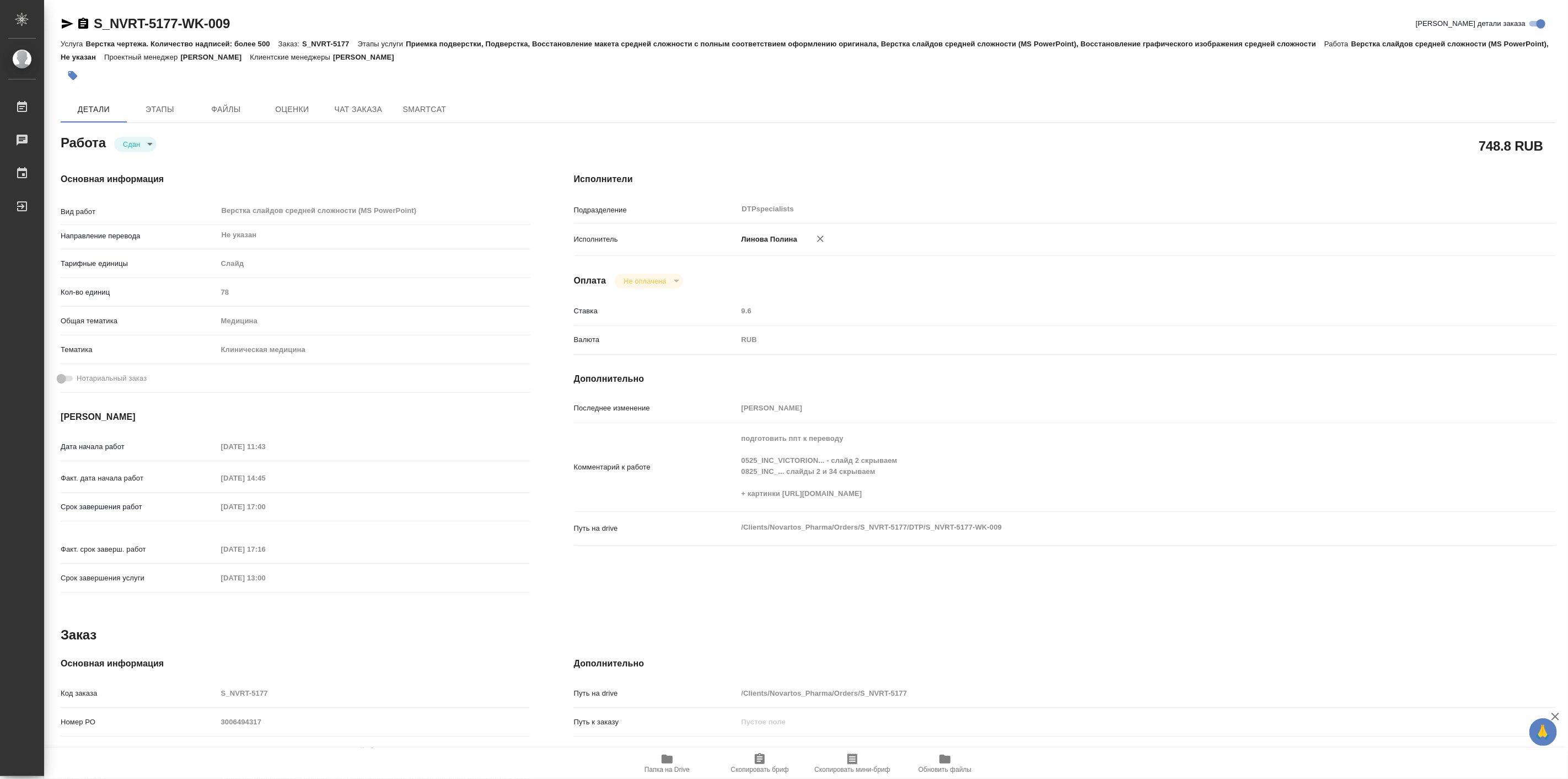
type textarea "x"
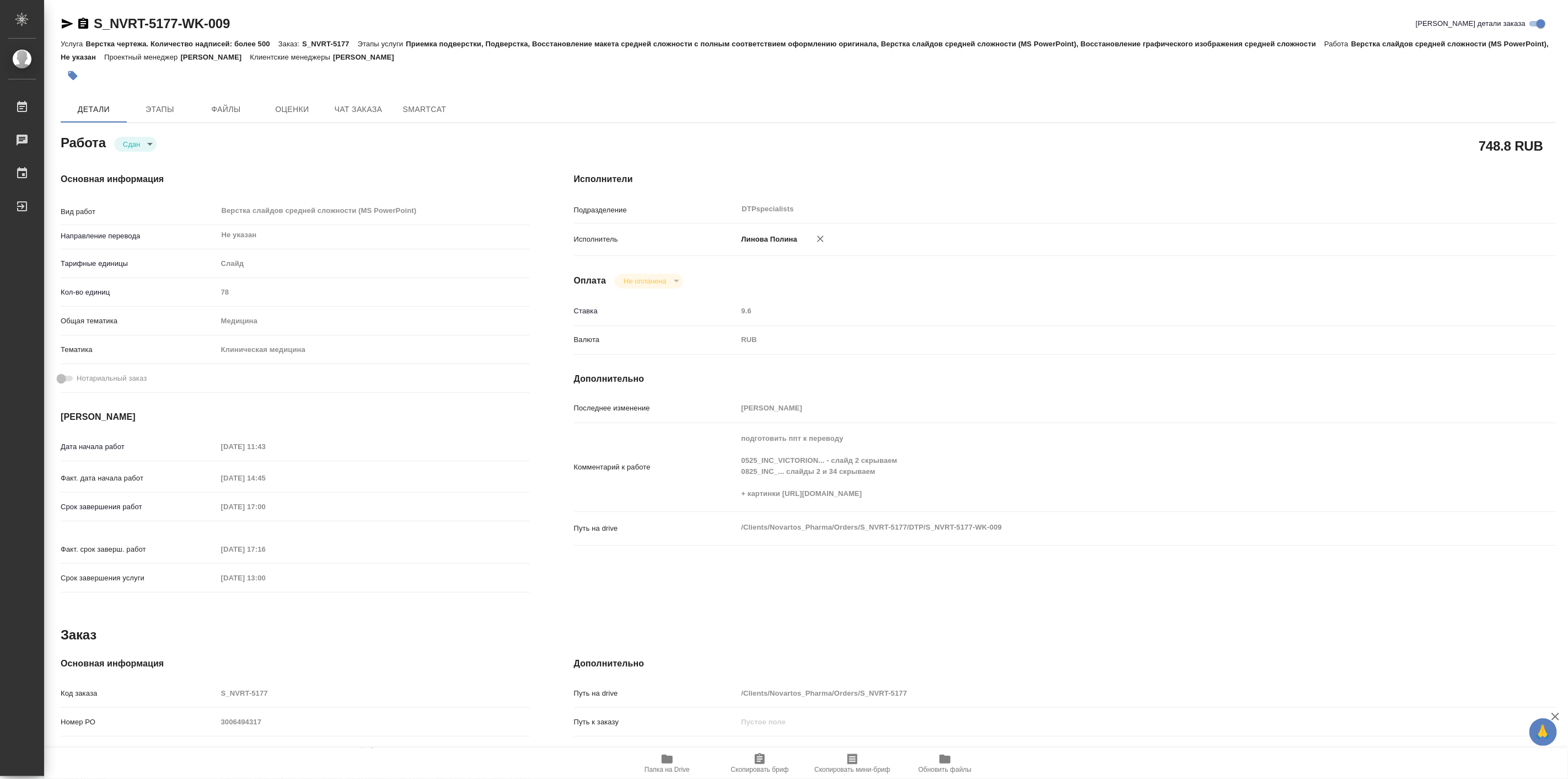
click at [252, 142] on div "Работа Сдан closed" at bounding box center [295, 142] width 469 height 20
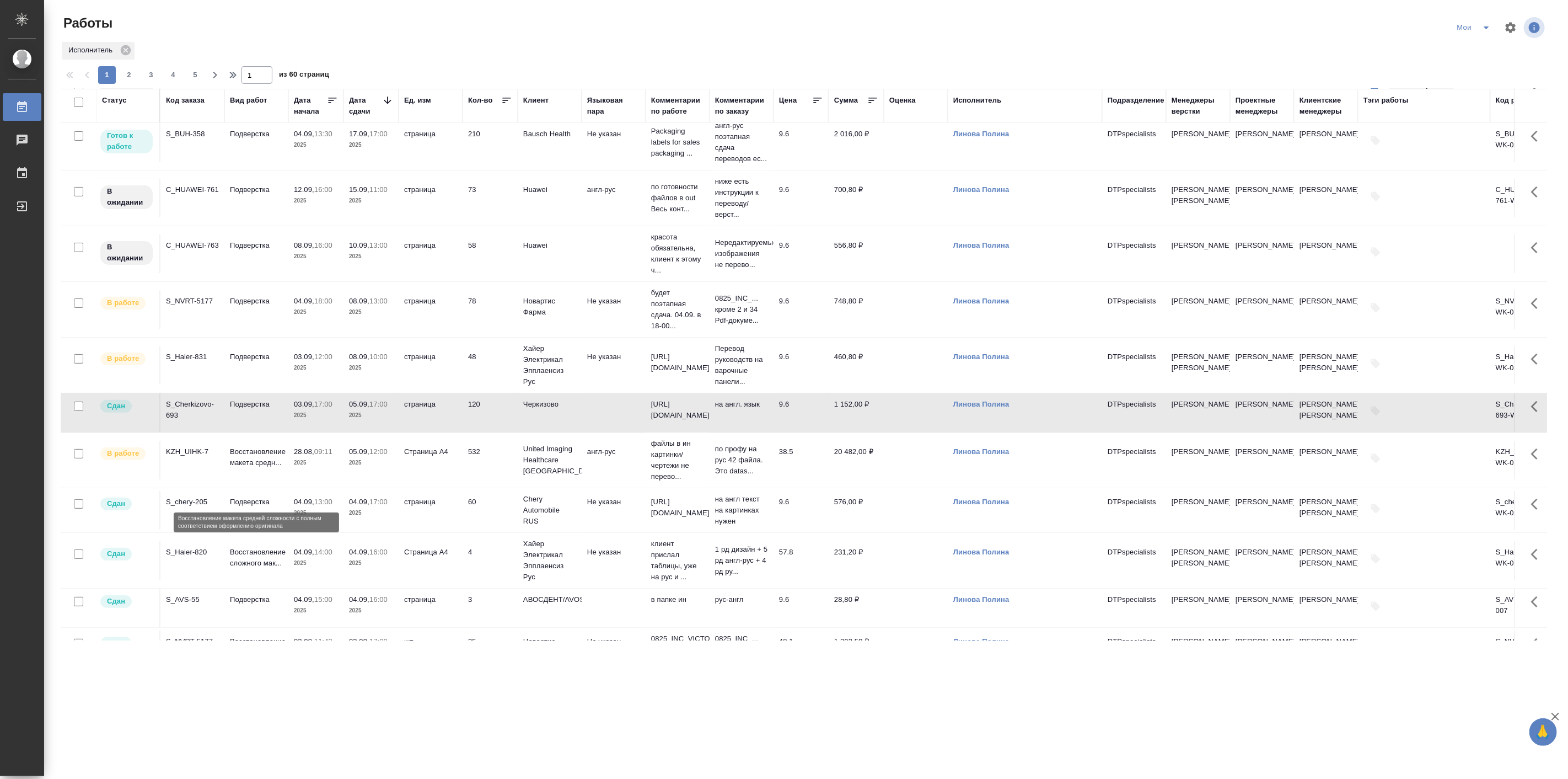
scroll to position [312, 0]
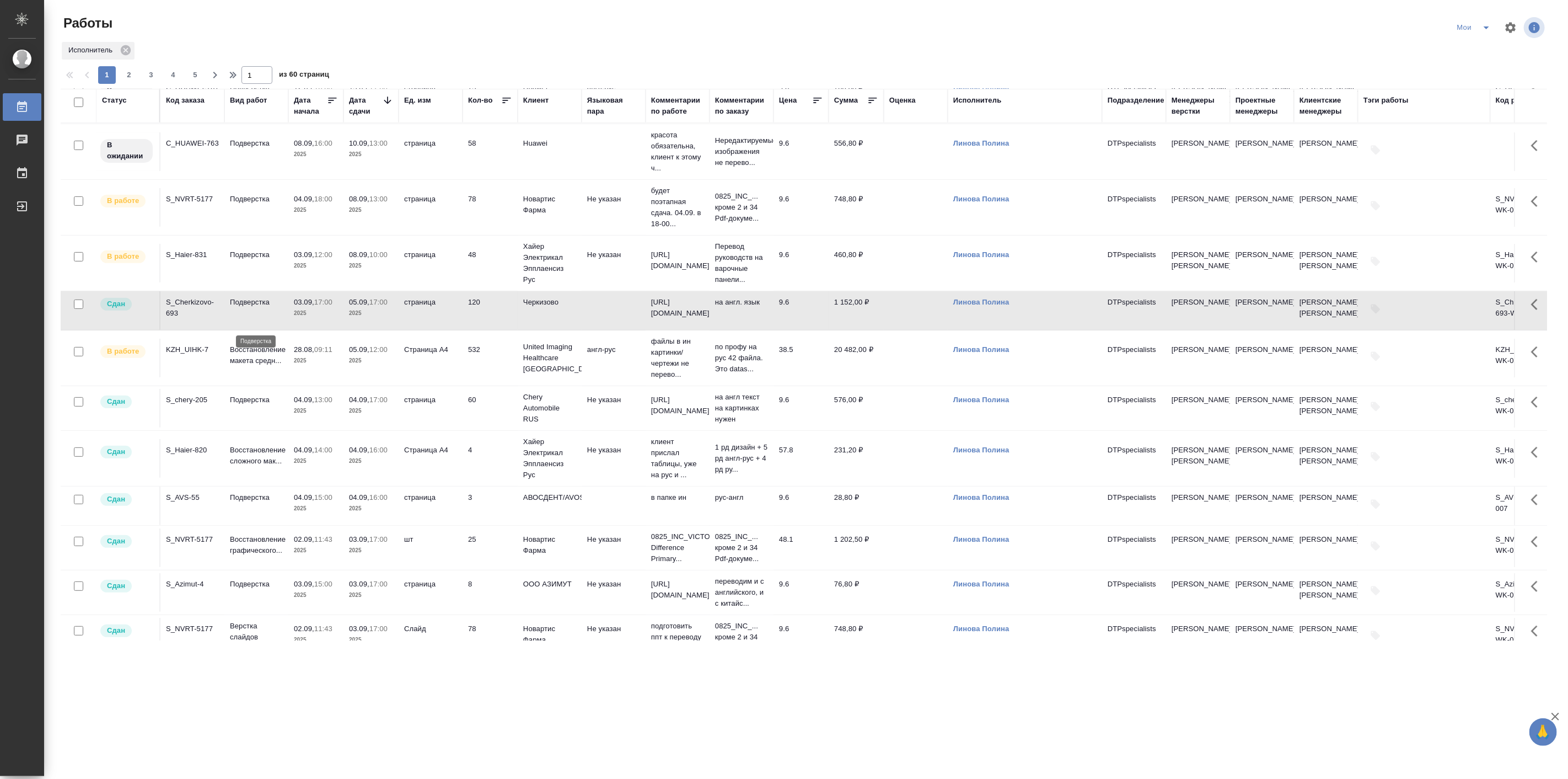
click at [276, 308] on p "Подверстка" at bounding box center [256, 302] width 53 height 11
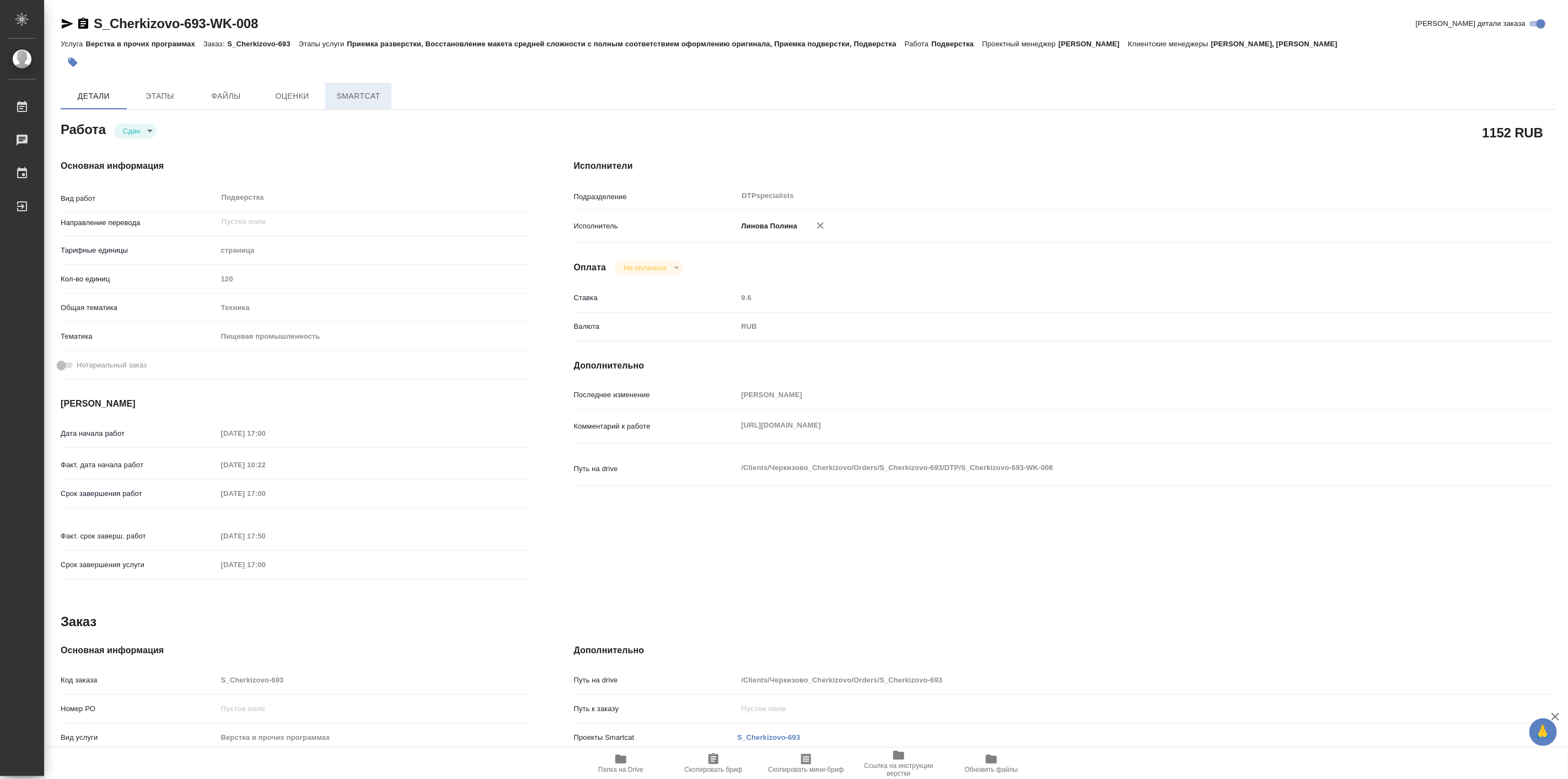
type textarea "x"
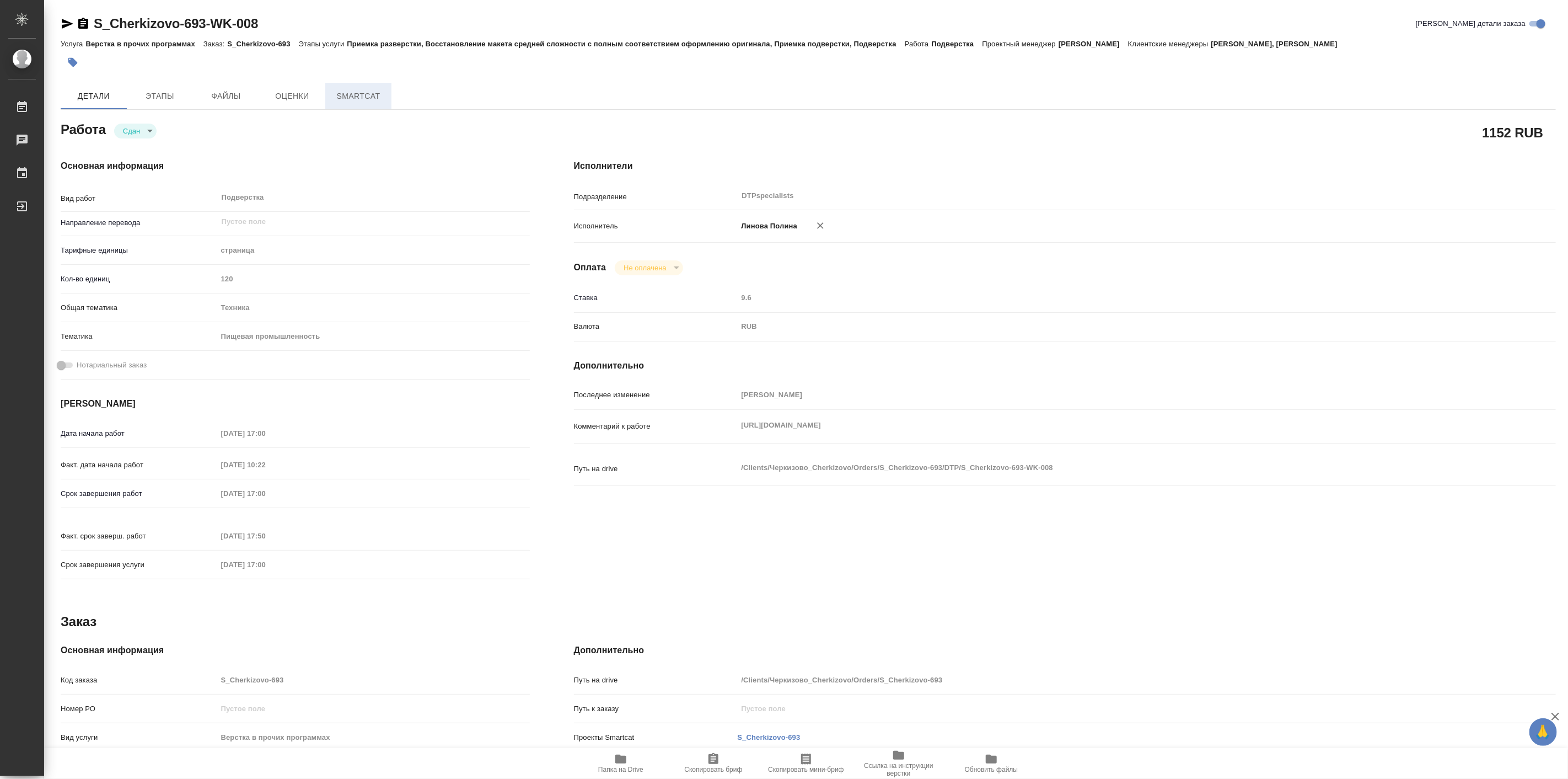
type textarea "x"
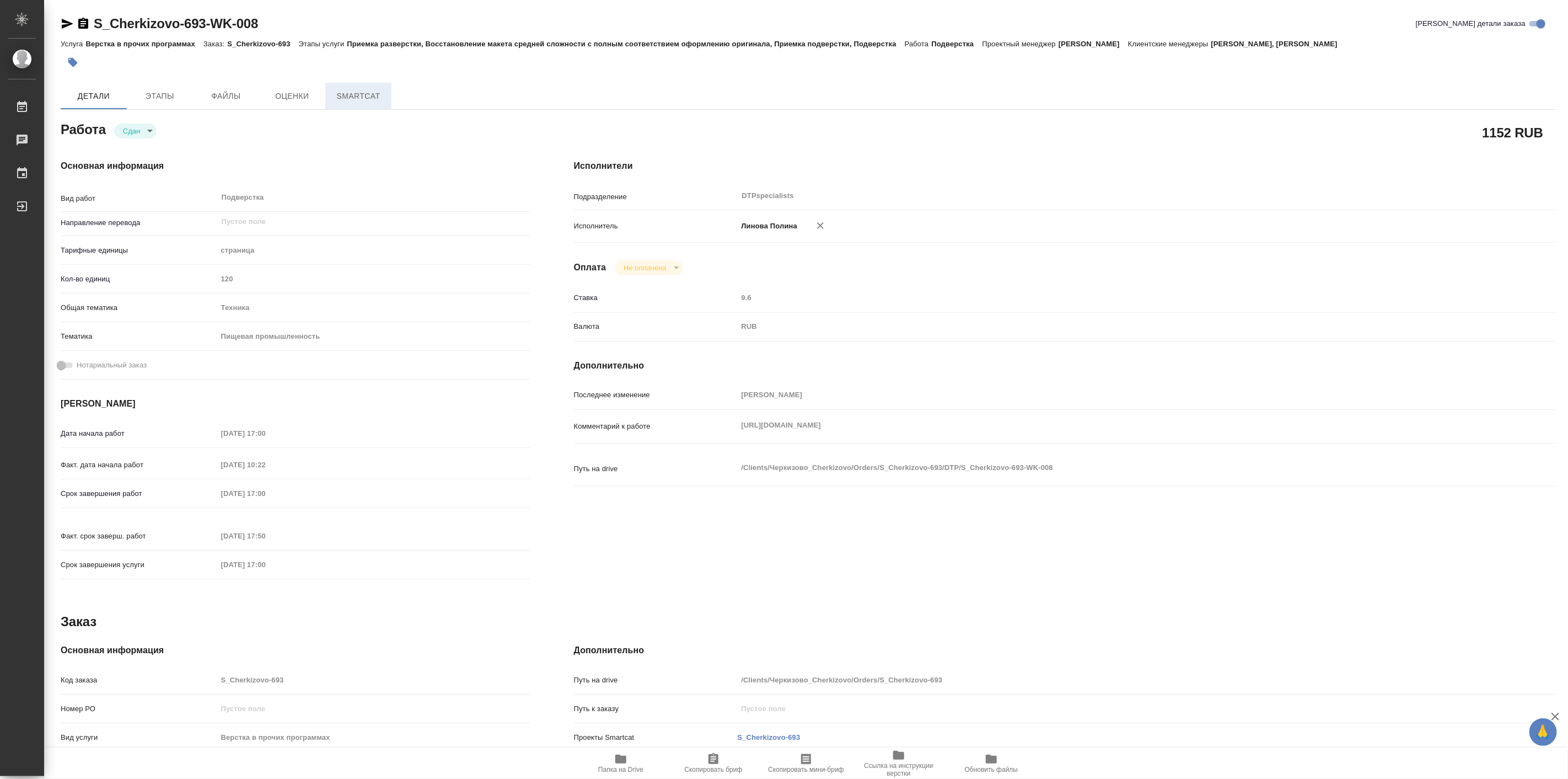
type textarea "x"
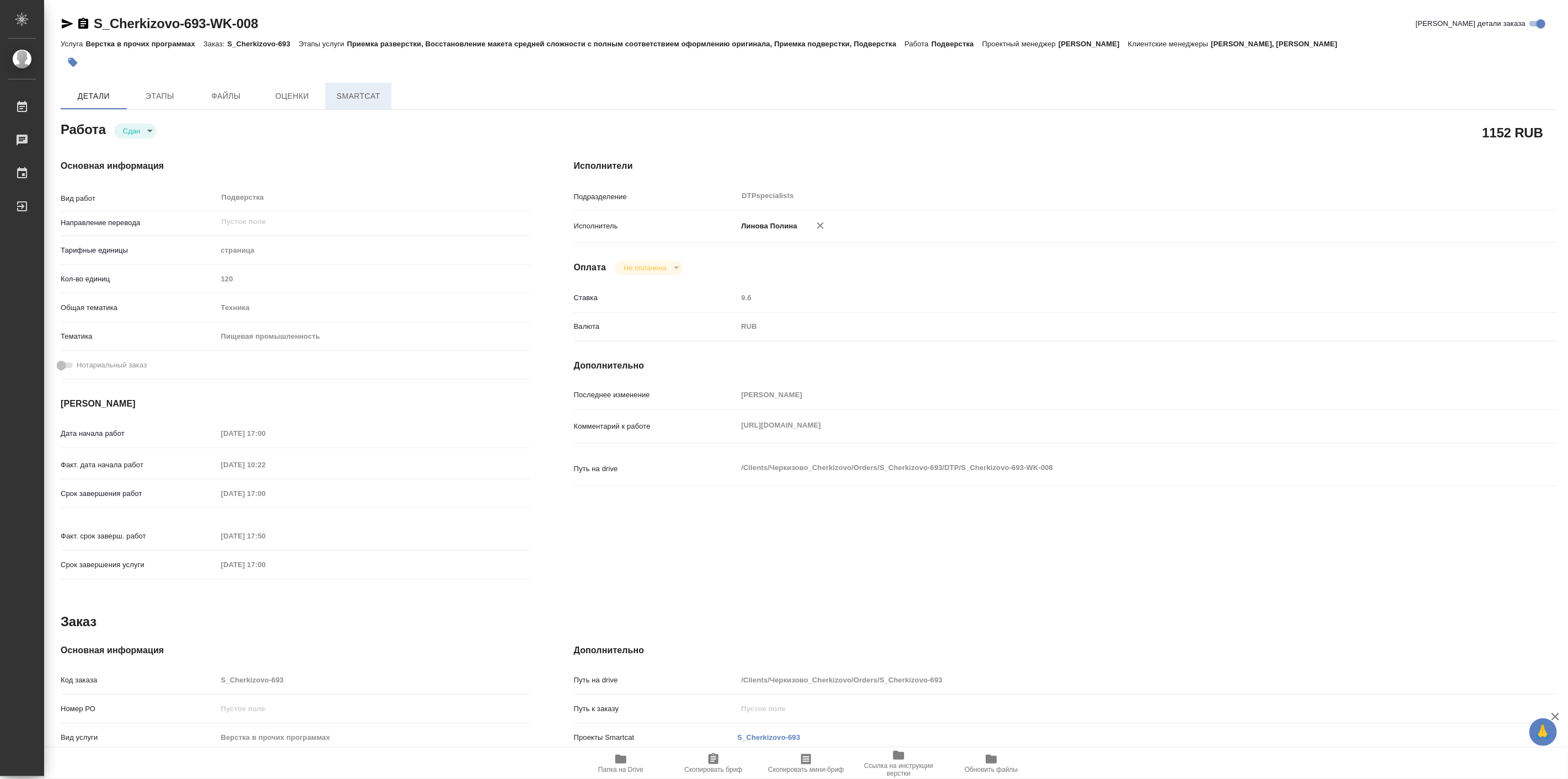
type textarea "x"
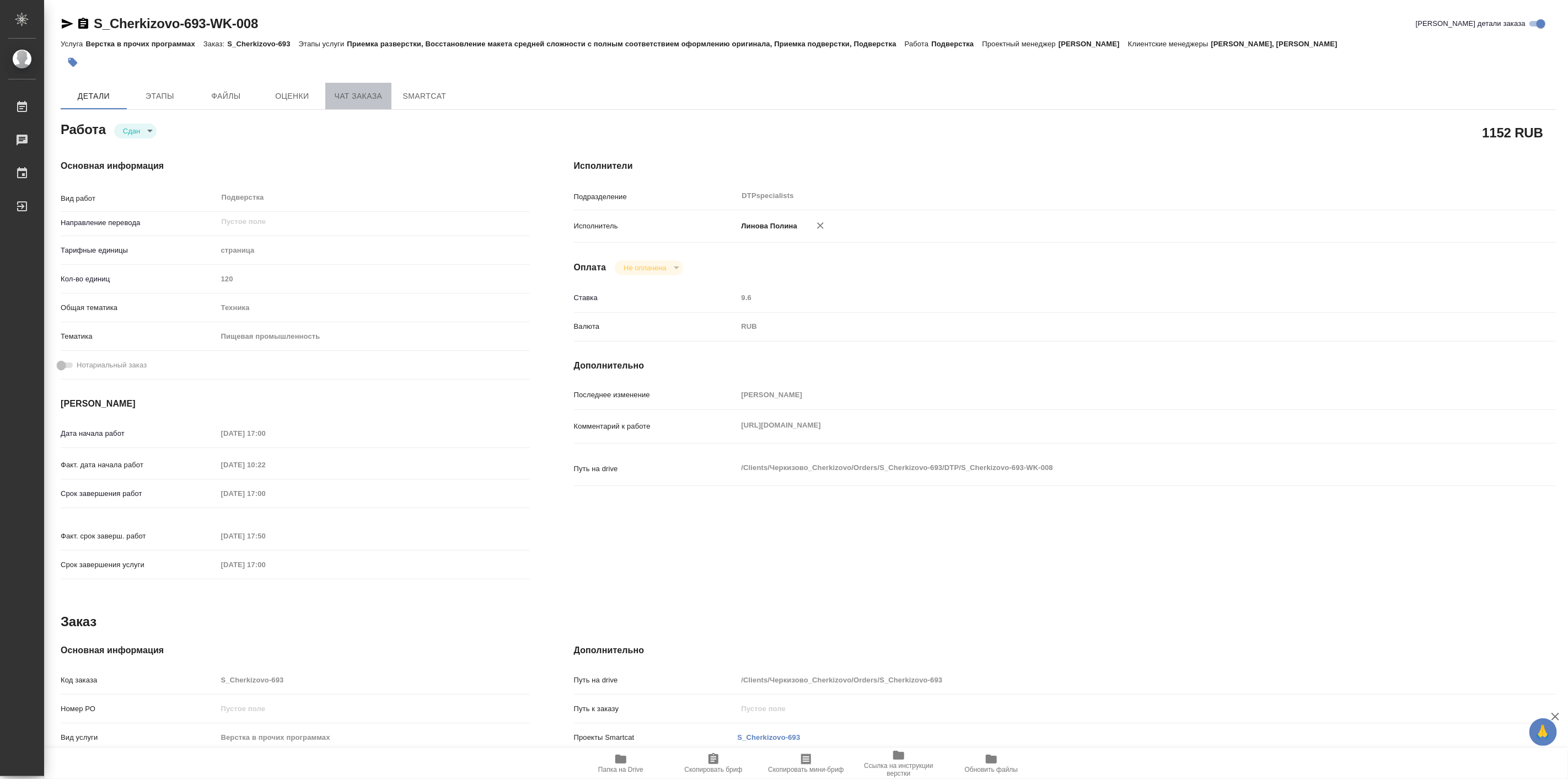
click at [361, 91] on span "Чат заказа" at bounding box center [358, 96] width 53 height 14
type textarea "x"
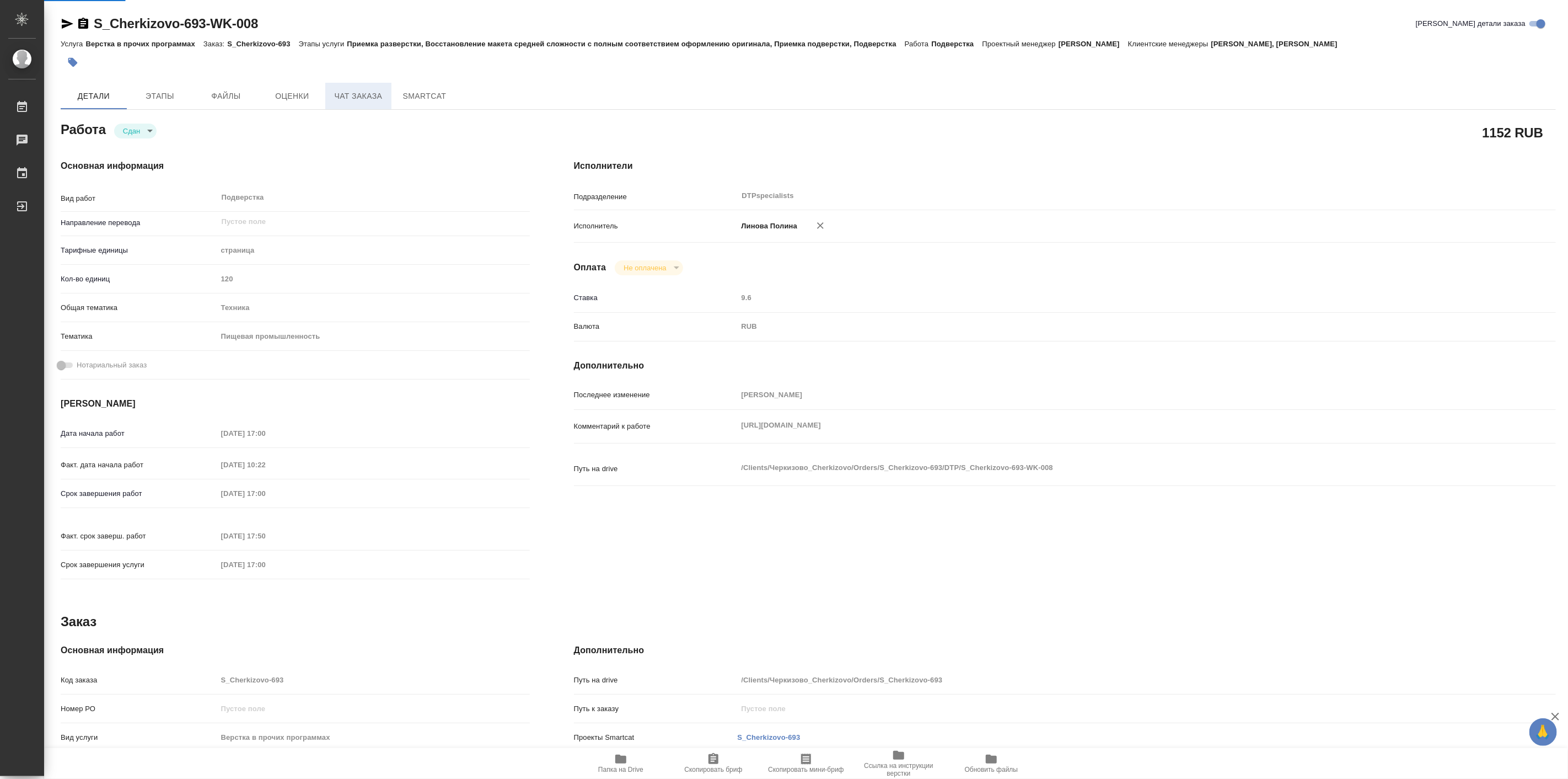
type textarea "x"
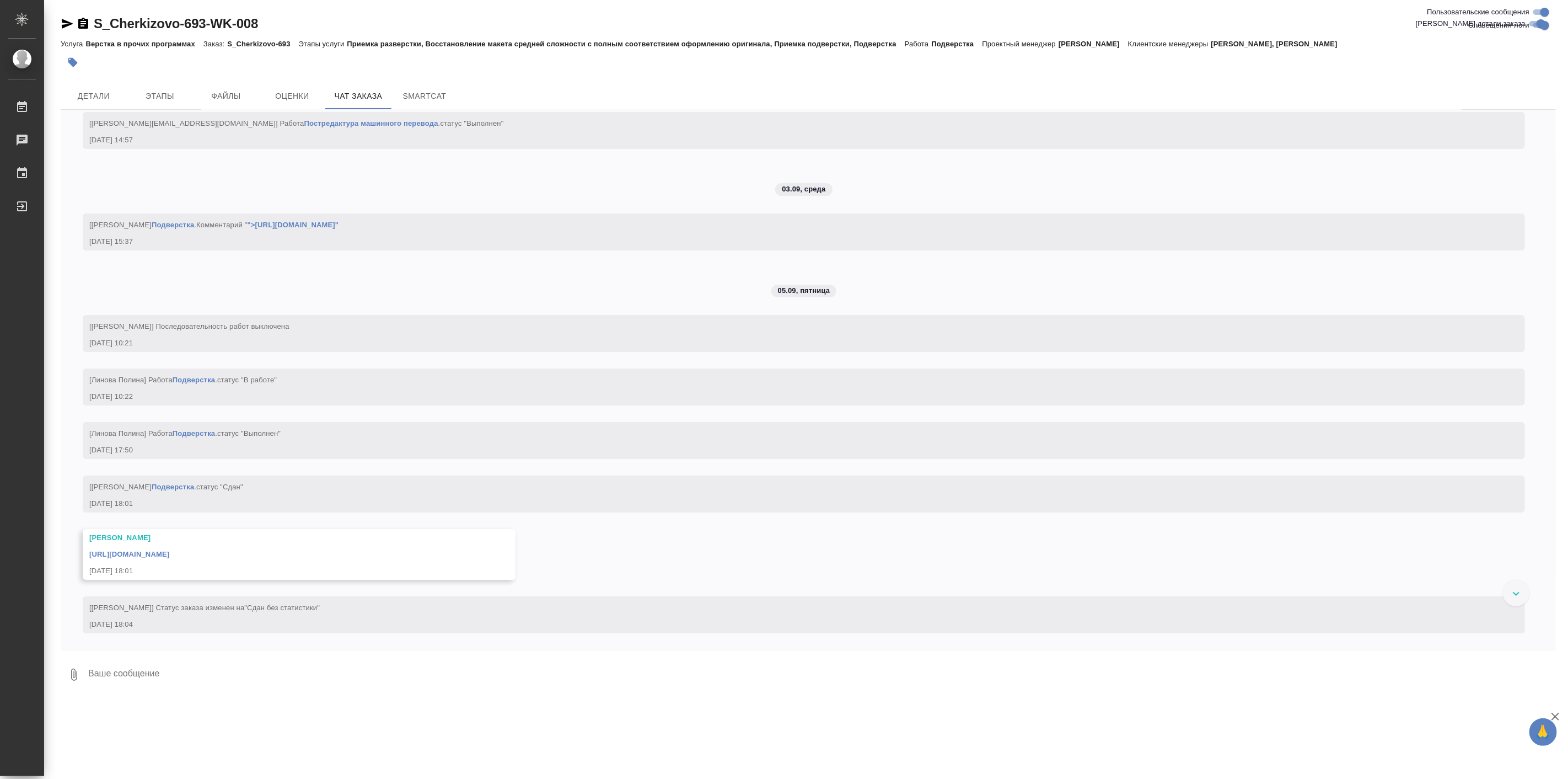
scroll to position [3394, 0]
